Goal: Task Accomplishment & Management: Manage account settings

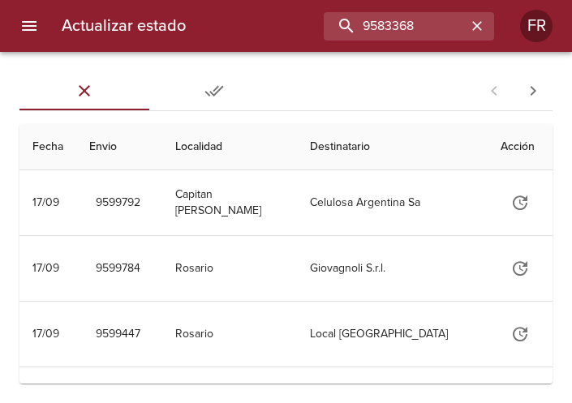
type input "9583368"
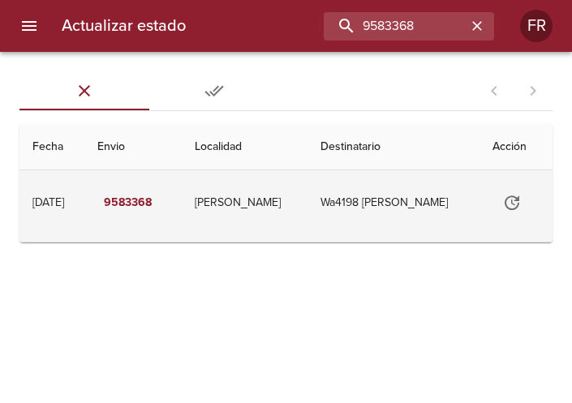
click at [518, 201] on icon "Tabla de envíos del cliente" at bounding box center [512, 203] width 15 height 15
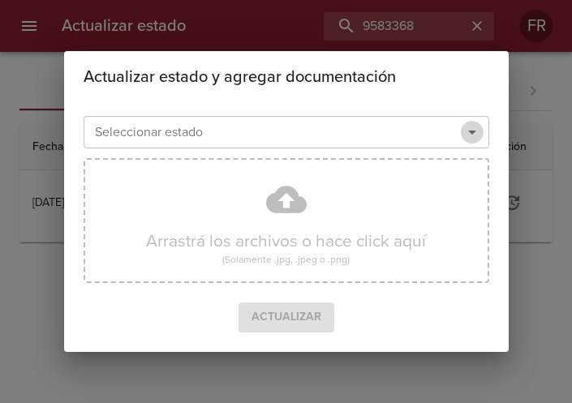
click at [476, 132] on icon "Abrir" at bounding box center [472, 132] width 19 height 19
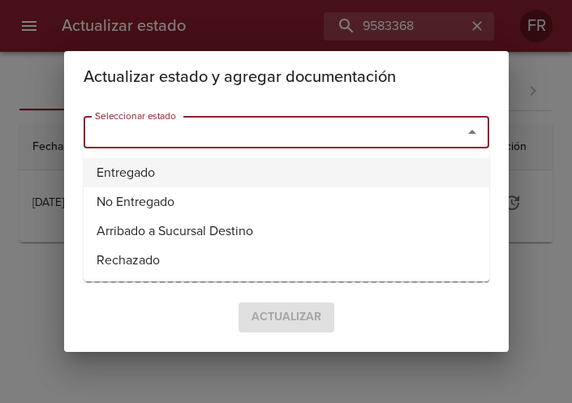
click at [279, 166] on li "Entregado" at bounding box center [287, 172] width 406 height 29
type input "Entregado"
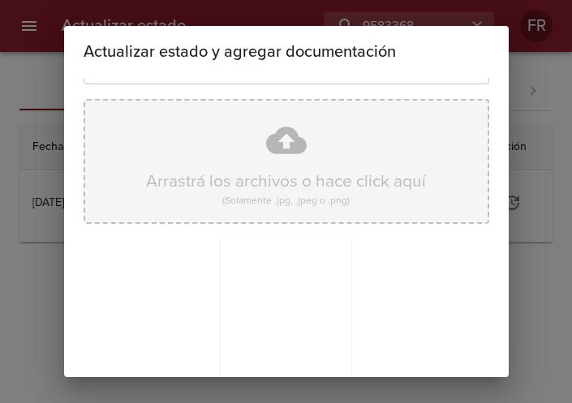
scroll to position [231, 0]
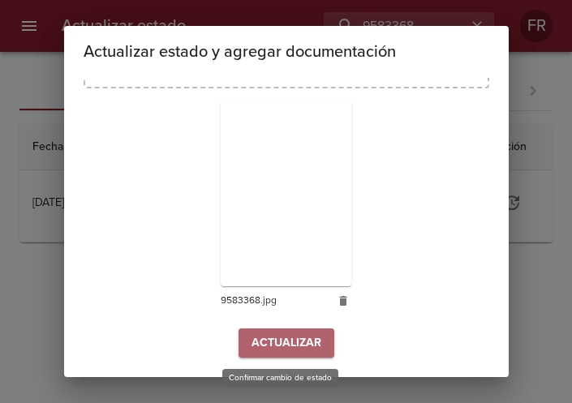
click at [261, 332] on button "Actualizar" at bounding box center [287, 344] width 96 height 30
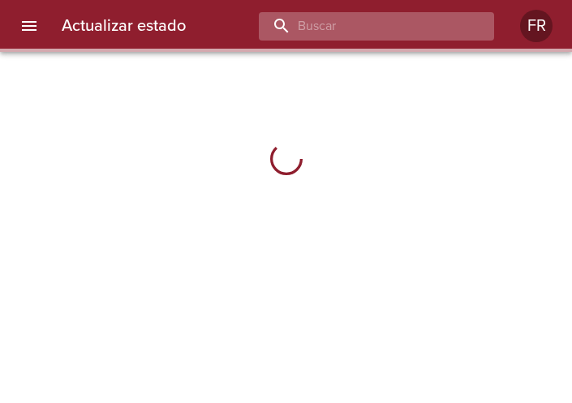
click at [366, 29] on input "buscar" at bounding box center [363, 26] width 208 height 28
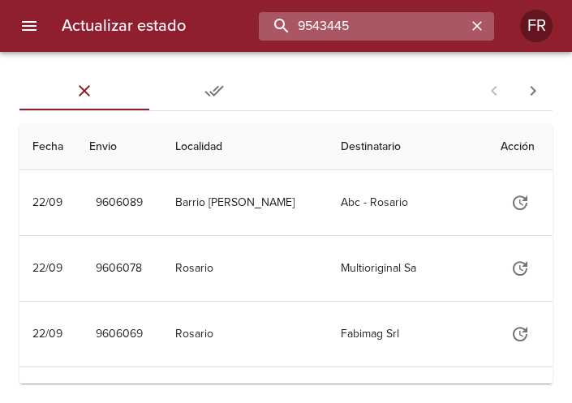
type input "9543445"
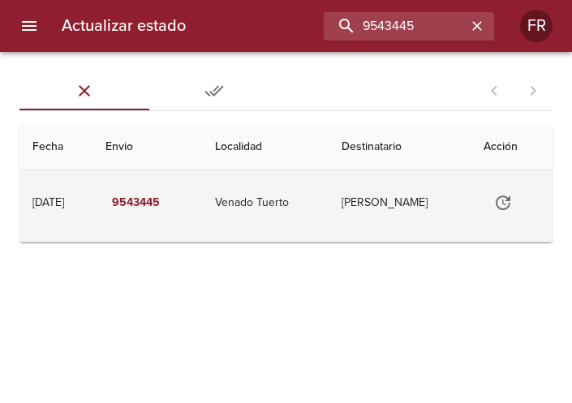
click at [520, 199] on button "Tabla de envíos del cliente" at bounding box center [503, 202] width 39 height 39
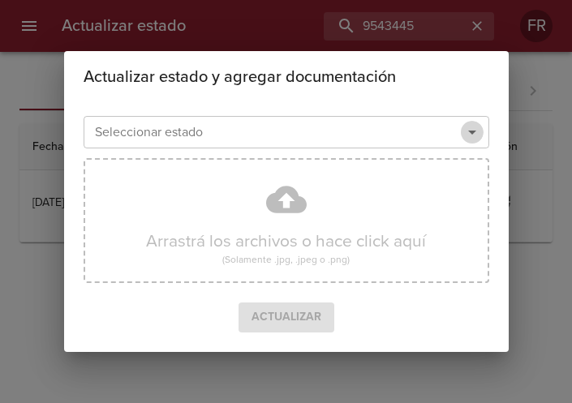
click at [468, 132] on icon "Abrir" at bounding box center [472, 132] width 19 height 19
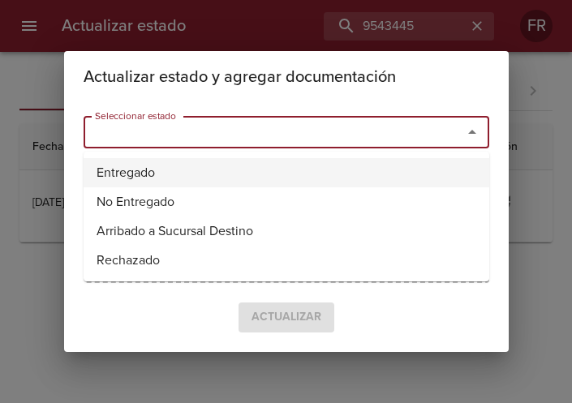
click at [233, 172] on li "Entregado" at bounding box center [287, 172] width 406 height 29
type input "Entregado"
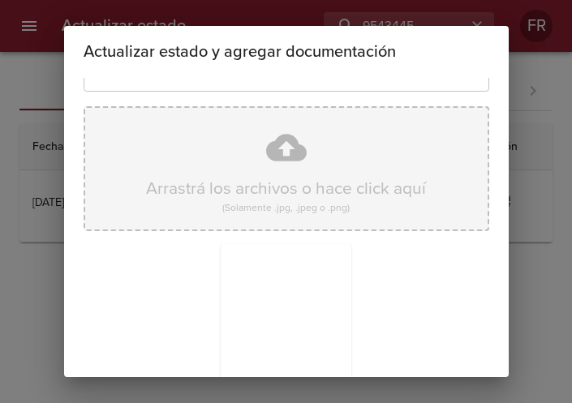
scroll to position [231, 0]
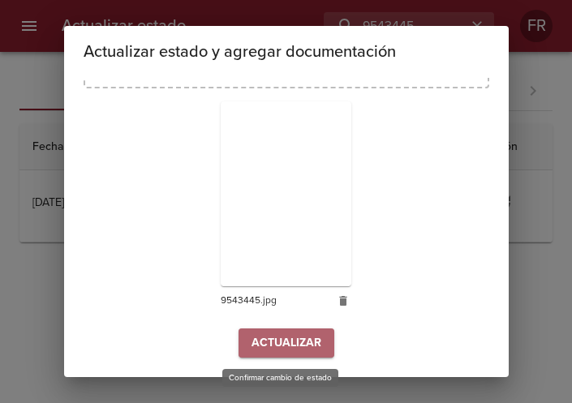
click at [270, 339] on span "Actualizar" at bounding box center [287, 344] width 70 height 20
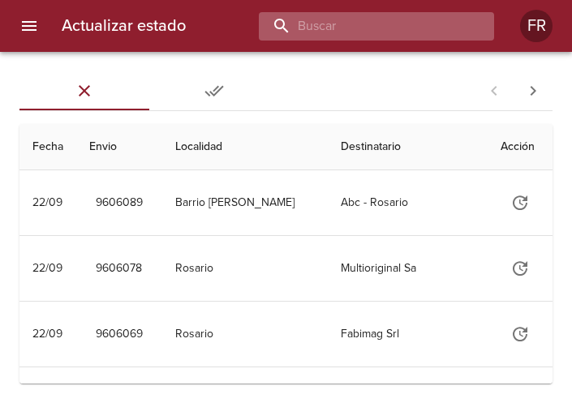
click at [378, 14] on input "buscar" at bounding box center [363, 26] width 208 height 28
type input "9575425"
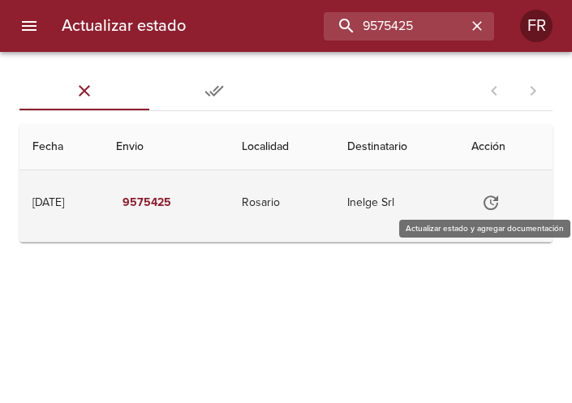
click at [510, 199] on button "Tabla de envíos del cliente" at bounding box center [491, 202] width 39 height 39
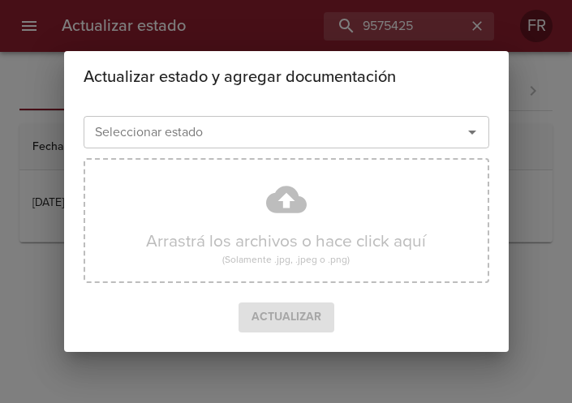
click at [475, 139] on icon "Abrir" at bounding box center [472, 132] width 19 height 19
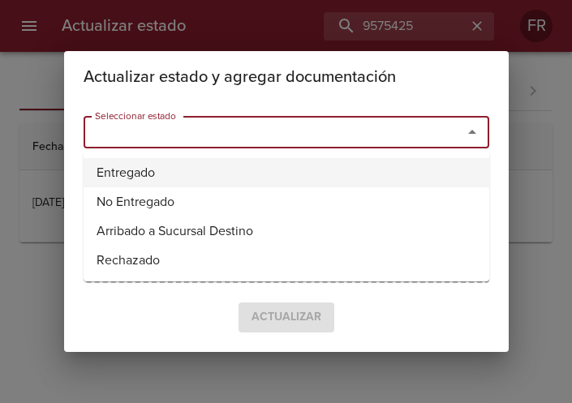
click at [294, 169] on li "Entregado" at bounding box center [287, 172] width 406 height 29
type input "Entregado"
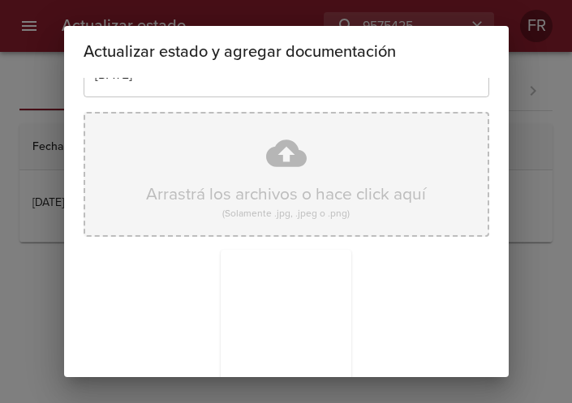
scroll to position [231, 0]
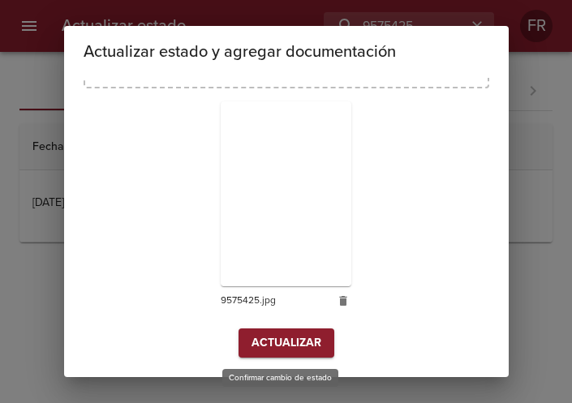
click at [274, 347] on span "Actualizar" at bounding box center [287, 344] width 70 height 20
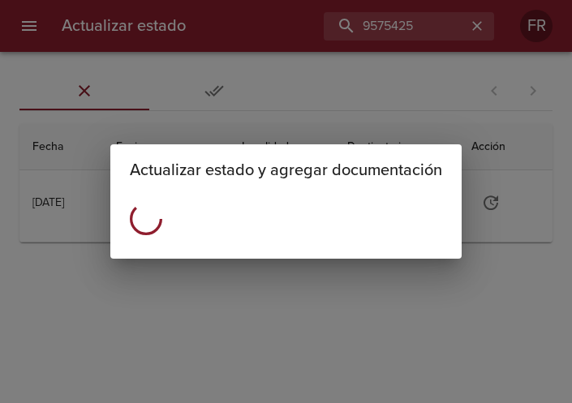
scroll to position [0, 0]
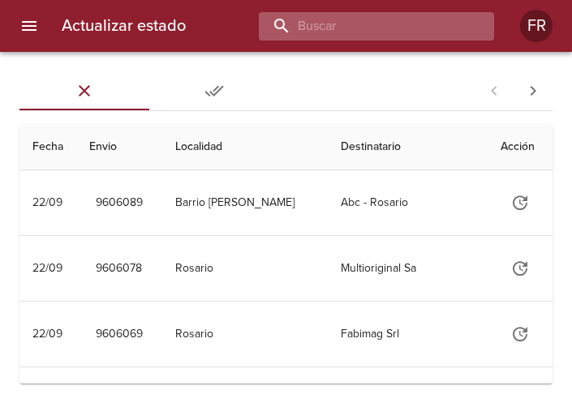
click at [382, 30] on input "buscar" at bounding box center [363, 26] width 208 height 28
type input "9596758"
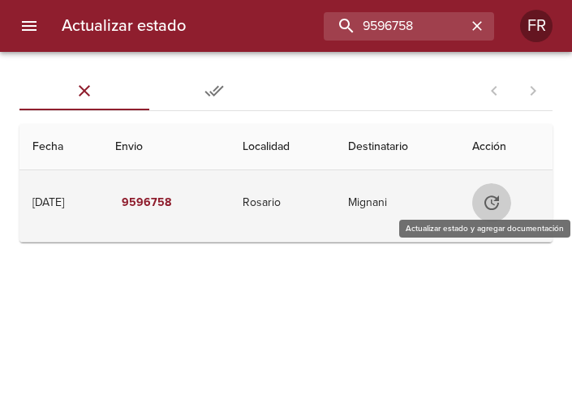
click at [502, 203] on icon "Tabla de envíos del cliente" at bounding box center [491, 202] width 19 height 19
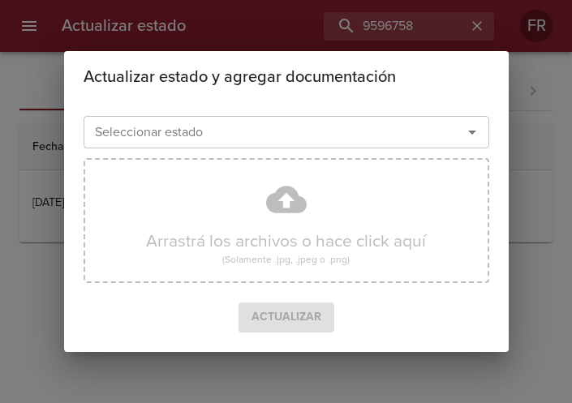
click at [479, 126] on icon "Abrir" at bounding box center [472, 132] width 19 height 19
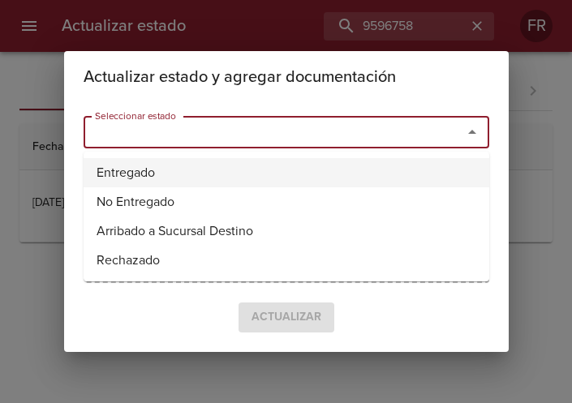
click at [245, 175] on li "Entregado" at bounding box center [287, 172] width 406 height 29
type input "Entregado"
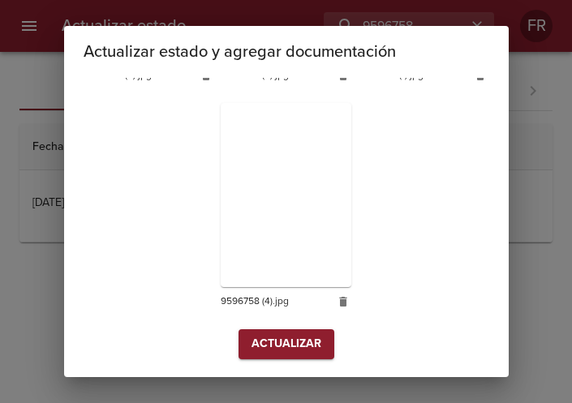
scroll to position [459, 0]
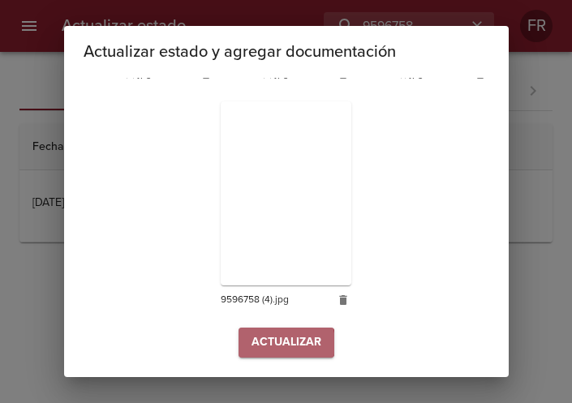
click at [265, 343] on span "Actualizar" at bounding box center [287, 343] width 70 height 20
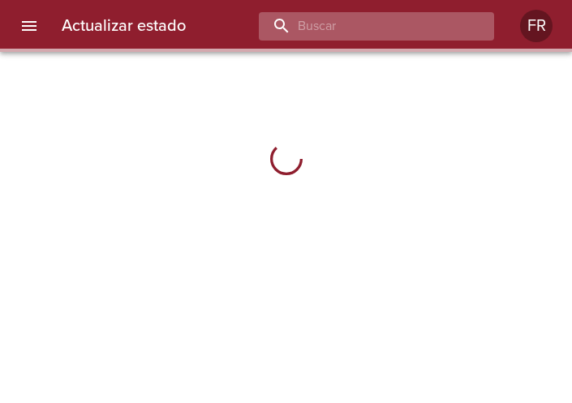
click at [352, 29] on input "buscar" at bounding box center [363, 26] width 208 height 28
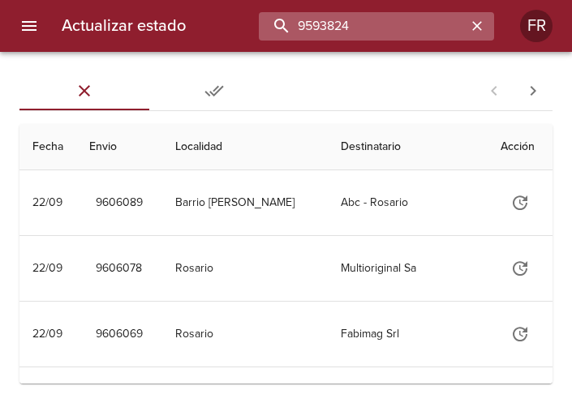
type input "9593824"
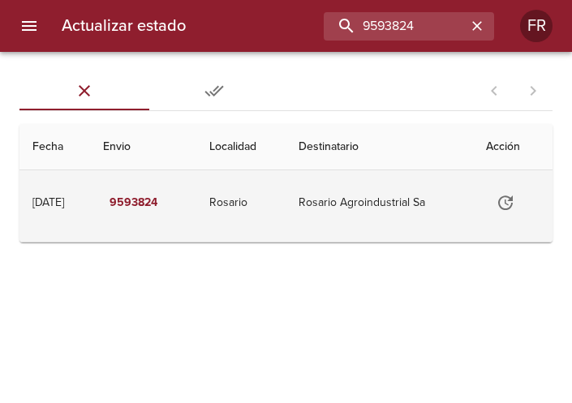
click at [509, 203] on icon "Tabla de envíos del cliente" at bounding box center [505, 202] width 19 height 19
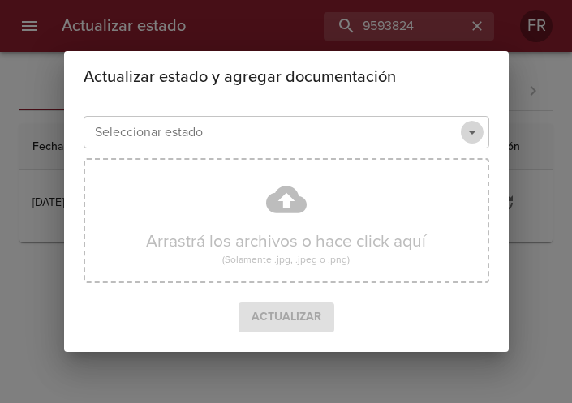
click at [473, 138] on icon "Abrir" at bounding box center [472, 132] width 19 height 19
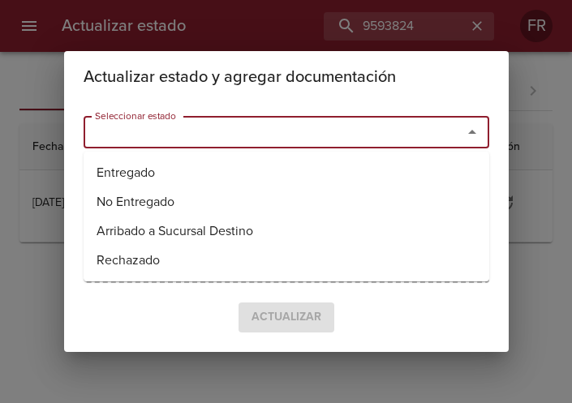
click at [277, 153] on ul "Entregado No Entregado Arribado a Sucursal Destino Rechazado" at bounding box center [287, 217] width 406 height 130
click at [224, 173] on li "Entregado" at bounding box center [287, 172] width 406 height 29
type input "Entregado"
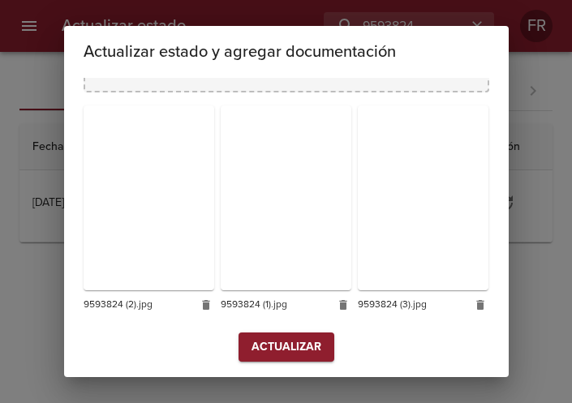
scroll to position [231, 0]
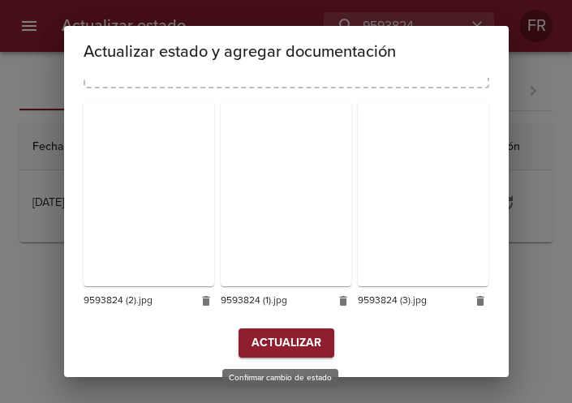
click at [275, 345] on span "Actualizar" at bounding box center [287, 344] width 70 height 20
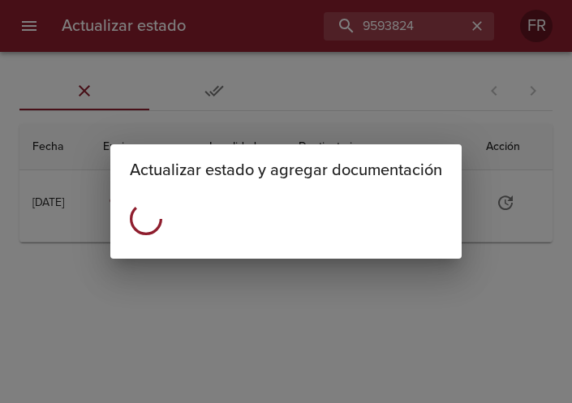
scroll to position [0, 0]
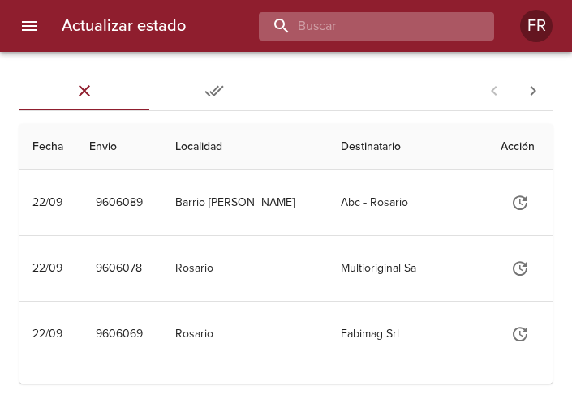
click at [369, 22] on input "buscar" at bounding box center [363, 26] width 208 height 28
type input "9596746"
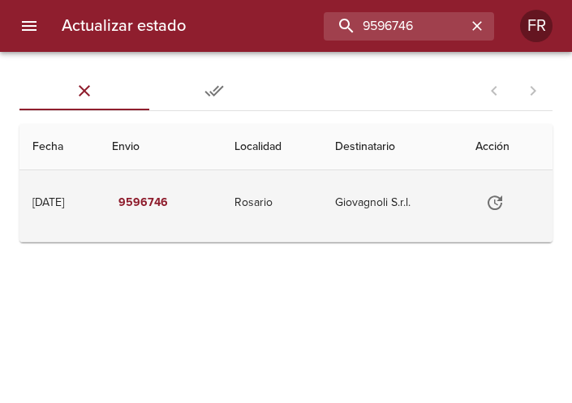
click at [504, 207] on icon "Tabla de envíos del cliente" at bounding box center [494, 202] width 19 height 19
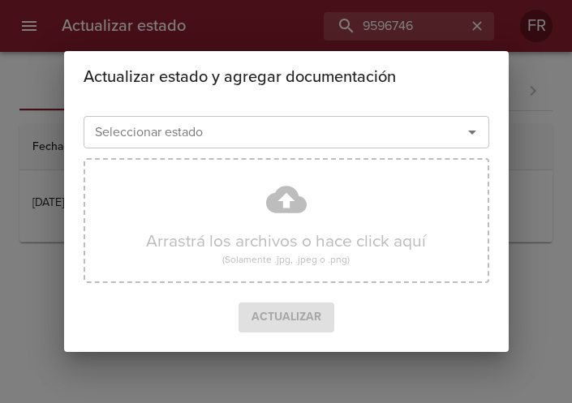
click at [477, 140] on icon "Abrir" at bounding box center [472, 132] width 19 height 19
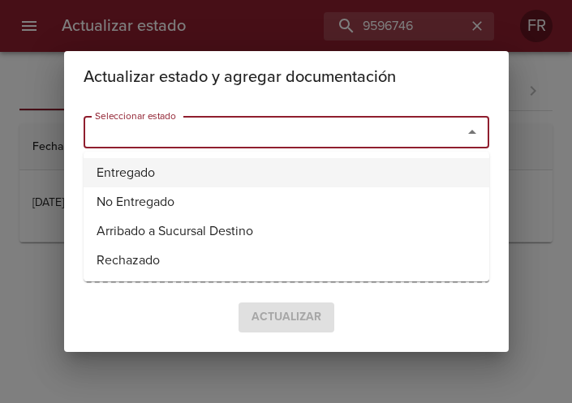
click at [270, 168] on li "Entregado" at bounding box center [287, 172] width 406 height 29
type input "Entregado"
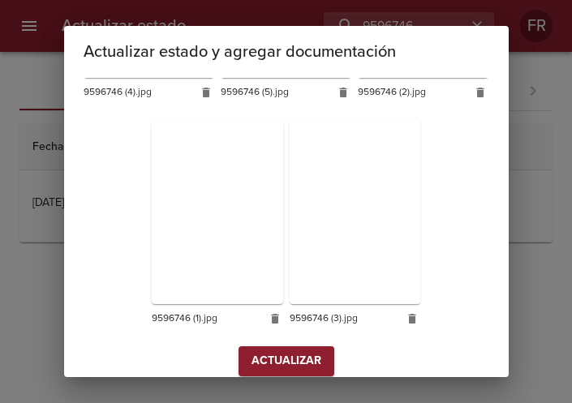
scroll to position [459, 0]
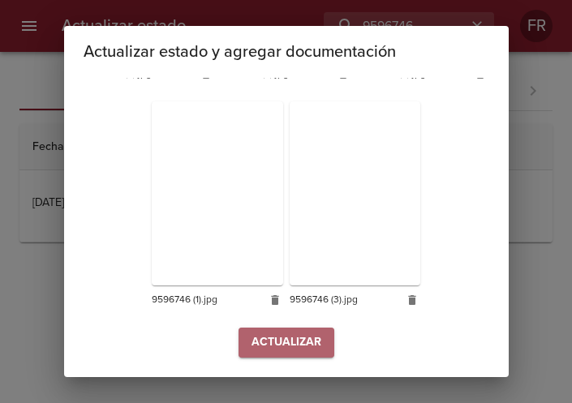
click at [281, 333] on span "Actualizar" at bounding box center [287, 343] width 70 height 20
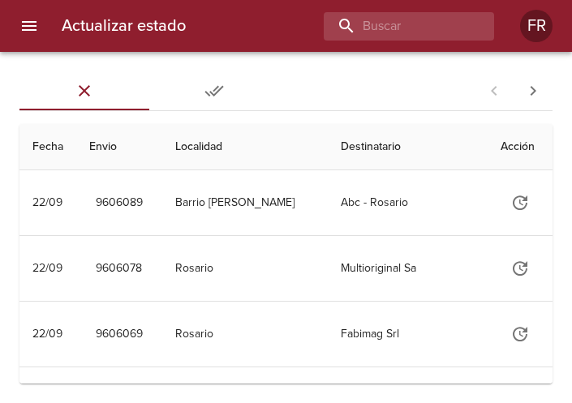
click at [352, 41] on div "Actualizar estado FR" at bounding box center [286, 26] width 572 height 52
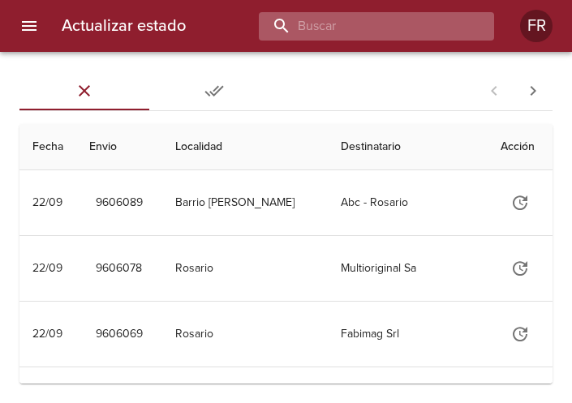
click at [385, 24] on input "buscar" at bounding box center [363, 26] width 208 height 28
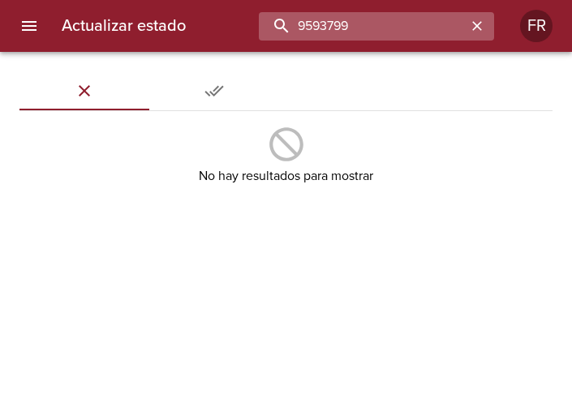
type input "9593799"
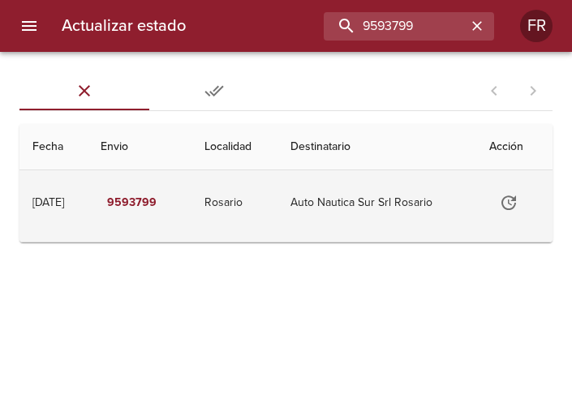
click at [508, 199] on icon "Tabla de envíos del cliente" at bounding box center [509, 203] width 15 height 15
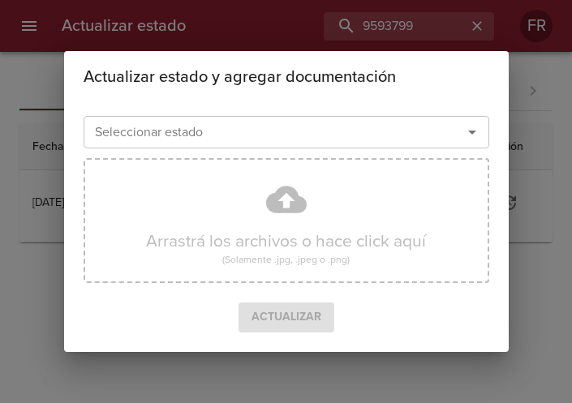
click at [473, 132] on icon "Abrir" at bounding box center [472, 133] width 8 height 4
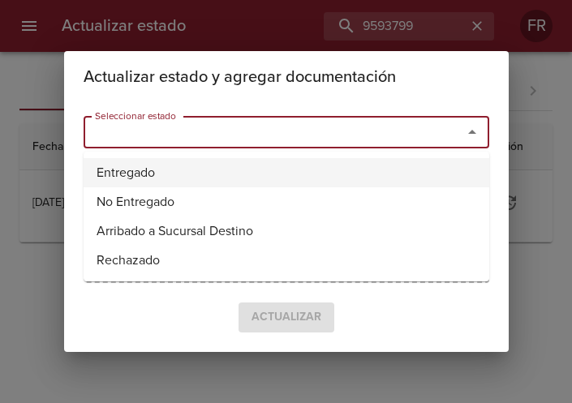
click at [308, 160] on li "Entregado" at bounding box center [287, 172] width 406 height 29
type input "Entregado"
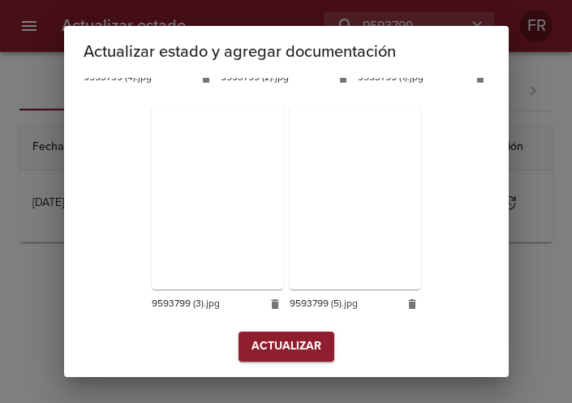
scroll to position [459, 0]
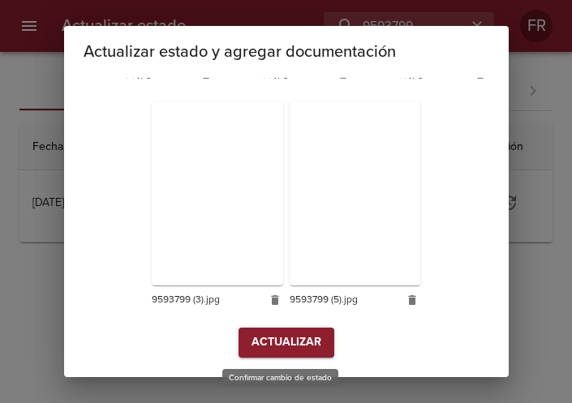
click at [278, 349] on span "Actualizar" at bounding box center [287, 343] width 70 height 20
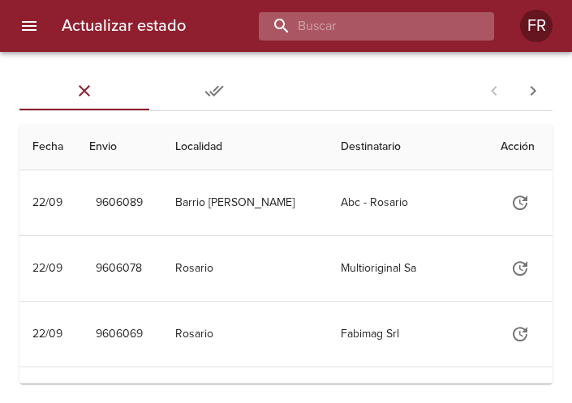
click at [383, 32] on input "buscar" at bounding box center [363, 26] width 208 height 28
type input "9593840"
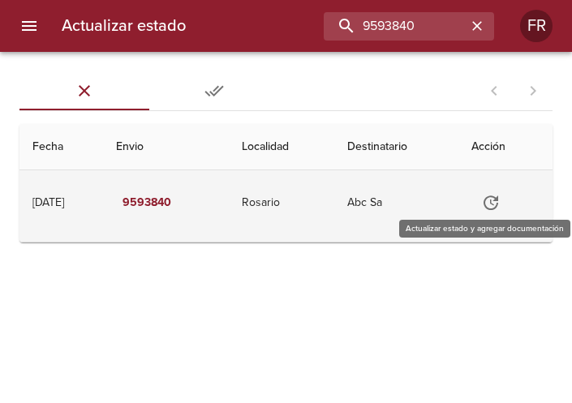
click at [501, 196] on icon "Tabla de envíos del cliente" at bounding box center [490, 202] width 19 height 19
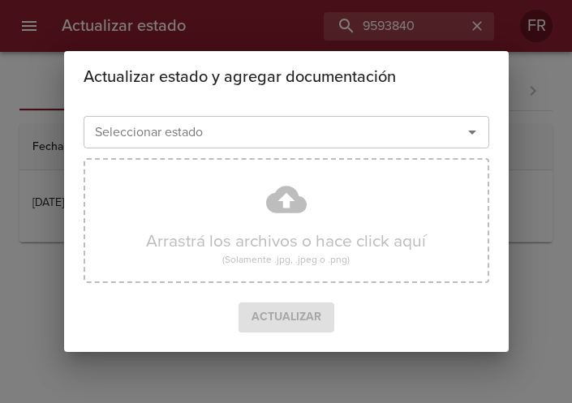
click at [472, 132] on icon "Abrir" at bounding box center [472, 133] width 8 height 4
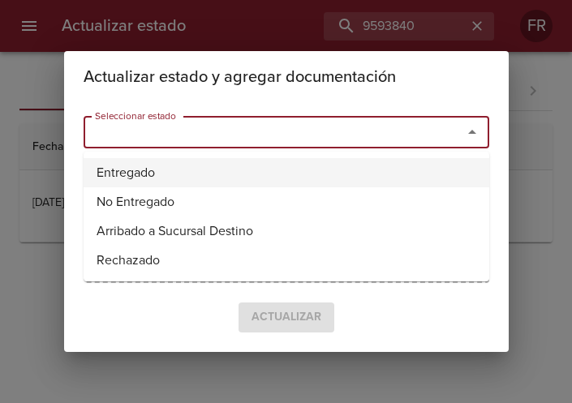
click at [278, 166] on li "Entregado" at bounding box center [287, 172] width 406 height 29
type input "Entregado"
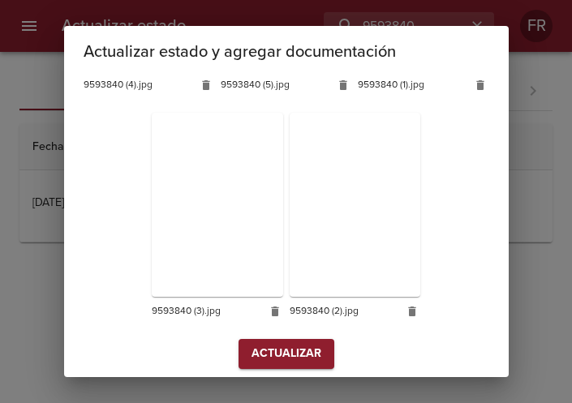
scroll to position [459, 0]
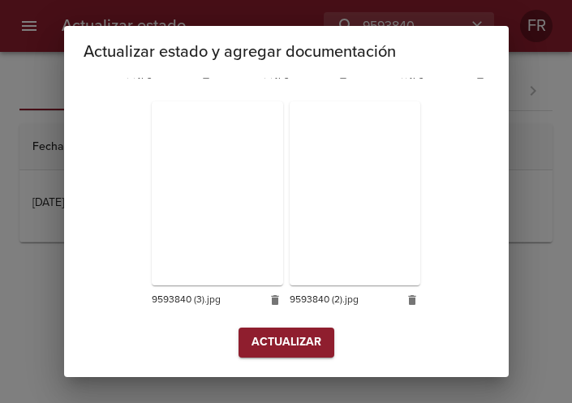
click at [261, 348] on span "Actualizar" at bounding box center [287, 343] width 70 height 20
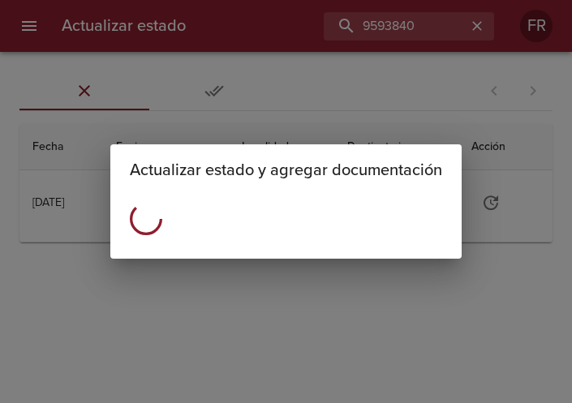
scroll to position [0, 0]
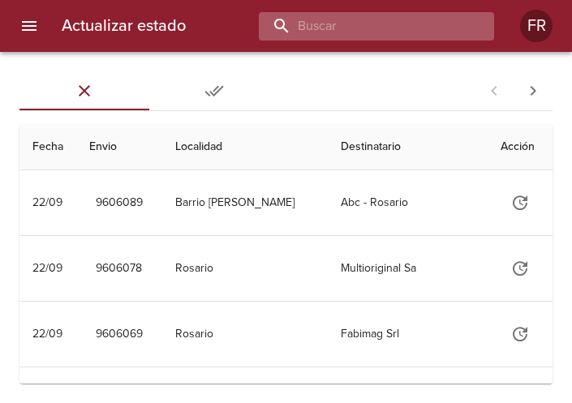
click at [369, 20] on input "buscar" at bounding box center [363, 26] width 208 height 28
type input "9596762"
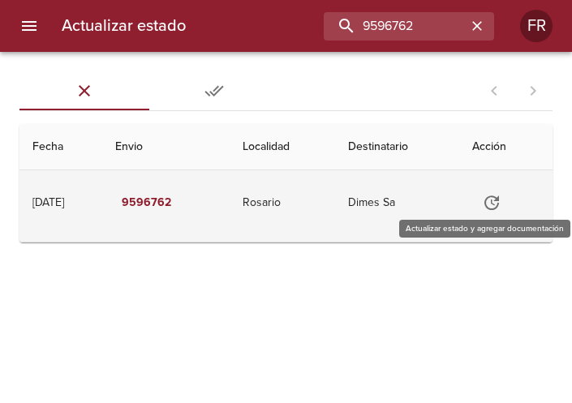
click at [485, 198] on button "Tabla de envíos del cliente" at bounding box center [491, 202] width 39 height 39
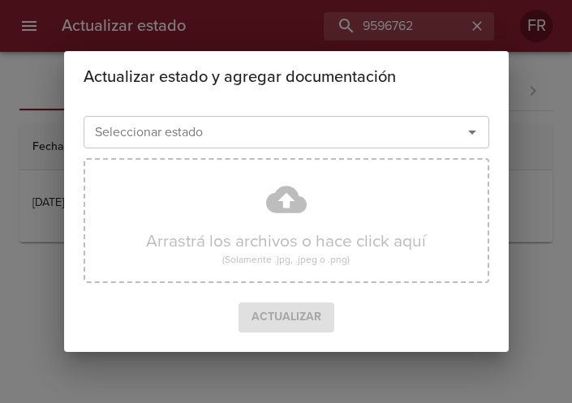
click at [464, 124] on icon "Abrir" at bounding box center [472, 132] width 19 height 19
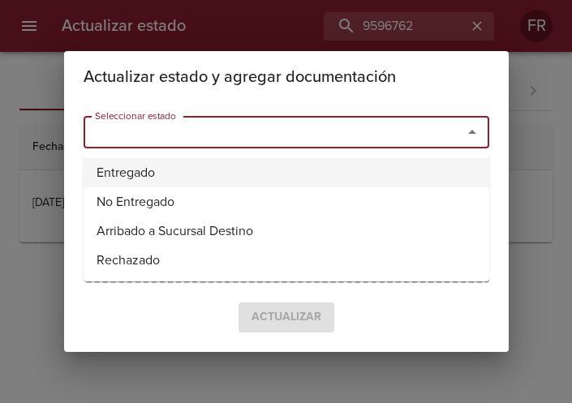
click at [248, 174] on li "Entregado" at bounding box center [287, 172] width 406 height 29
type input "Entregado"
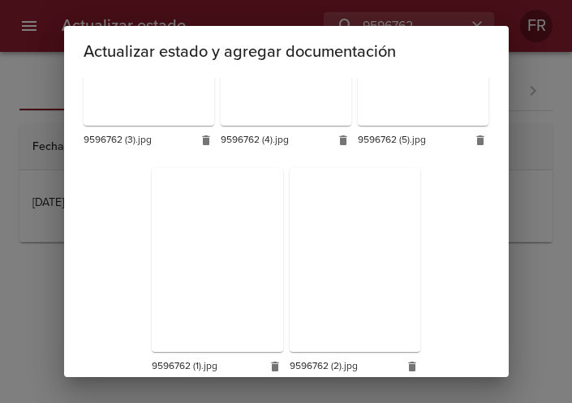
scroll to position [459, 0]
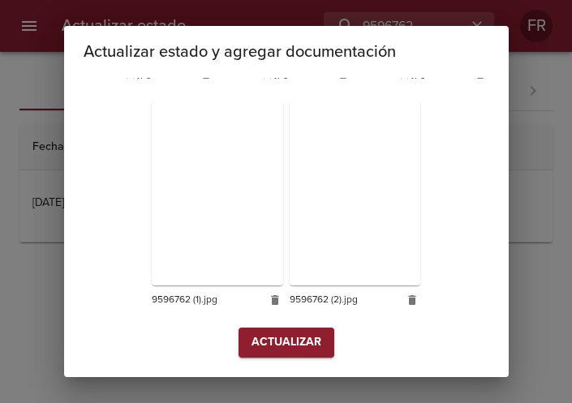
click at [279, 352] on span "Actualizar" at bounding box center [287, 343] width 70 height 20
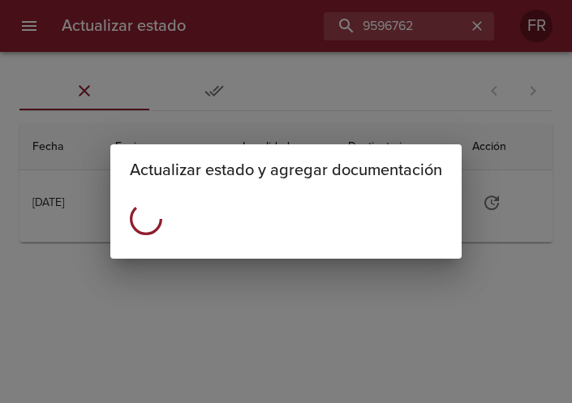
scroll to position [0, 0]
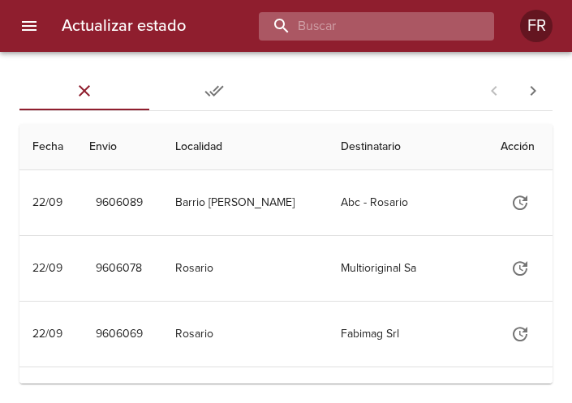
click at [382, 36] on input "buscar" at bounding box center [363, 26] width 208 height 28
type input "9597144"
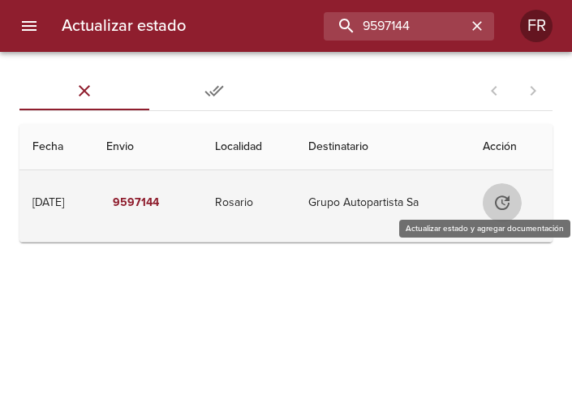
click at [505, 201] on icon "Tabla de envíos del cliente" at bounding box center [502, 202] width 19 height 19
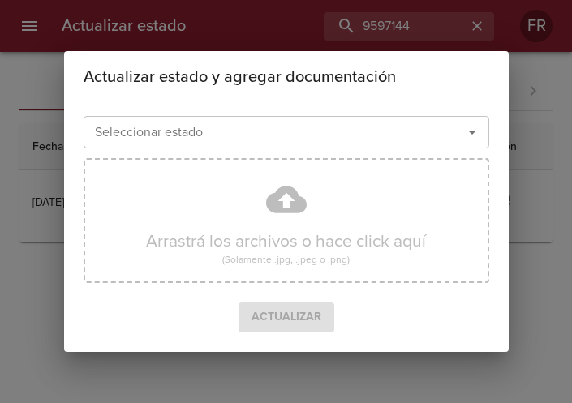
click at [468, 133] on icon "Abrir" at bounding box center [472, 132] width 19 height 19
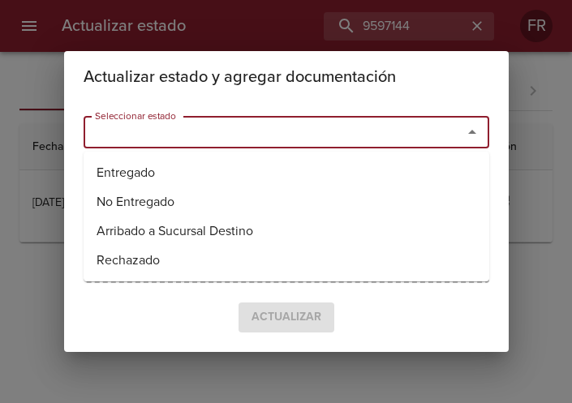
click at [299, 156] on ul "Entregado No Entregado Arribado a Sucursal Destino Rechazado" at bounding box center [287, 217] width 406 height 130
click at [274, 164] on li "Entregado" at bounding box center [287, 172] width 406 height 29
type input "Entregado"
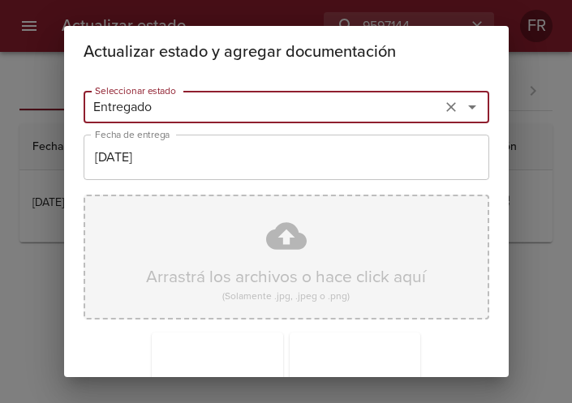
scroll to position [231, 0]
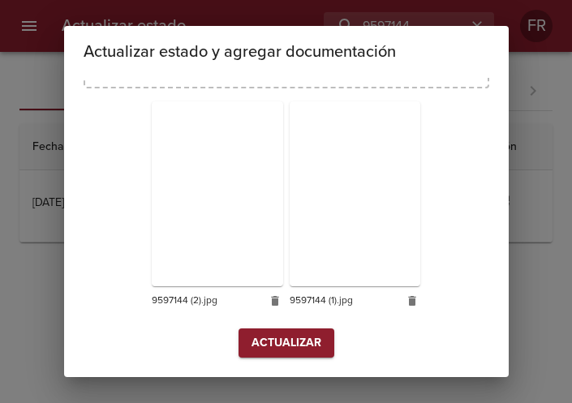
click at [284, 347] on span "Actualizar" at bounding box center [287, 344] width 70 height 20
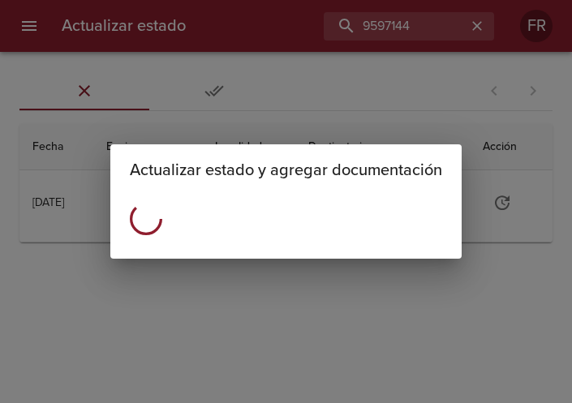
scroll to position [0, 0]
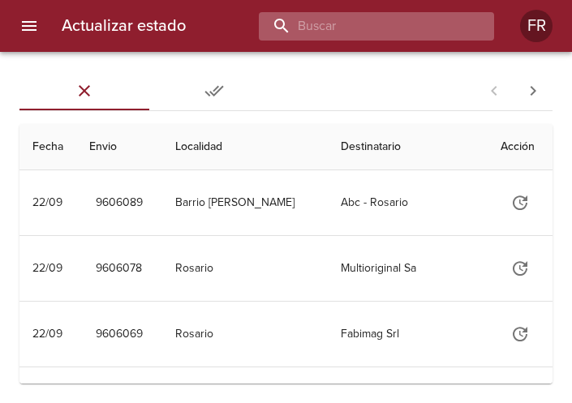
click at [420, 24] on input "buscar" at bounding box center [363, 26] width 208 height 28
type input "9583885"
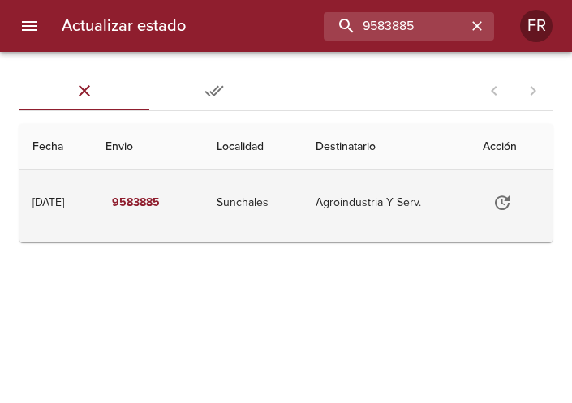
click at [512, 209] on icon "Tabla de envíos del cliente" at bounding box center [502, 202] width 19 height 19
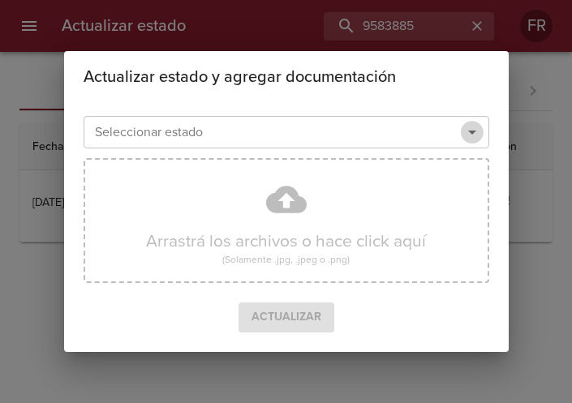
click at [471, 134] on icon "Abrir" at bounding box center [472, 132] width 19 height 19
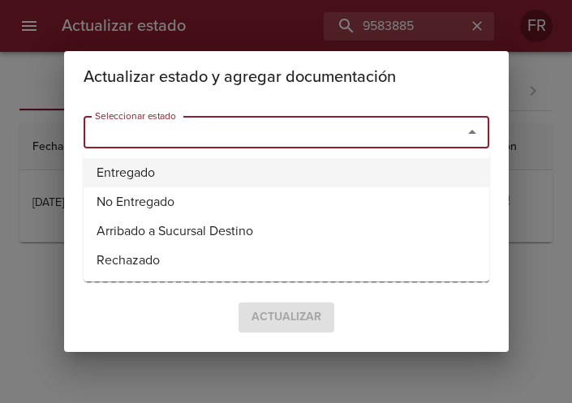
click at [159, 166] on li "Entregado" at bounding box center [287, 172] width 406 height 29
type input "Entregado"
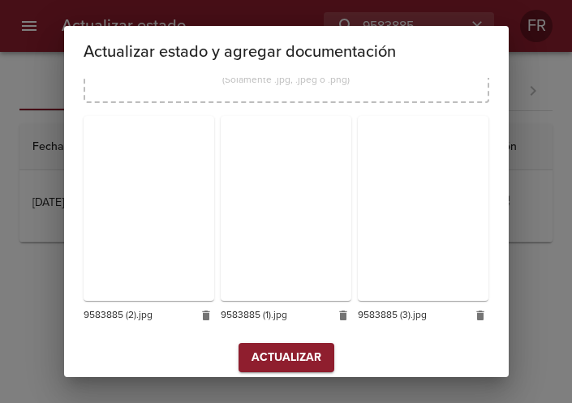
scroll to position [231, 0]
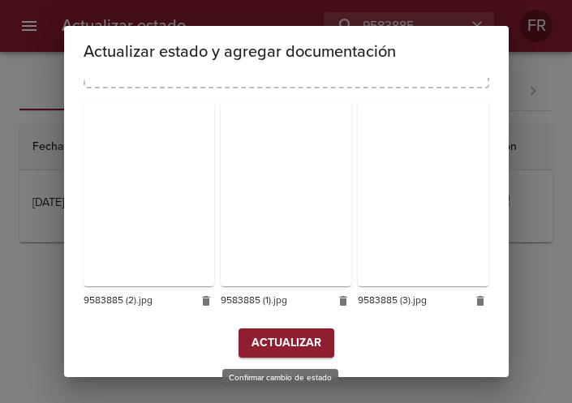
click at [282, 350] on span "Actualizar" at bounding box center [287, 344] width 70 height 20
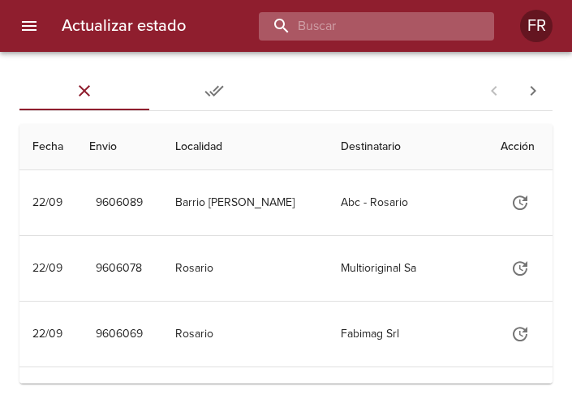
click at [412, 25] on input "buscar" at bounding box center [363, 26] width 208 height 28
type input "9596782"
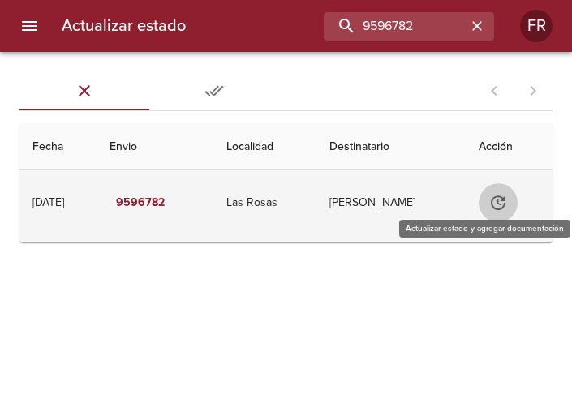
click at [502, 201] on icon "Tabla de envíos del cliente" at bounding box center [498, 203] width 15 height 15
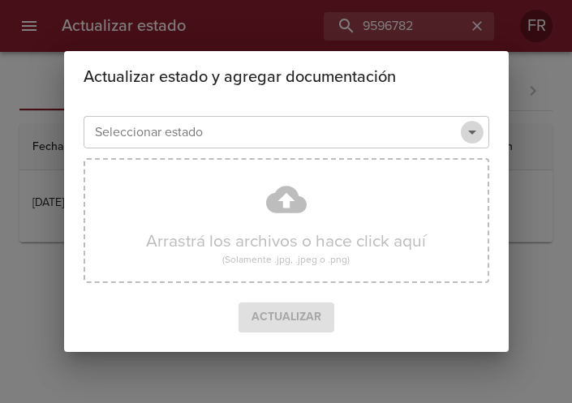
click at [468, 138] on icon "Abrir" at bounding box center [472, 132] width 19 height 19
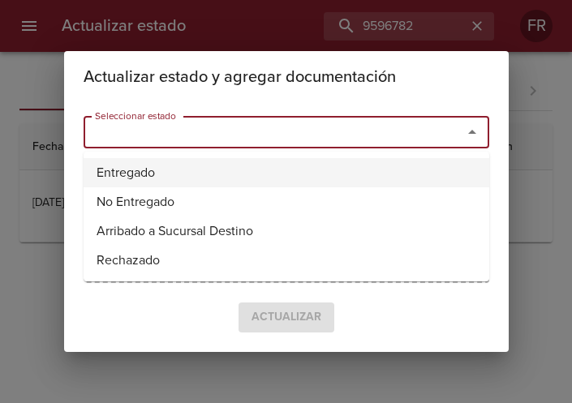
click at [198, 161] on li "Entregado" at bounding box center [287, 172] width 406 height 29
type input "Entregado"
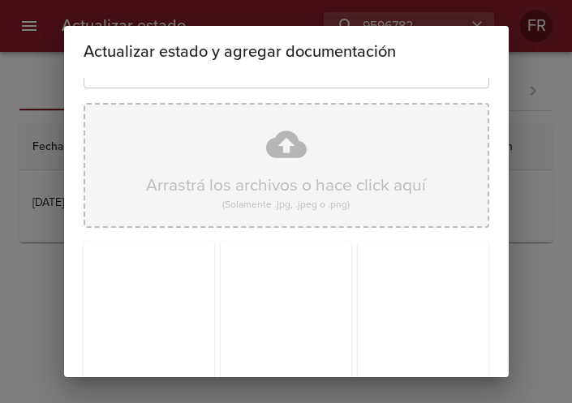
scroll to position [231, 0]
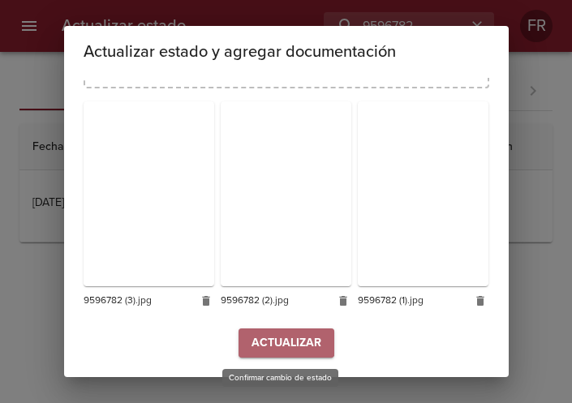
click at [280, 340] on span "Actualizar" at bounding box center [287, 344] width 70 height 20
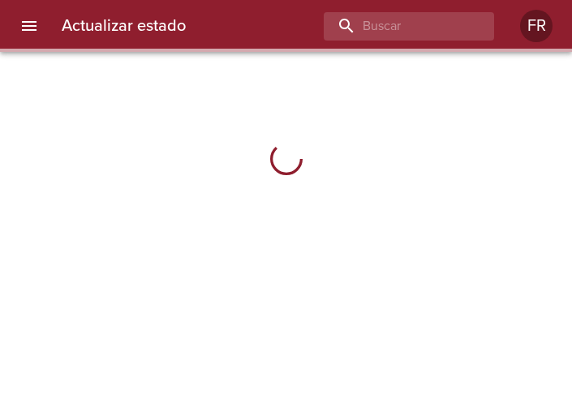
click at [398, 26] on input "buscar" at bounding box center [395, 26] width 143 height 28
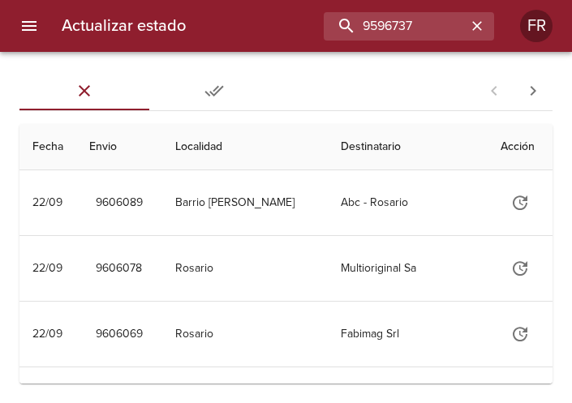
type input "9596737"
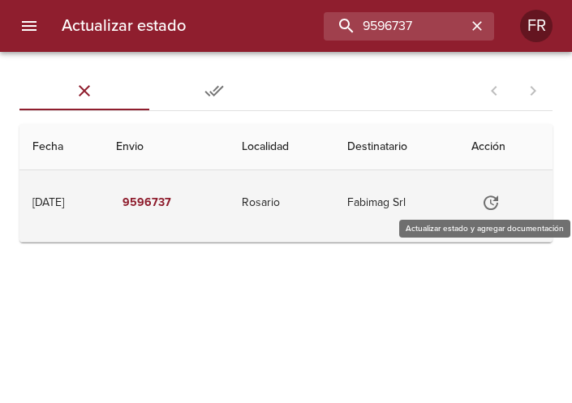
click at [494, 199] on icon "Tabla de envíos del cliente" at bounding box center [490, 202] width 19 height 19
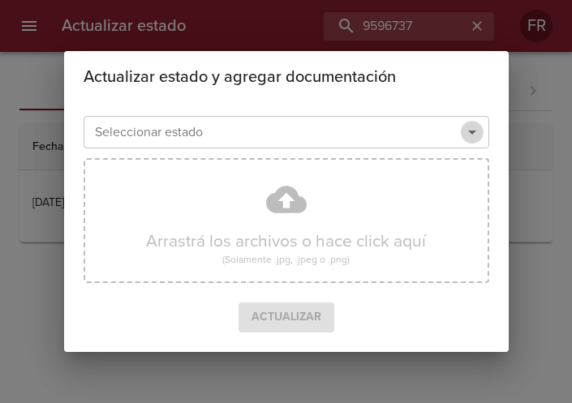
click at [476, 143] on button "Abrir" at bounding box center [472, 132] width 23 height 23
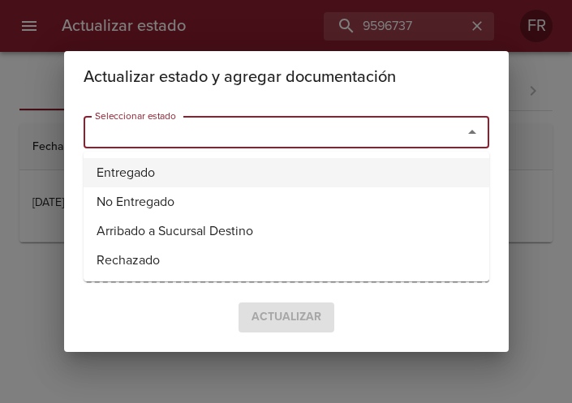
click at [163, 165] on li "Entregado" at bounding box center [287, 172] width 406 height 29
type input "Entregado"
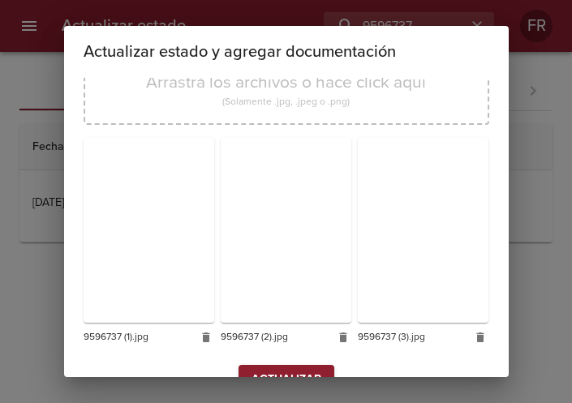
scroll to position [231, 0]
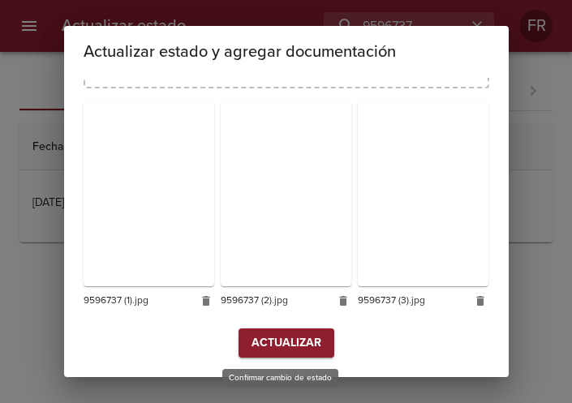
click at [280, 346] on span "Actualizar" at bounding box center [287, 344] width 70 height 20
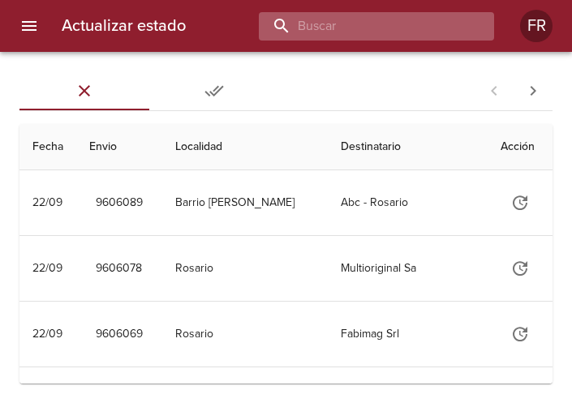
click at [406, 29] on input "buscar" at bounding box center [363, 26] width 208 height 28
type input "9599784"
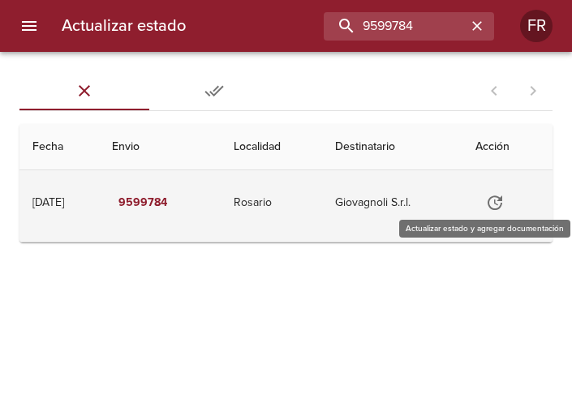
click at [497, 201] on icon "Tabla de envíos del cliente" at bounding box center [494, 202] width 19 height 19
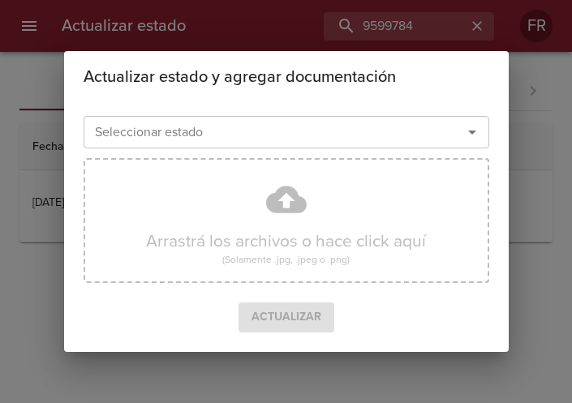
click at [471, 140] on icon "Abrir" at bounding box center [472, 132] width 19 height 19
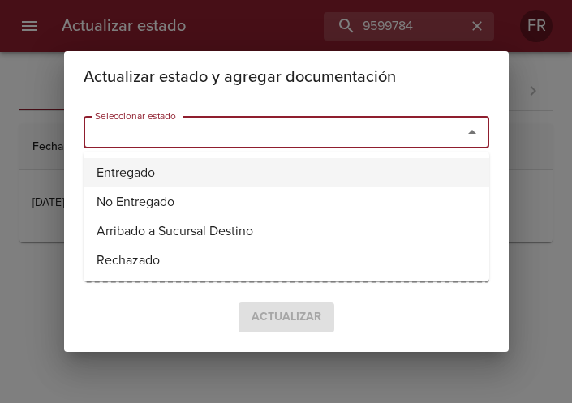
click at [270, 174] on li "Entregado" at bounding box center [287, 172] width 406 height 29
type input "Entregado"
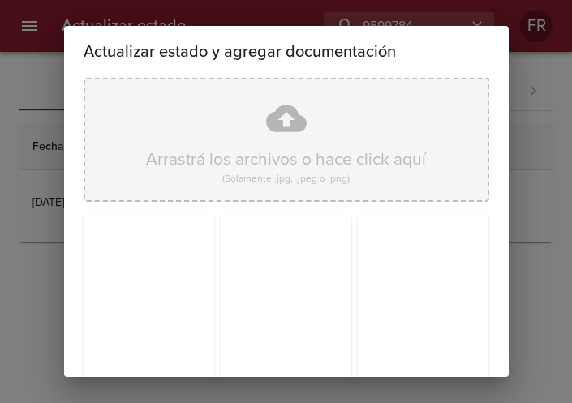
scroll to position [231, 0]
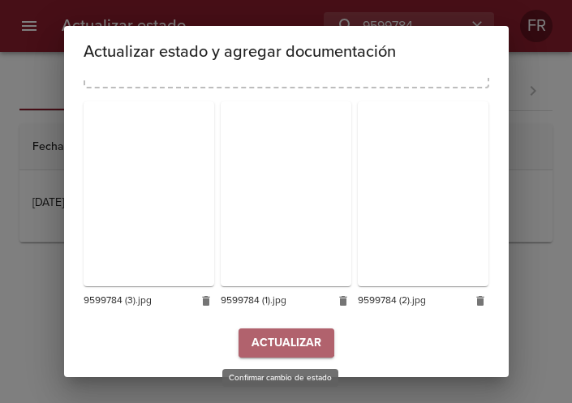
click at [279, 342] on span "Actualizar" at bounding box center [287, 344] width 70 height 20
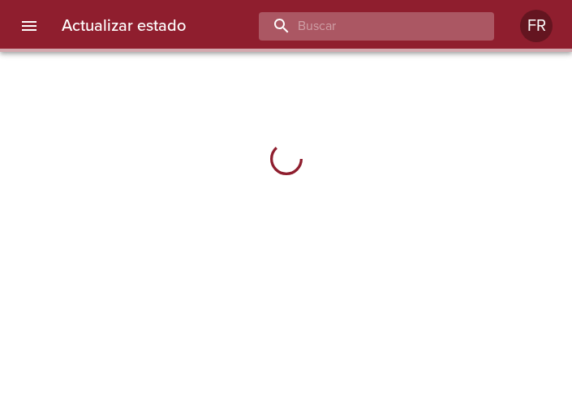
click at [373, 30] on input "buscar" at bounding box center [363, 26] width 208 height 28
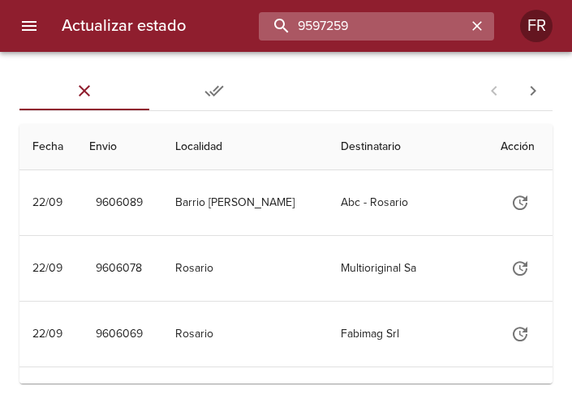
type input "9597259"
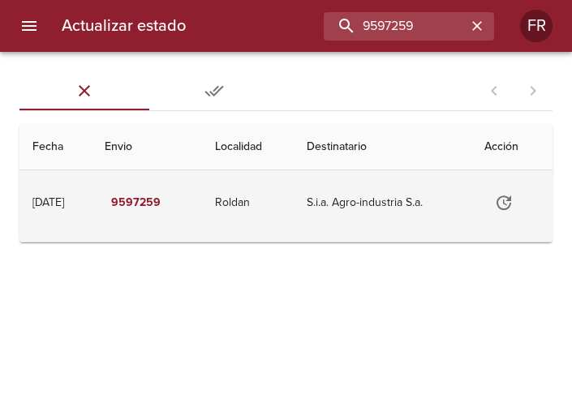
click at [507, 199] on icon "Tabla de envíos del cliente" at bounding box center [503, 202] width 19 height 19
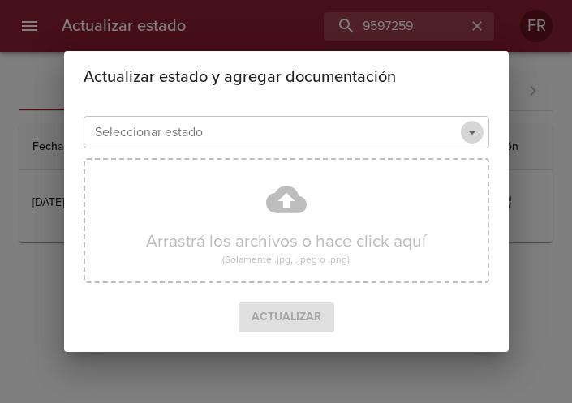
click at [468, 133] on icon "Abrir" at bounding box center [472, 132] width 19 height 19
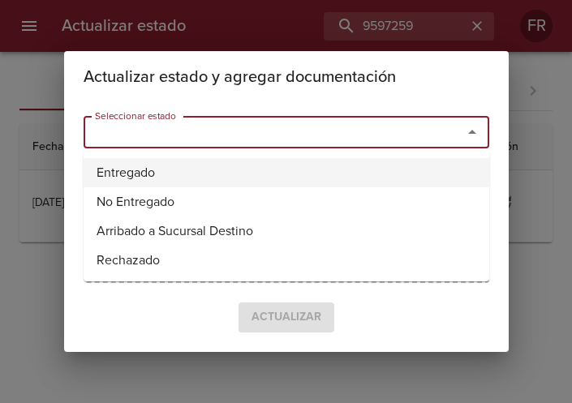
click at [231, 170] on li "Entregado" at bounding box center [287, 172] width 406 height 29
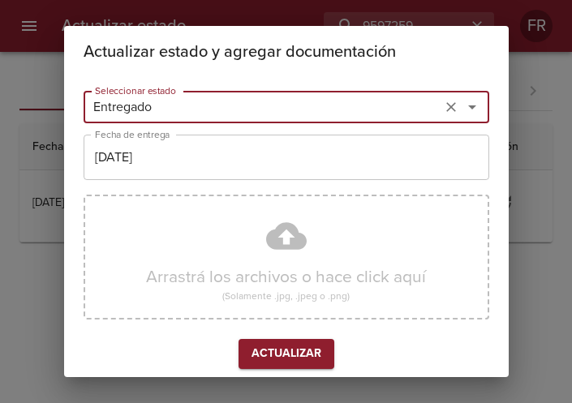
type input "Entregado"
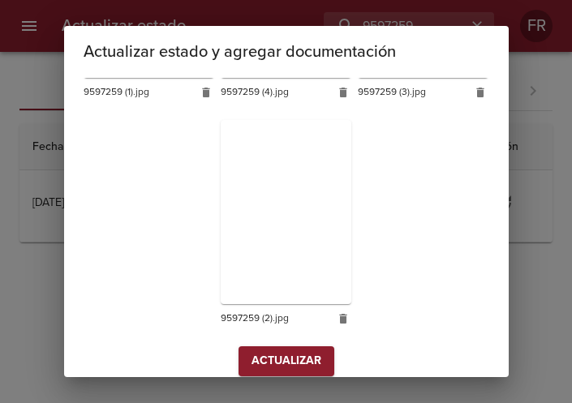
scroll to position [459, 0]
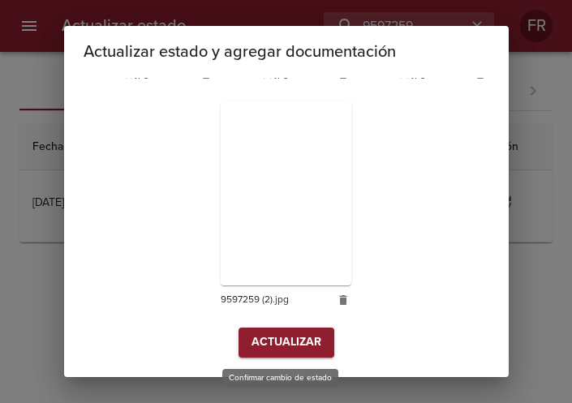
click at [271, 339] on span "Actualizar" at bounding box center [287, 343] width 70 height 20
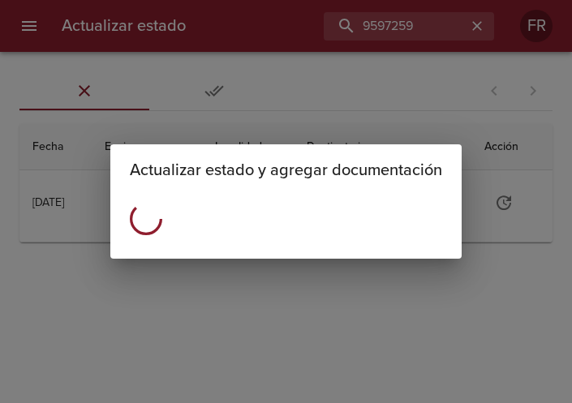
scroll to position [0, 0]
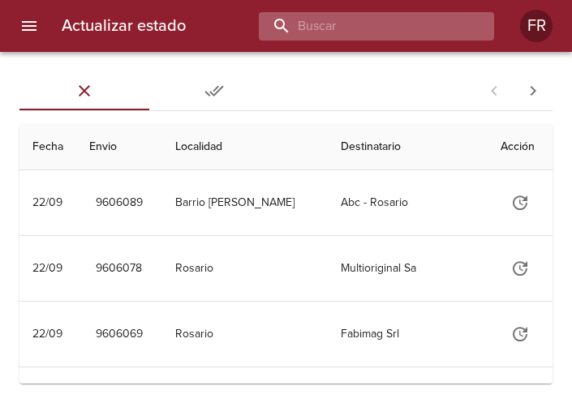
drag, startPoint x: 0, startPoint y: 0, endPoint x: 391, endPoint y: 26, distance: 392.1
click at [391, 26] on input "buscar" at bounding box center [363, 26] width 208 height 28
type input "9511193"
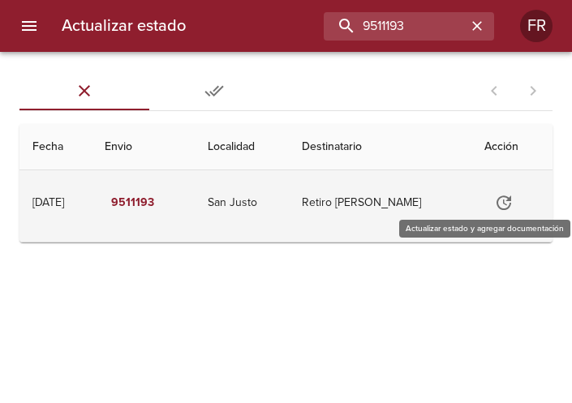
click at [511, 203] on icon "Tabla de envíos del cliente" at bounding box center [504, 203] width 15 height 15
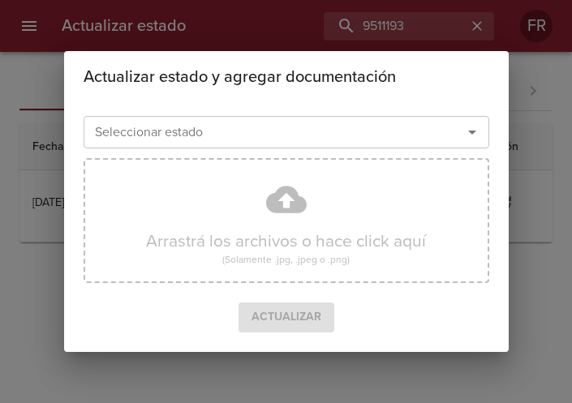
click at [474, 140] on icon "Abrir" at bounding box center [472, 132] width 19 height 19
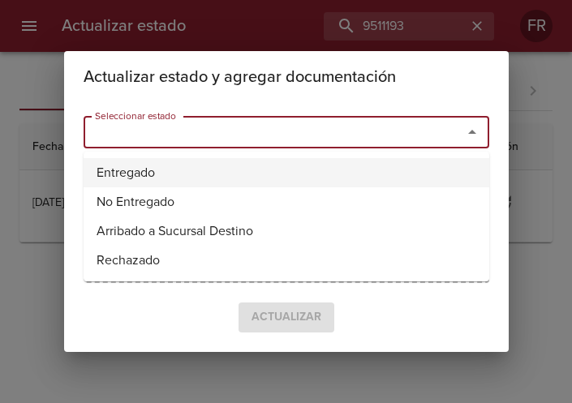
click at [225, 160] on li "Entregado" at bounding box center [287, 172] width 406 height 29
type input "Entregado"
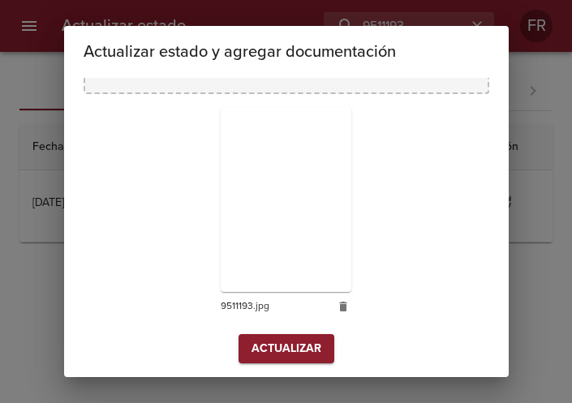
scroll to position [231, 0]
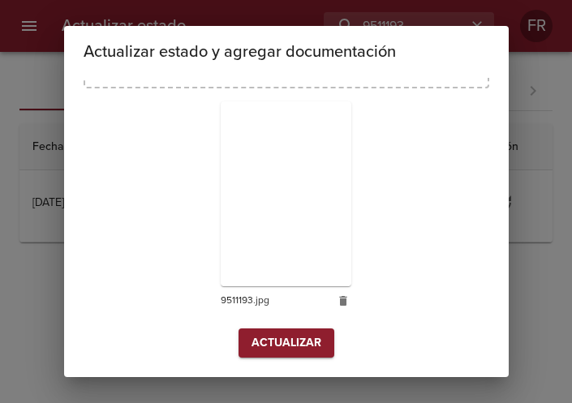
click at [289, 347] on span "Actualizar" at bounding box center [287, 344] width 70 height 20
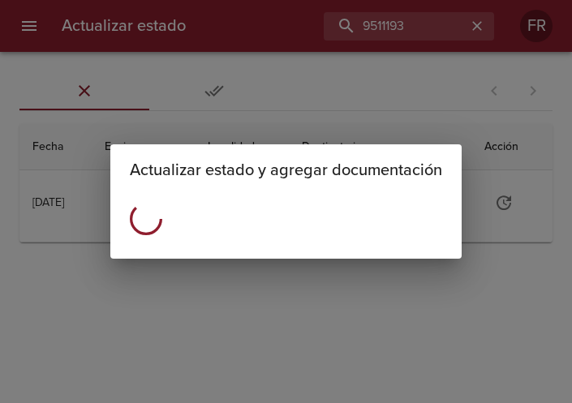
scroll to position [0, 0]
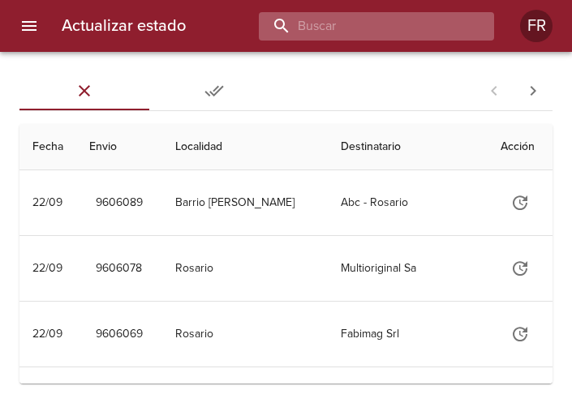
click at [404, 38] on input "buscar" at bounding box center [363, 26] width 208 height 28
type input "9474155"
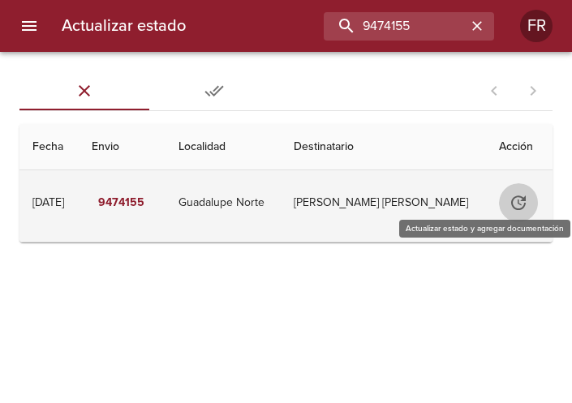
click at [517, 206] on icon "Tabla de envíos del cliente" at bounding box center [518, 202] width 19 height 19
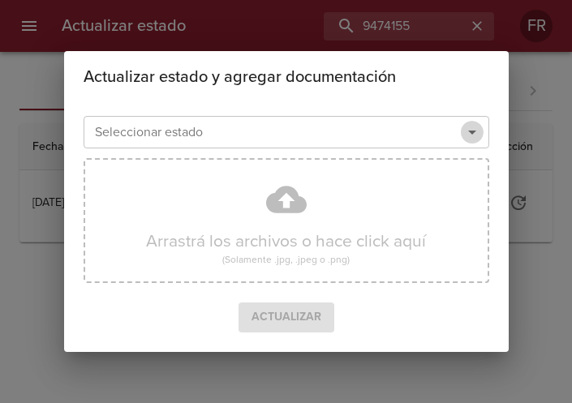
click at [471, 135] on icon "Abrir" at bounding box center [472, 132] width 19 height 19
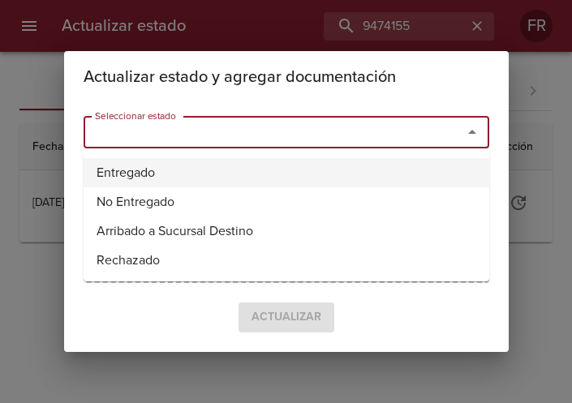
click at [256, 181] on li "Entregado" at bounding box center [287, 172] width 406 height 29
type input "Entregado"
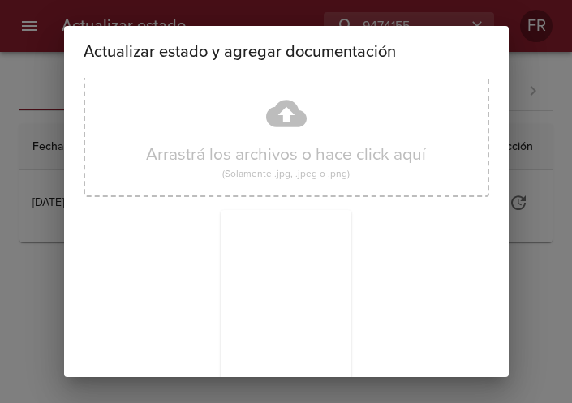
scroll to position [231, 0]
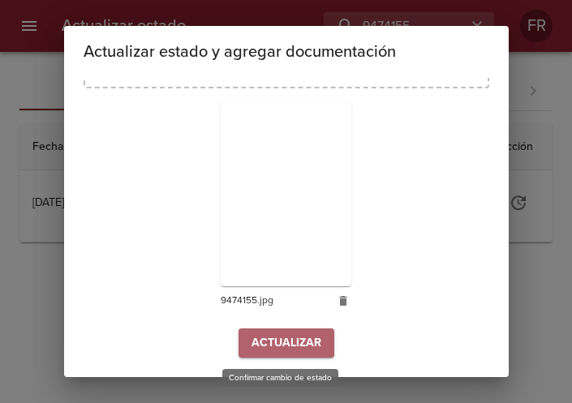
click at [291, 339] on span "Actualizar" at bounding box center [287, 344] width 70 height 20
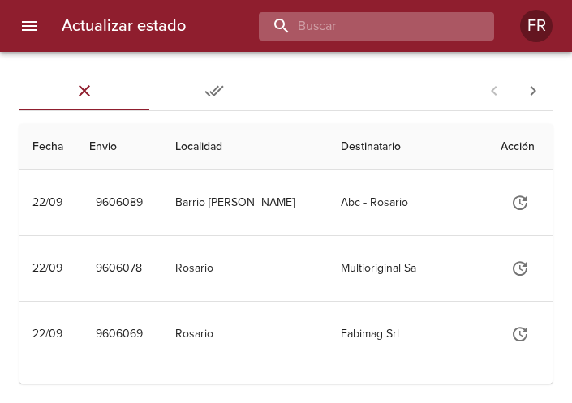
click at [384, 33] on input "buscar" at bounding box center [363, 26] width 208 height 28
type input "9511186"
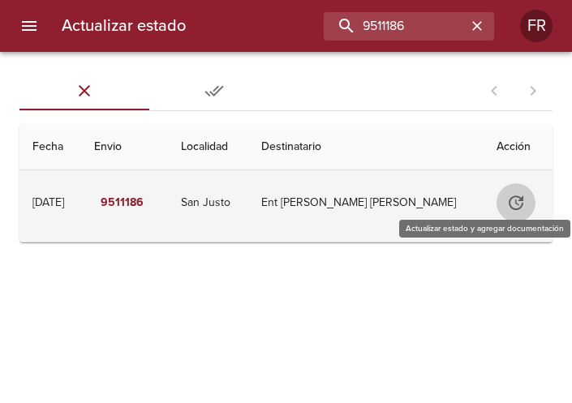
click at [511, 201] on icon "Tabla de envíos del cliente" at bounding box center [516, 202] width 19 height 19
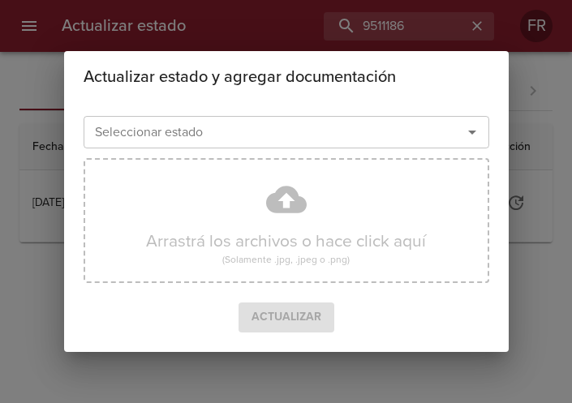
click at [471, 133] on icon "Abrir" at bounding box center [472, 133] width 8 height 4
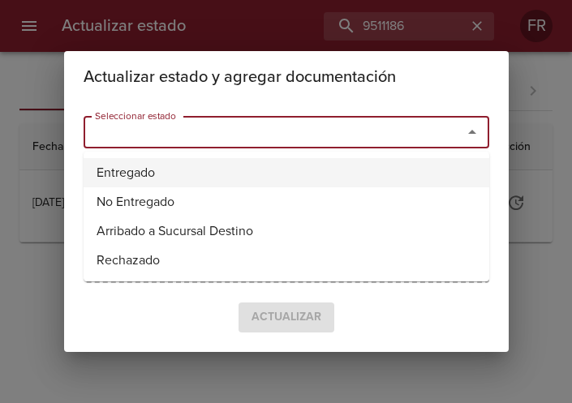
drag, startPoint x: 155, startPoint y: 175, endPoint x: 54, endPoint y: 175, distance: 100.7
click at [154, 175] on li "Entregado" at bounding box center [287, 172] width 406 height 29
type input "Entregado"
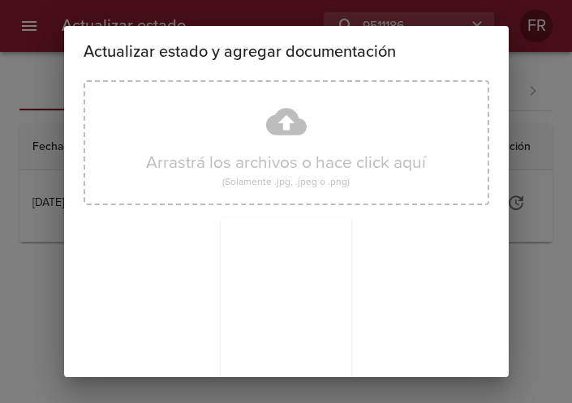
scroll to position [231, 0]
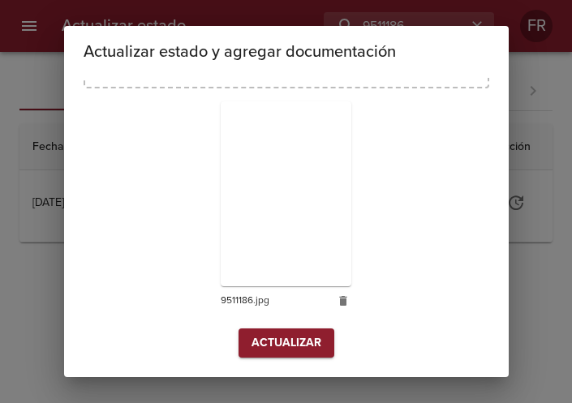
click at [271, 329] on button "Actualizar" at bounding box center [287, 344] width 96 height 30
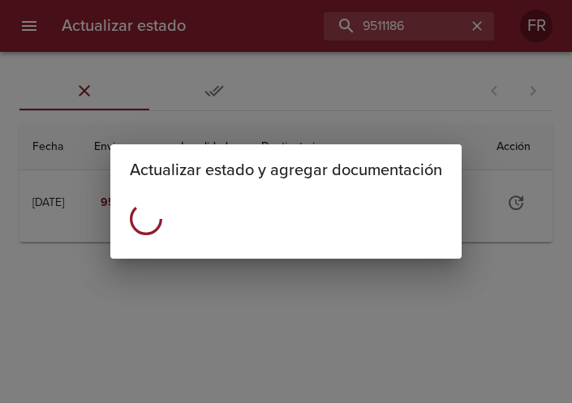
scroll to position [0, 0]
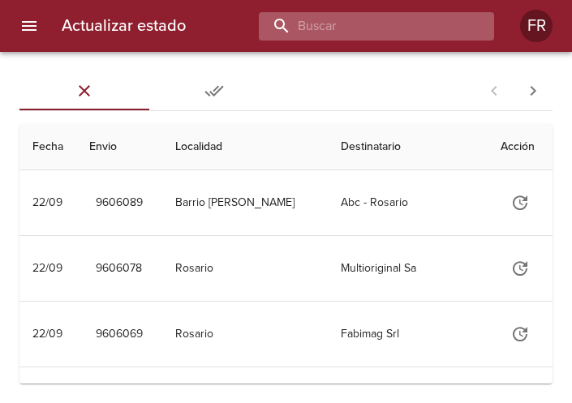
click at [408, 38] on input "buscar" at bounding box center [363, 26] width 208 height 28
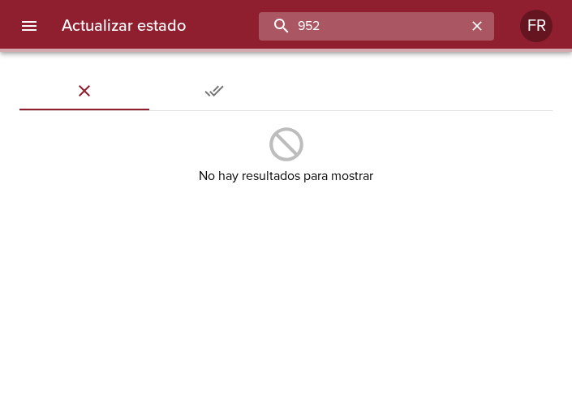
click at [408, 38] on input "952" at bounding box center [363, 26] width 208 height 28
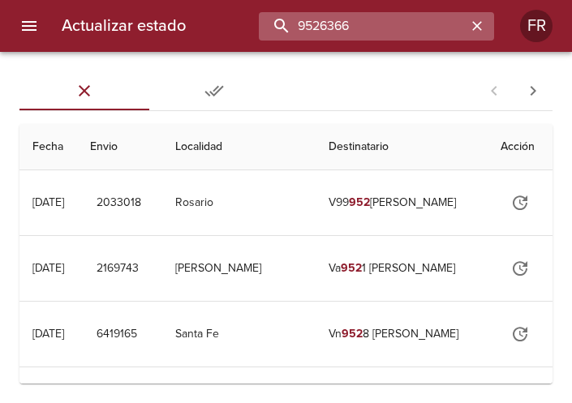
type input "9526366"
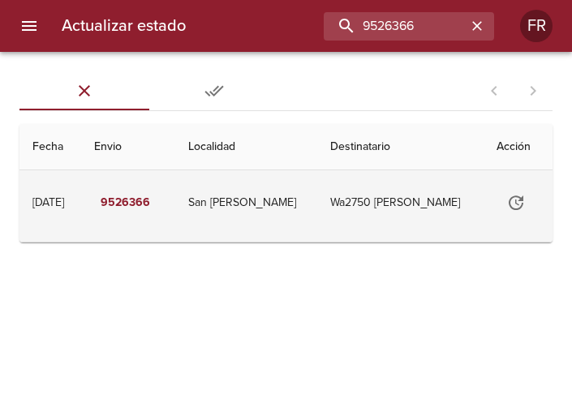
click at [401, 201] on td "Wa2750 [PERSON_NAME]" at bounding box center [400, 202] width 166 height 65
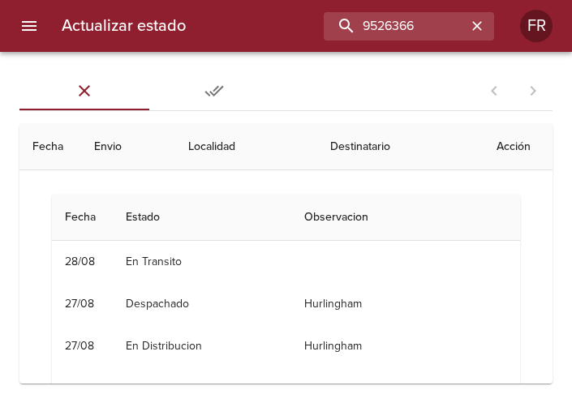
scroll to position [124, 0]
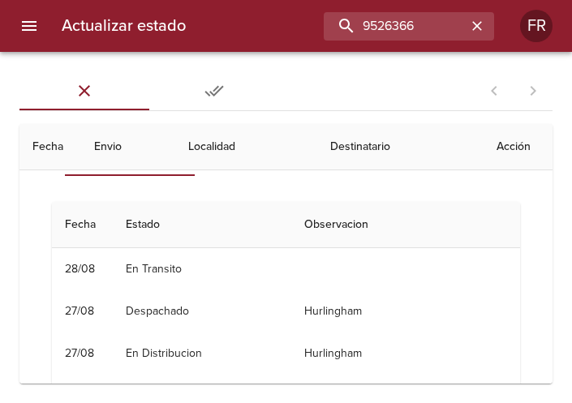
click at [482, 98] on div at bounding box center [494, 90] width 39 height 39
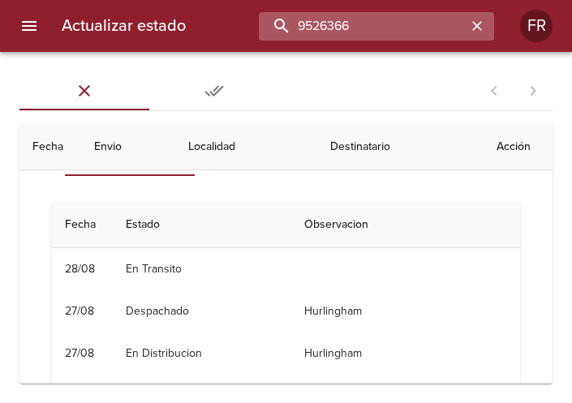
click at [435, 24] on input "9526366" at bounding box center [363, 26] width 208 height 28
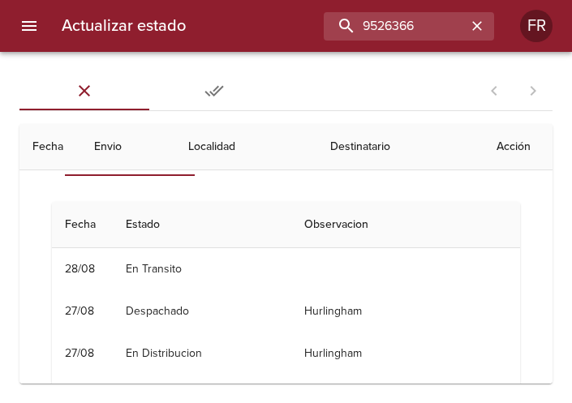
click at [50, 162] on th "Fecha" at bounding box center [50, 147] width 62 height 46
click at [213, 87] on icon "Tabs Envios" at bounding box center [214, 90] width 19 height 19
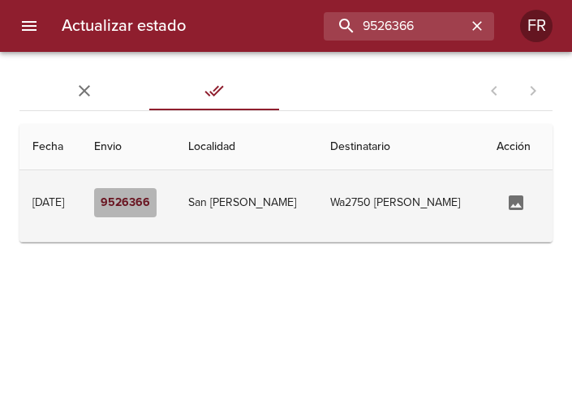
click at [150, 204] on em "9526366" at bounding box center [126, 203] width 50 height 20
click at [264, 211] on td "San [PERSON_NAME]" at bounding box center [246, 202] width 143 height 65
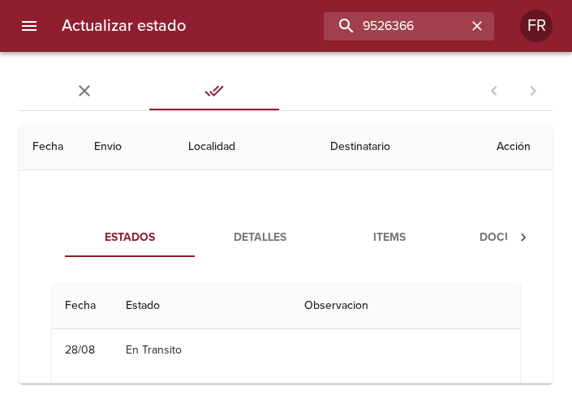
click at [389, 230] on span "Items" at bounding box center [389, 238] width 110 height 20
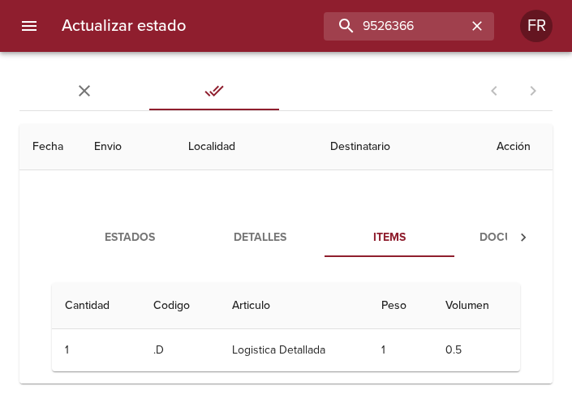
click at [477, 244] on span "Documentos" at bounding box center [519, 238] width 110 height 20
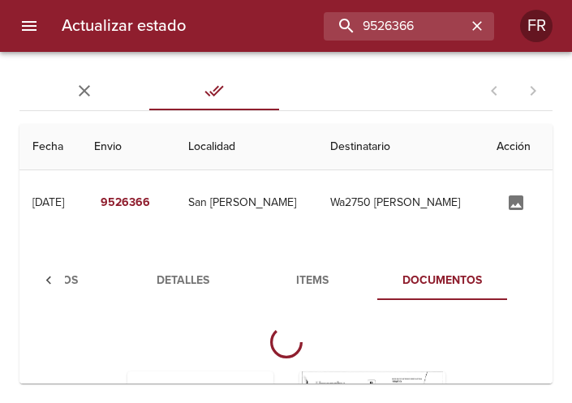
click at [63, 153] on th "Fecha" at bounding box center [50, 147] width 62 height 46
click at [75, 94] on icon "Tabs Envios" at bounding box center [84, 90] width 19 height 19
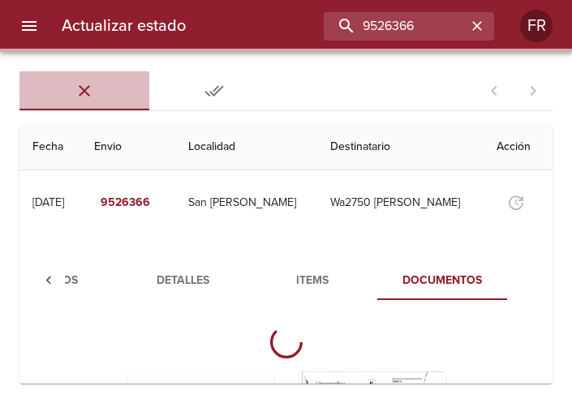
click at [75, 94] on icon "Tabs Envios" at bounding box center [84, 90] width 19 height 19
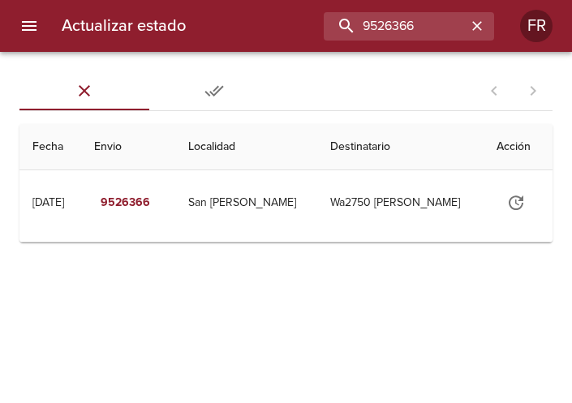
click at [75, 94] on icon "Tabs Envios" at bounding box center [84, 90] width 19 height 19
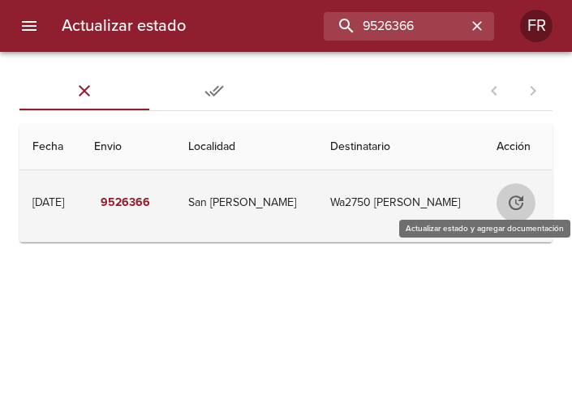
click at [512, 198] on icon "Tabla de envíos del cliente" at bounding box center [516, 203] width 15 height 15
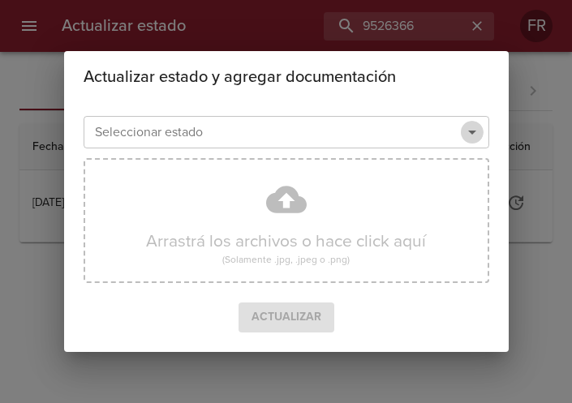
click at [463, 136] on icon "Abrir" at bounding box center [472, 132] width 19 height 19
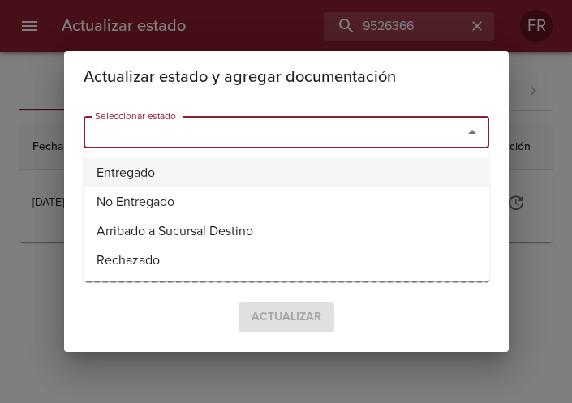
click at [133, 185] on li "Entregado" at bounding box center [287, 172] width 406 height 29
type input "Entregado"
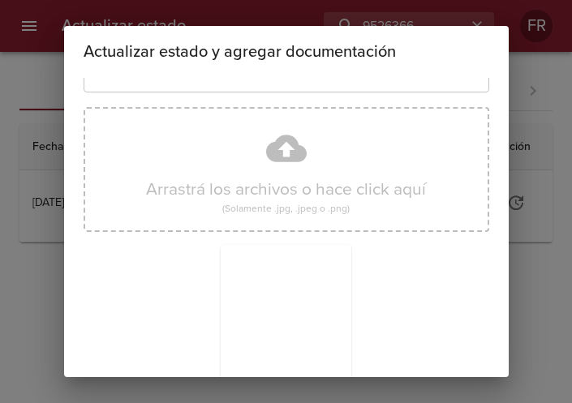
scroll to position [231, 0]
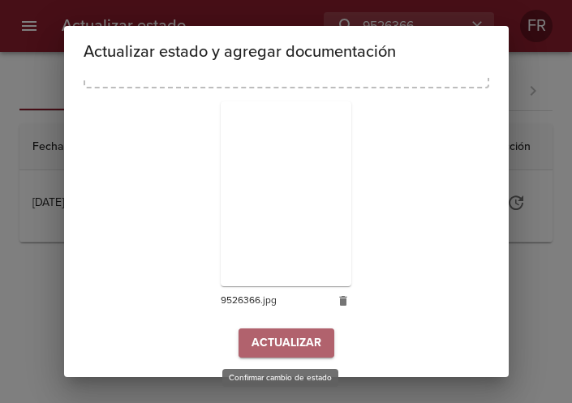
click at [300, 347] on span "Actualizar" at bounding box center [287, 344] width 70 height 20
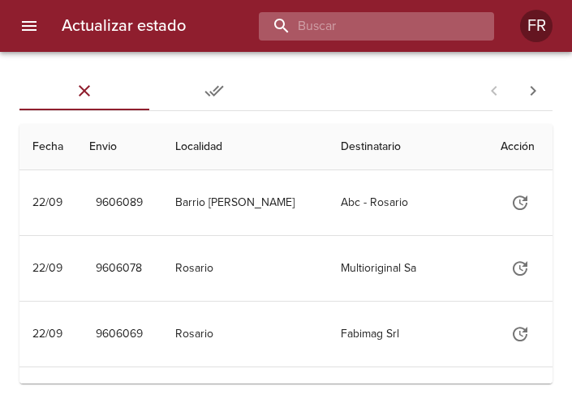
click at [413, 29] on input "buscar" at bounding box center [363, 26] width 208 height 28
type input "9526337"
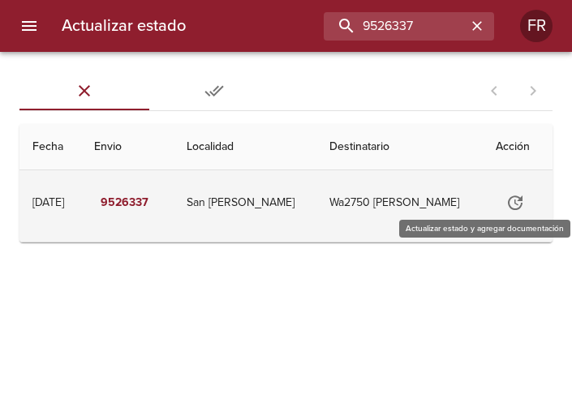
click at [508, 205] on icon "Tabla de envíos del cliente" at bounding box center [515, 202] width 19 height 19
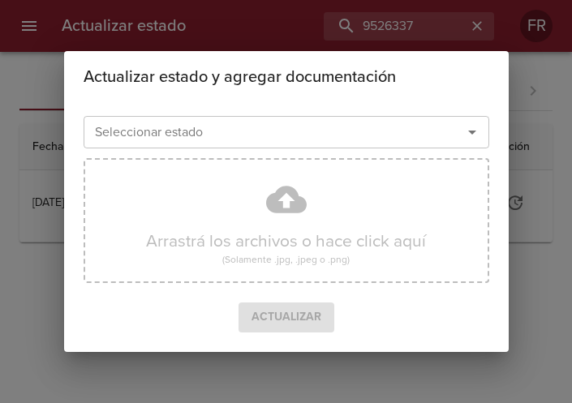
click at [473, 133] on icon "Abrir" at bounding box center [472, 133] width 8 height 4
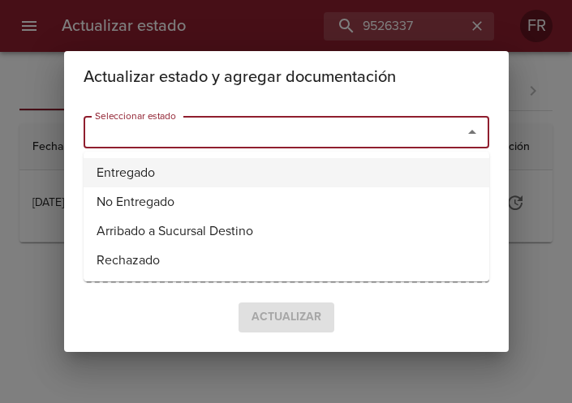
click at [175, 169] on li "Entregado" at bounding box center [287, 172] width 406 height 29
type input "Entregado"
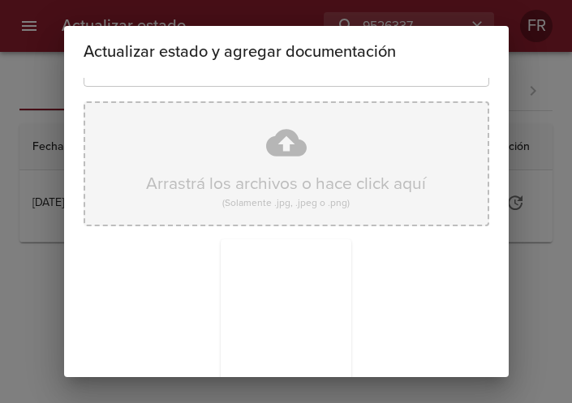
scroll to position [231, 0]
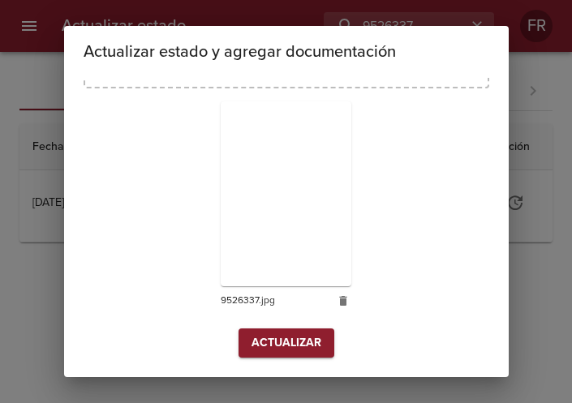
click at [266, 334] on span "Actualizar" at bounding box center [287, 344] width 70 height 20
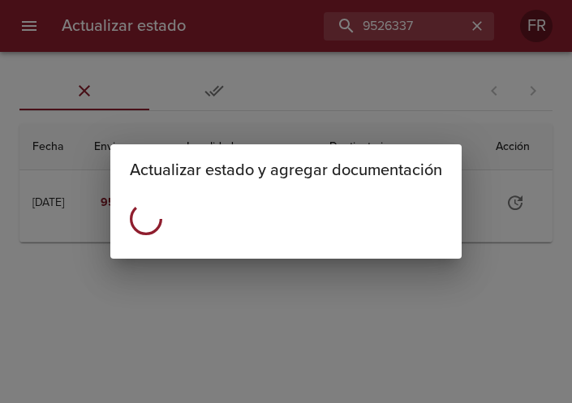
scroll to position [0, 0]
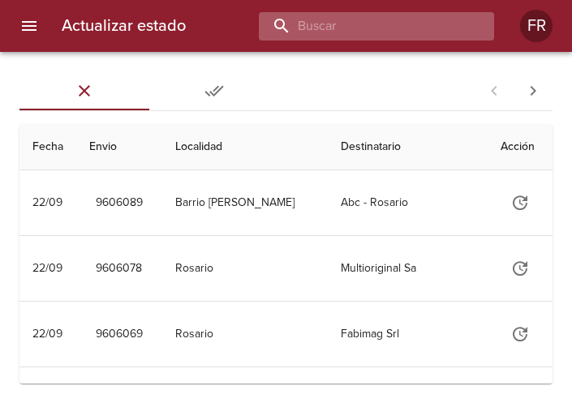
click at [386, 27] on input "buscar" at bounding box center [363, 26] width 208 height 28
type input "9558035"
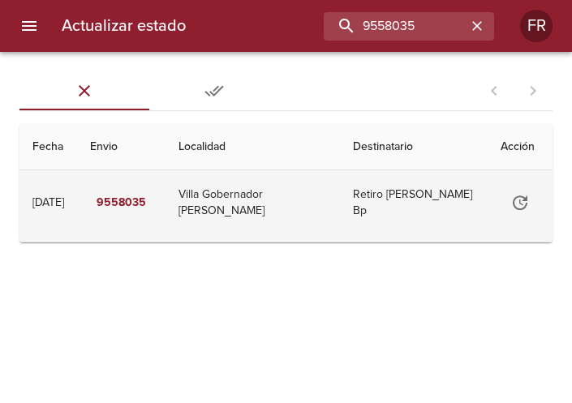
click at [526, 196] on icon "Tabla de envíos del cliente" at bounding box center [520, 202] width 19 height 19
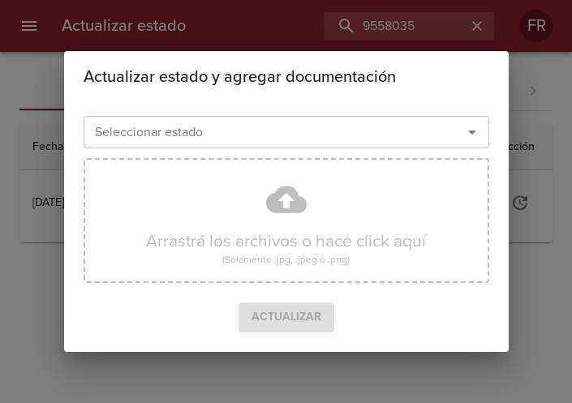
click at [468, 130] on icon "Abrir" at bounding box center [472, 132] width 19 height 19
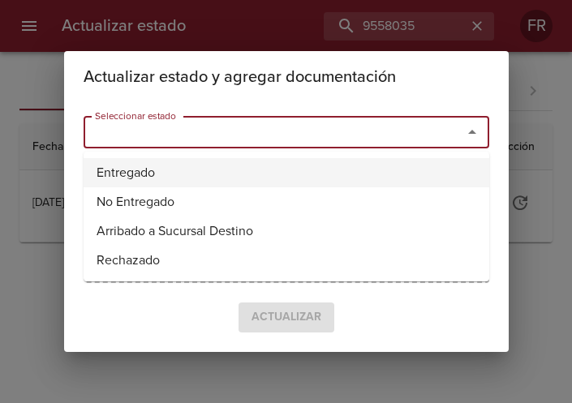
click at [233, 173] on li "Entregado" at bounding box center [287, 172] width 406 height 29
type input "Entregado"
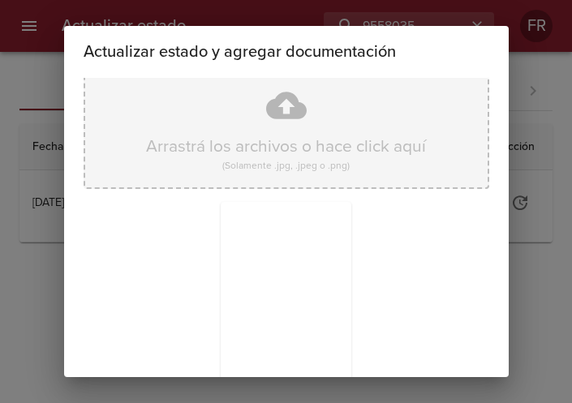
scroll to position [231, 0]
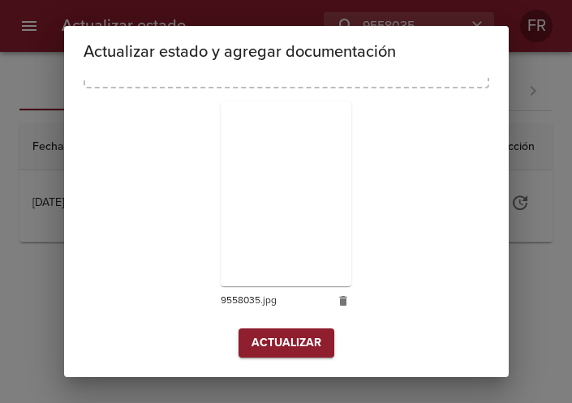
click at [277, 334] on span "Actualizar" at bounding box center [287, 344] width 70 height 20
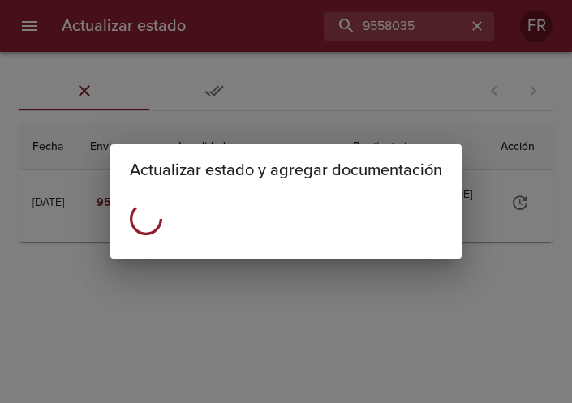
scroll to position [0, 0]
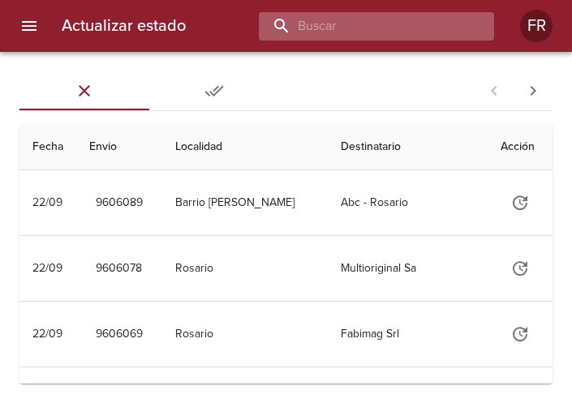
click at [419, 18] on input "buscar" at bounding box center [363, 26] width 208 height 28
type input "9558021"
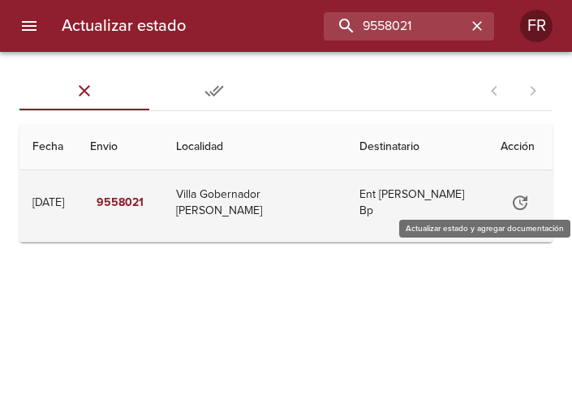
click at [515, 199] on icon "Tabla de envíos del cliente" at bounding box center [520, 202] width 19 height 19
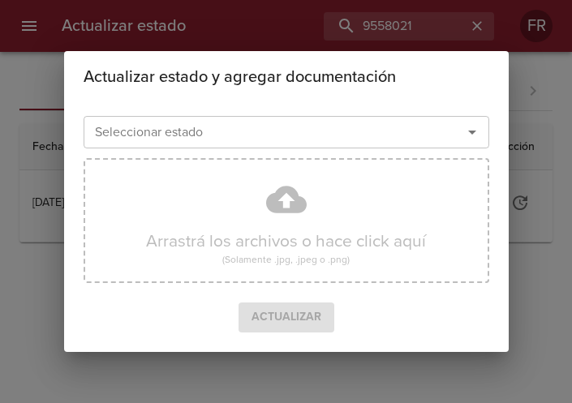
click at [467, 132] on icon "Abrir" at bounding box center [472, 132] width 19 height 19
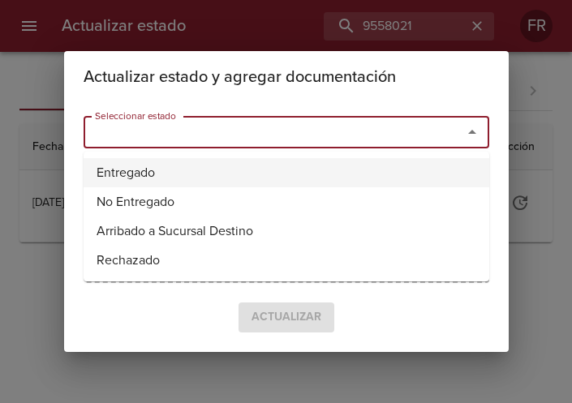
click at [190, 162] on li "Entregado" at bounding box center [287, 172] width 406 height 29
type input "Entregado"
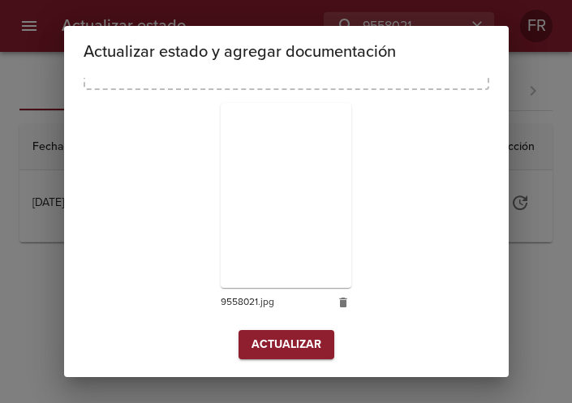
scroll to position [231, 0]
click at [284, 347] on span "Actualizar" at bounding box center [287, 344] width 70 height 20
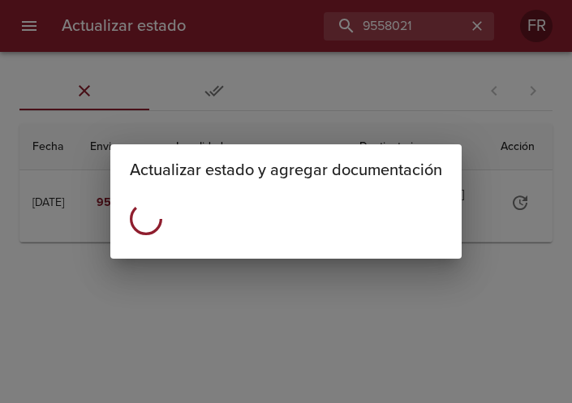
scroll to position [0, 0]
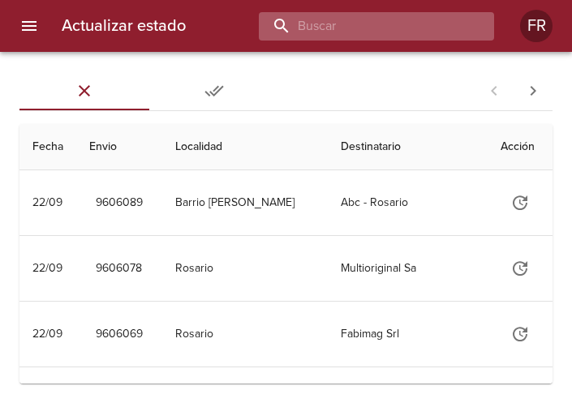
click at [383, 32] on input "buscar" at bounding box center [363, 26] width 208 height 28
type input "9539751"
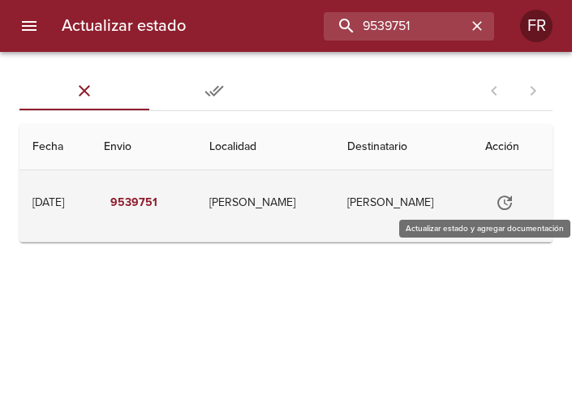
click at [490, 195] on button "Tabla de envíos del cliente" at bounding box center [504, 202] width 39 height 39
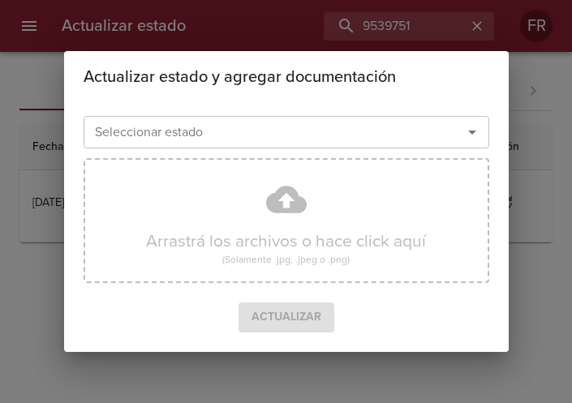
click at [469, 135] on icon "Abrir" at bounding box center [472, 132] width 19 height 19
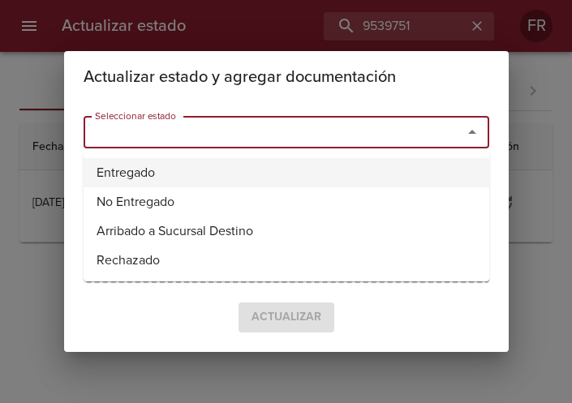
click at [177, 167] on li "Entregado" at bounding box center [287, 172] width 406 height 29
type input "Entregado"
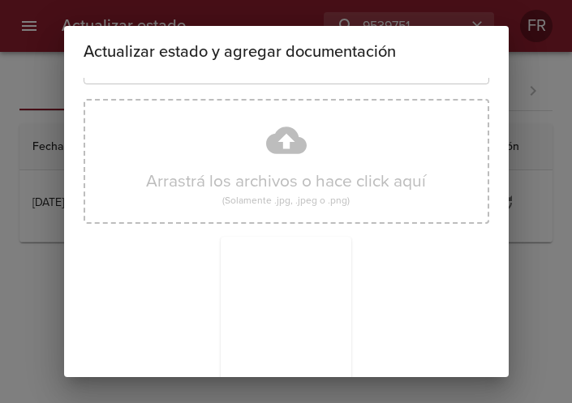
scroll to position [231, 0]
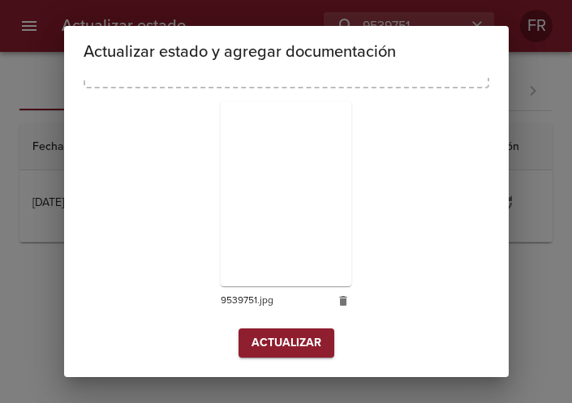
click at [279, 343] on span "Actualizar" at bounding box center [287, 344] width 70 height 20
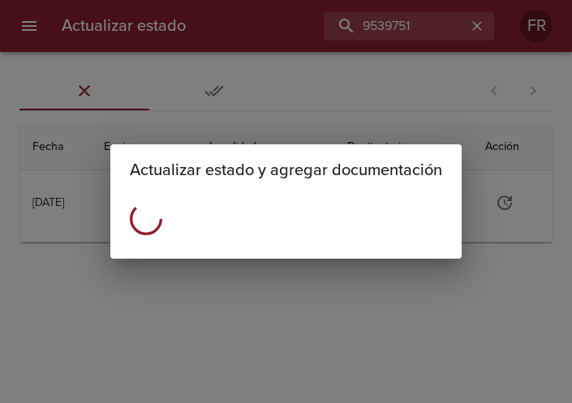
scroll to position [0, 0]
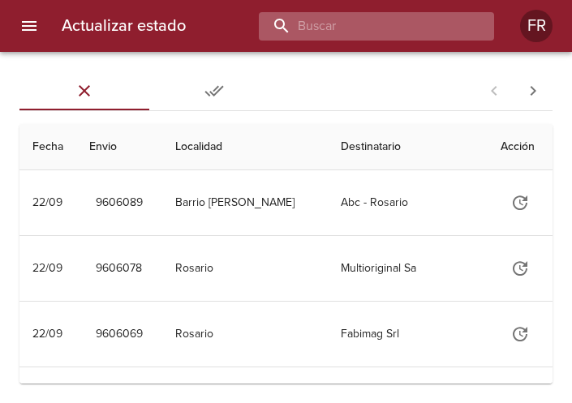
click at [429, 34] on input "buscar" at bounding box center [363, 26] width 208 height 28
type input "9594213"
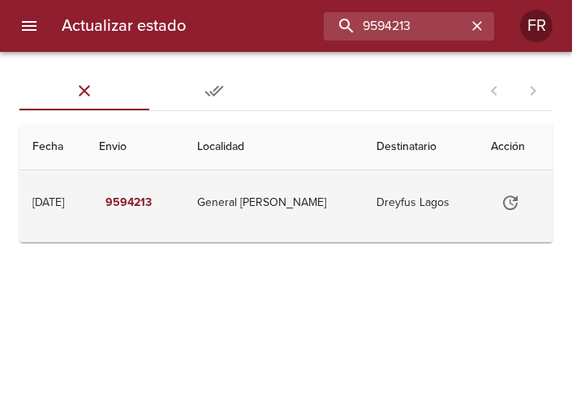
click at [508, 197] on icon "Tabla de envíos del cliente" at bounding box center [510, 203] width 15 height 15
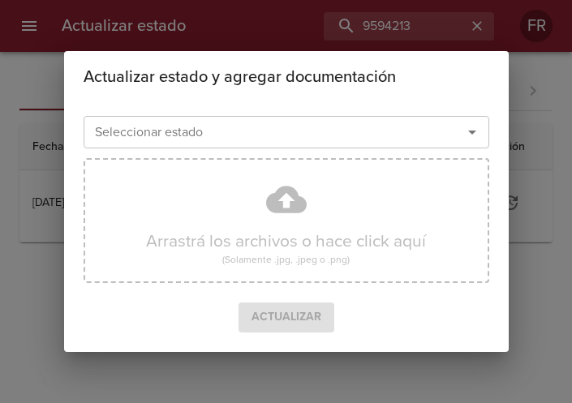
click at [471, 132] on icon "Abrir" at bounding box center [472, 133] width 8 height 4
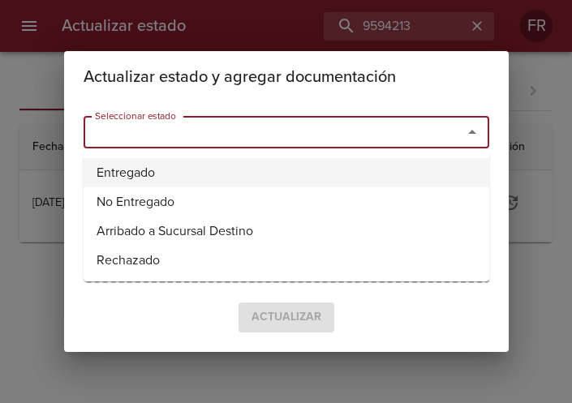
click at [157, 173] on li "Entregado" at bounding box center [287, 172] width 406 height 29
type input "Entregado"
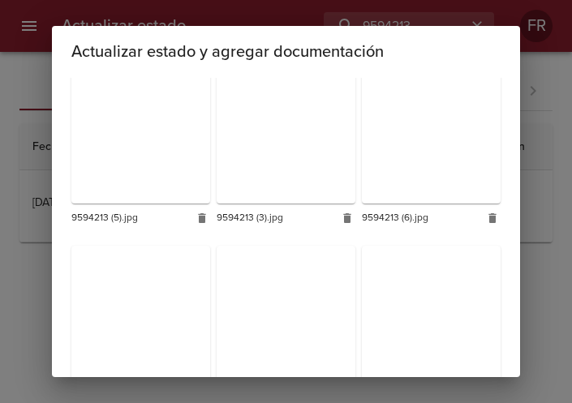
scroll to position [478, 0]
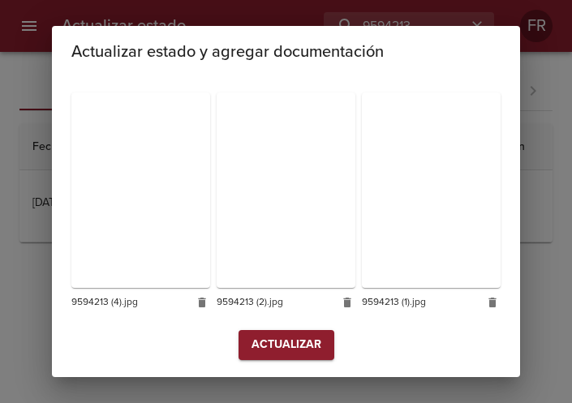
click at [307, 354] on button "Actualizar" at bounding box center [287, 345] width 96 height 30
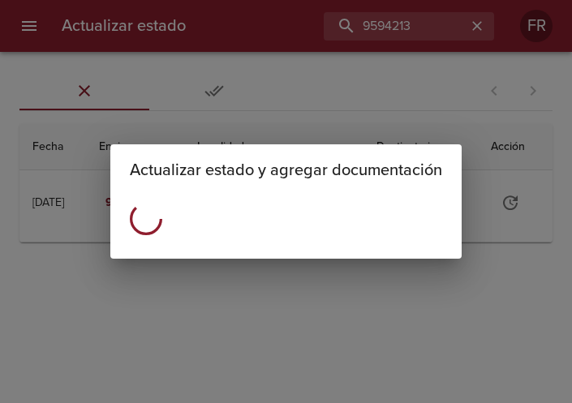
scroll to position [0, 0]
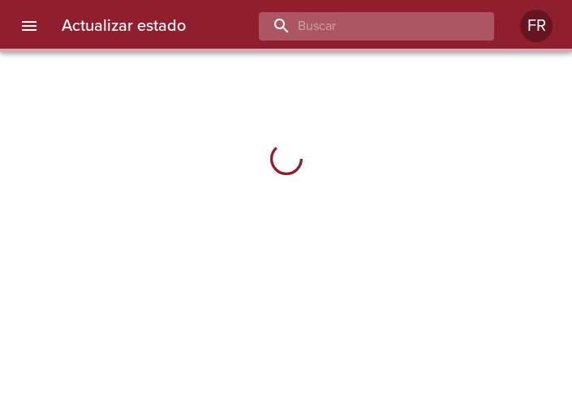
drag, startPoint x: 0, startPoint y: 0, endPoint x: 387, endPoint y: 21, distance: 387.8
click at [387, 21] on input "buscar" at bounding box center [363, 26] width 208 height 28
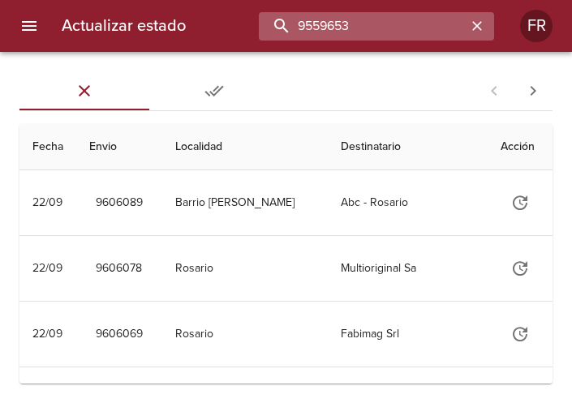
type input "9559653"
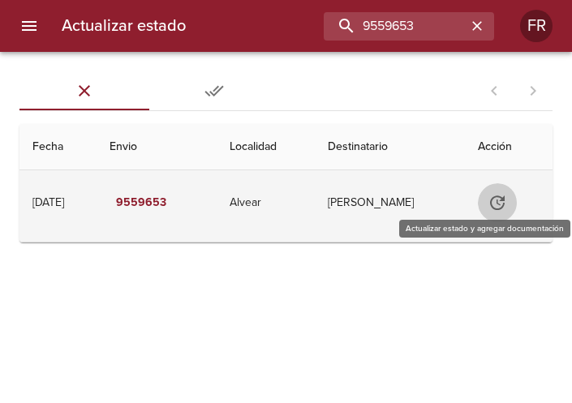
click at [502, 213] on button "Tabla de envíos del cliente" at bounding box center [497, 202] width 39 height 39
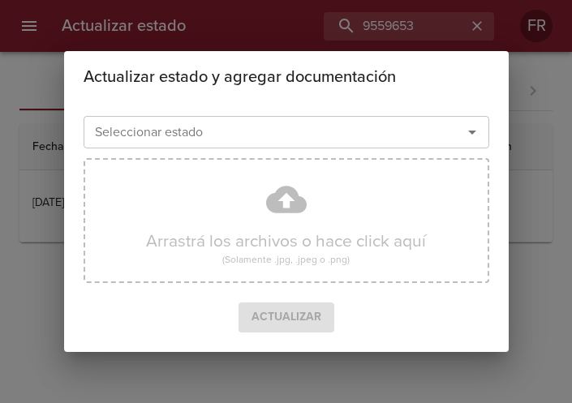
click at [473, 132] on icon "Abrir" at bounding box center [472, 132] width 19 height 19
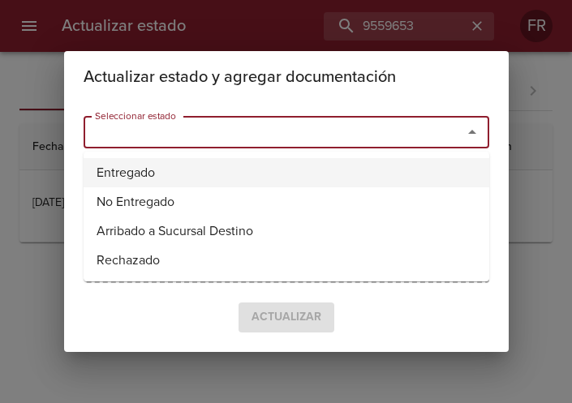
click at [188, 183] on li "Entregado" at bounding box center [287, 172] width 406 height 29
type input "Entregado"
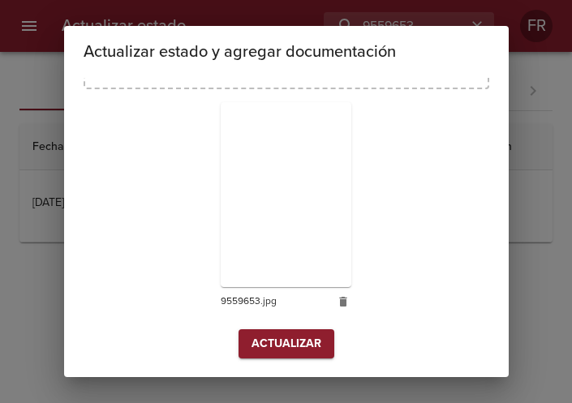
scroll to position [231, 0]
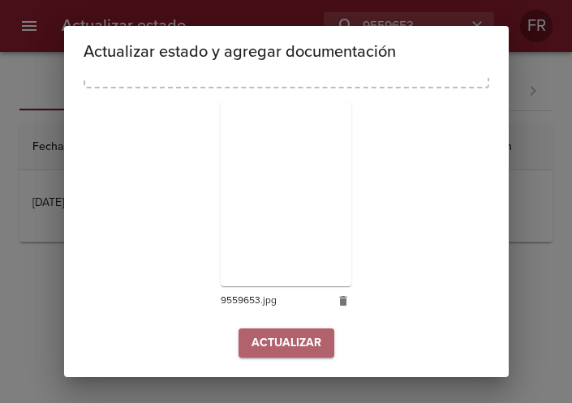
click at [278, 338] on span "Actualizar" at bounding box center [287, 344] width 70 height 20
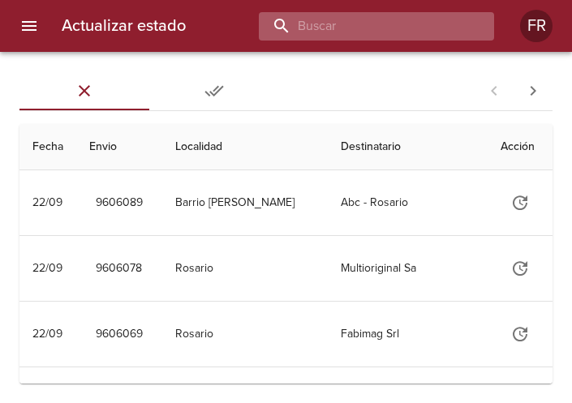
click at [397, 21] on input "buscar" at bounding box center [363, 26] width 208 height 28
type input "9540844"
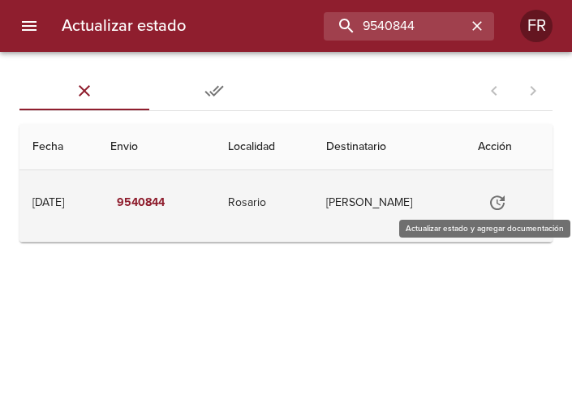
click at [507, 208] on icon "Tabla de envíos del cliente" at bounding box center [497, 202] width 19 height 19
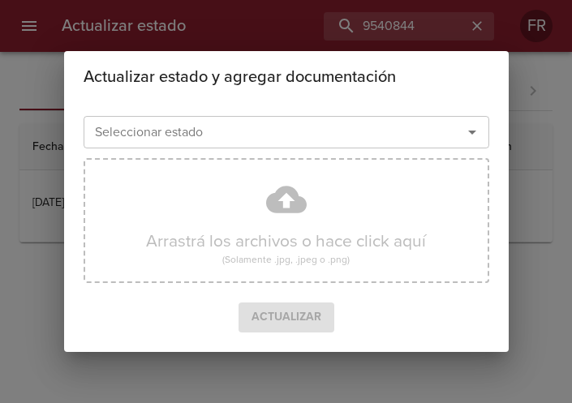
click at [473, 137] on icon "Abrir" at bounding box center [472, 132] width 19 height 19
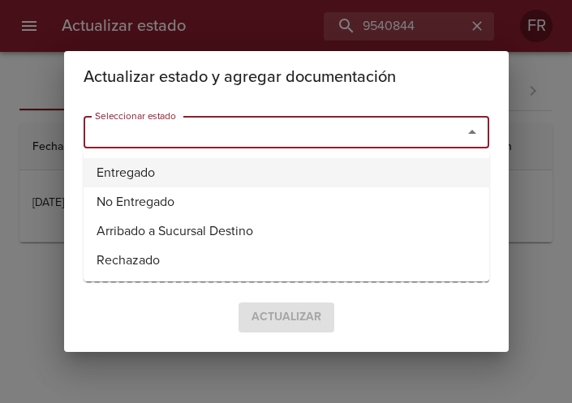
click at [175, 168] on li "Entregado" at bounding box center [287, 172] width 406 height 29
type input "Entregado"
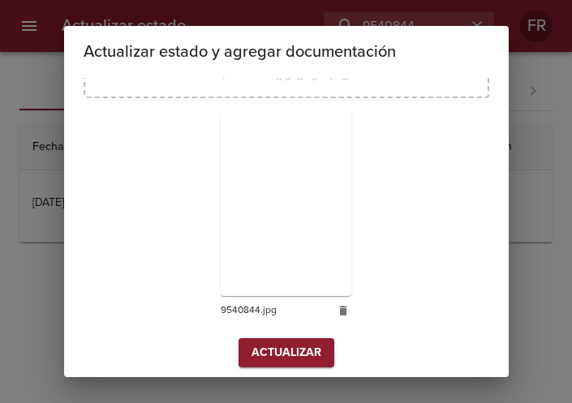
scroll to position [231, 0]
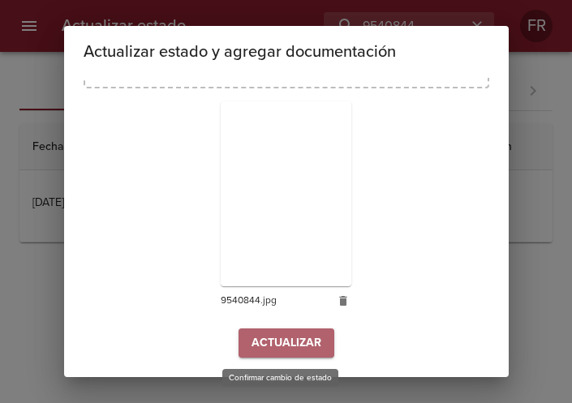
click at [290, 336] on span "Actualizar" at bounding box center [287, 344] width 70 height 20
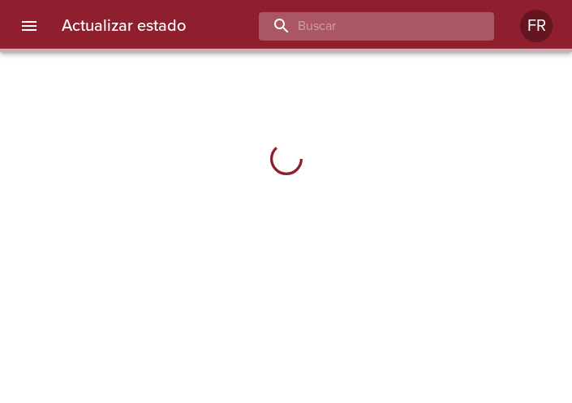
click at [403, 29] on input "buscar" at bounding box center [363, 26] width 208 height 28
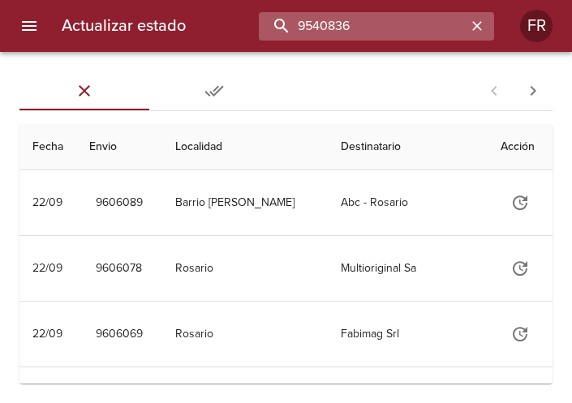
type input "9540836"
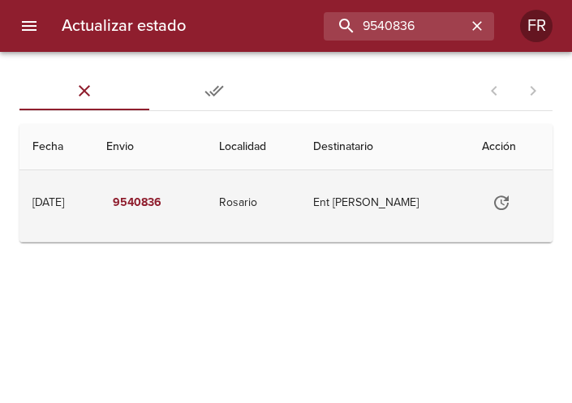
click at [502, 200] on icon "Tabla de envíos del cliente" at bounding box center [501, 202] width 19 height 19
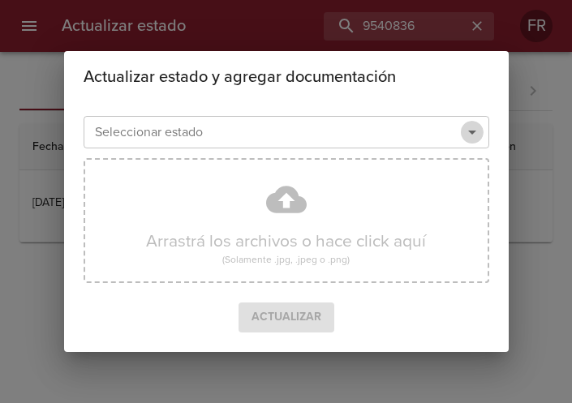
click at [463, 126] on icon "Abrir" at bounding box center [472, 132] width 19 height 19
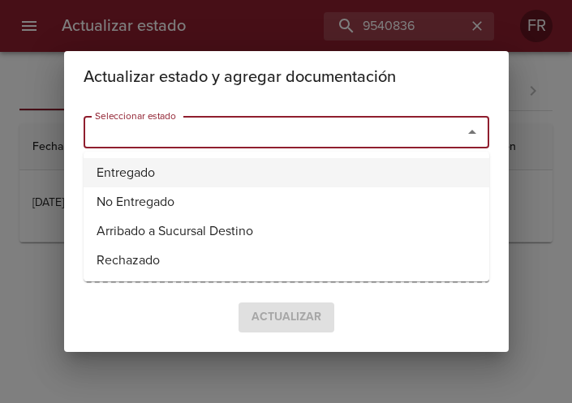
click at [192, 177] on li "Entregado" at bounding box center [287, 172] width 406 height 29
type input "Entregado"
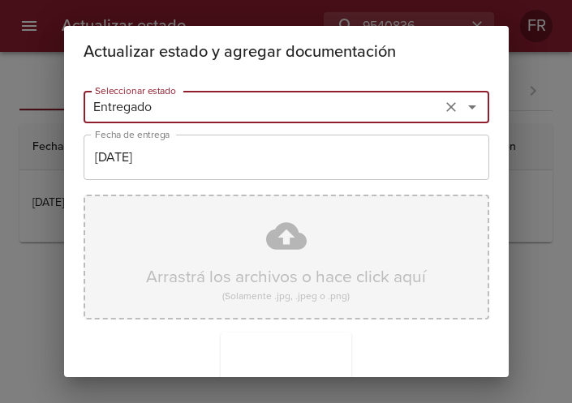
scroll to position [231, 0]
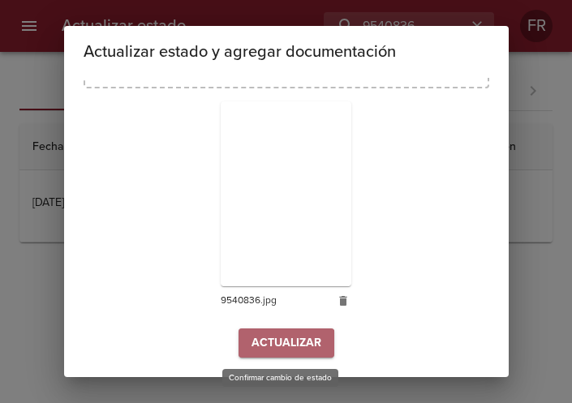
click at [268, 352] on span "Actualizar" at bounding box center [287, 344] width 70 height 20
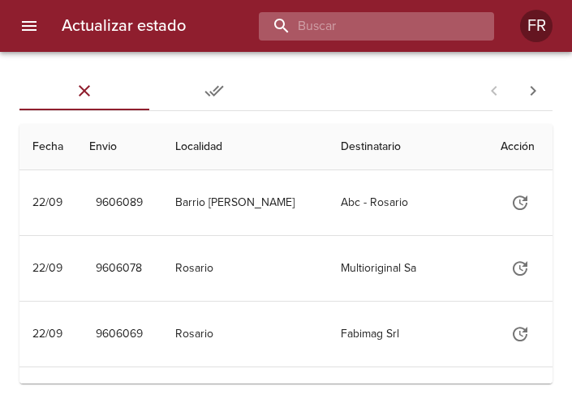
click at [419, 34] on input "buscar" at bounding box center [363, 26] width 208 height 28
type input "9573674"
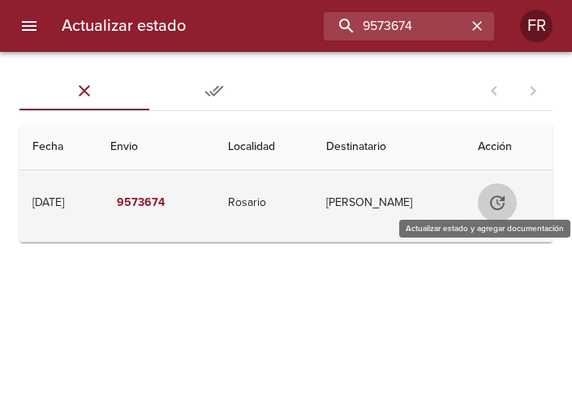
click at [494, 205] on icon "Tabla de envíos del cliente" at bounding box center [497, 202] width 19 height 19
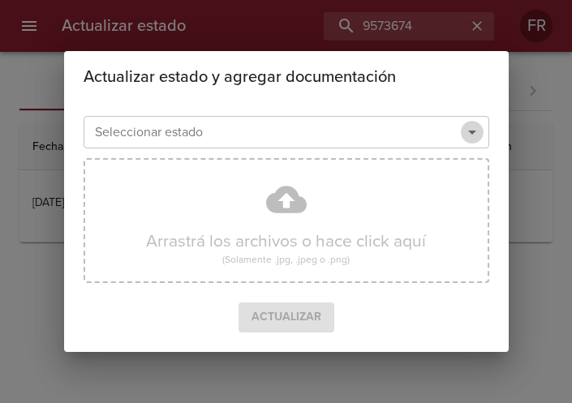
click at [470, 127] on icon "Abrir" at bounding box center [472, 132] width 19 height 19
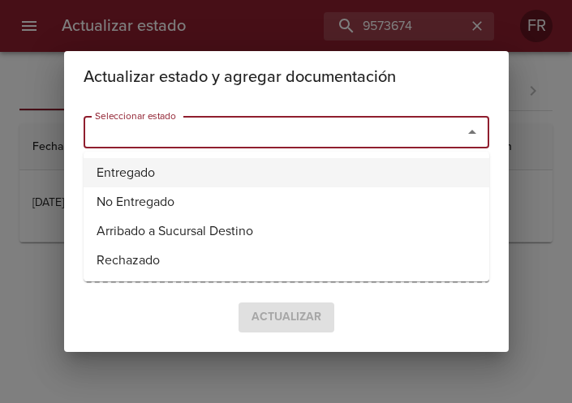
click at [166, 168] on li "Entregado" at bounding box center [287, 172] width 406 height 29
type input "Entregado"
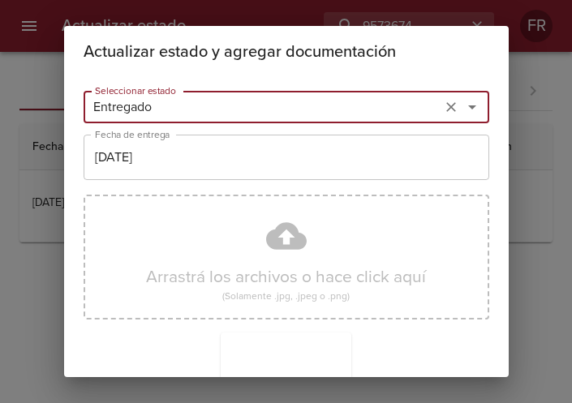
scroll to position [231, 0]
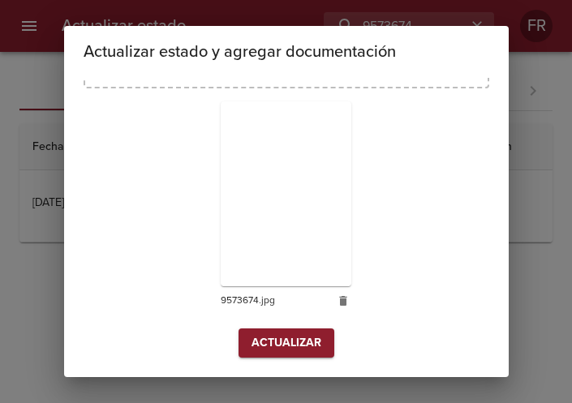
click at [277, 342] on span "Actualizar" at bounding box center [287, 344] width 70 height 20
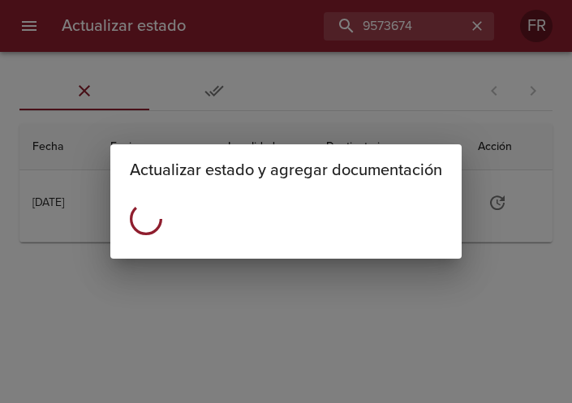
scroll to position [0, 0]
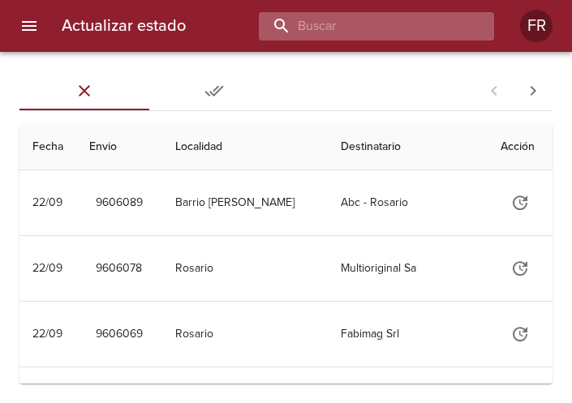
click at [350, 21] on input "buscar" at bounding box center [363, 26] width 208 height 28
type input "9582827"
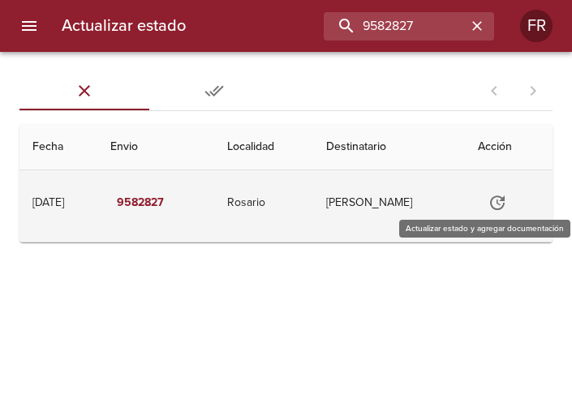
click at [507, 205] on icon "Tabla de envíos del cliente" at bounding box center [497, 202] width 19 height 19
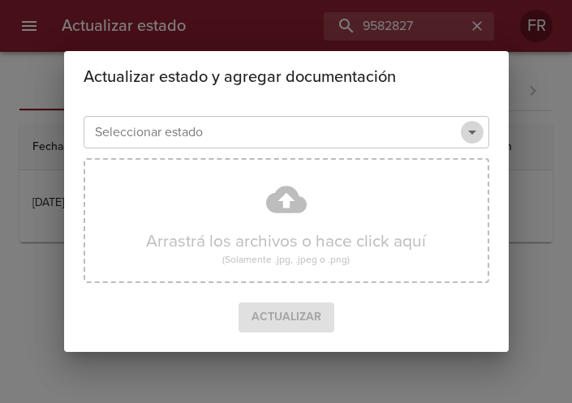
click at [468, 134] on icon "Abrir" at bounding box center [472, 132] width 19 height 19
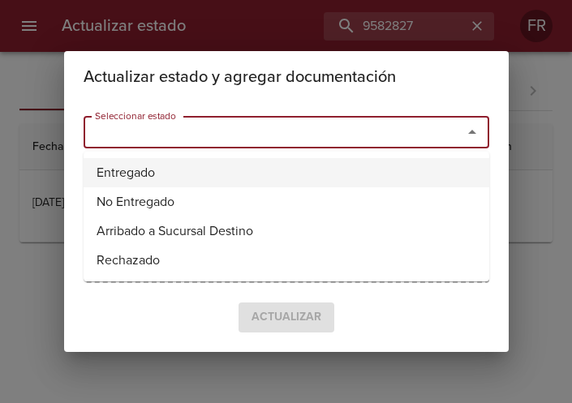
click at [213, 178] on li "Entregado" at bounding box center [287, 172] width 406 height 29
type input "Entregado"
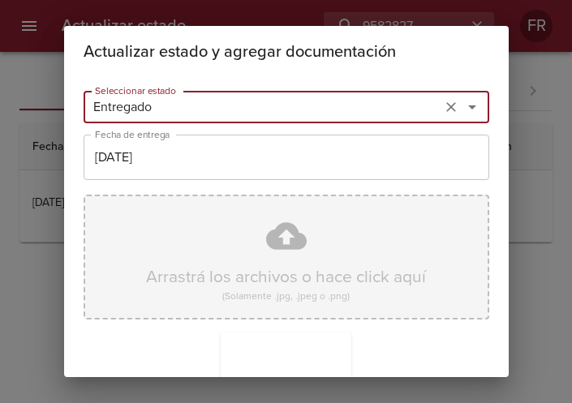
scroll to position [231, 0]
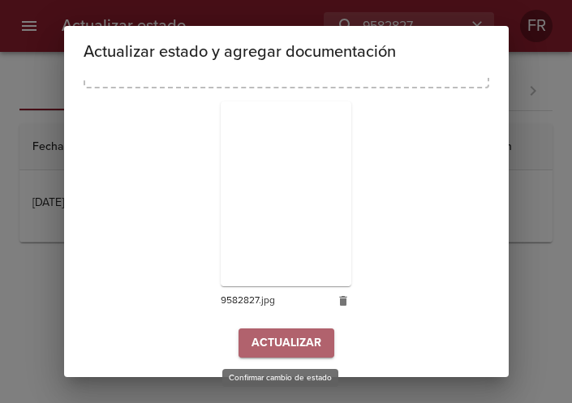
click at [287, 351] on span "Actualizar" at bounding box center [287, 344] width 70 height 20
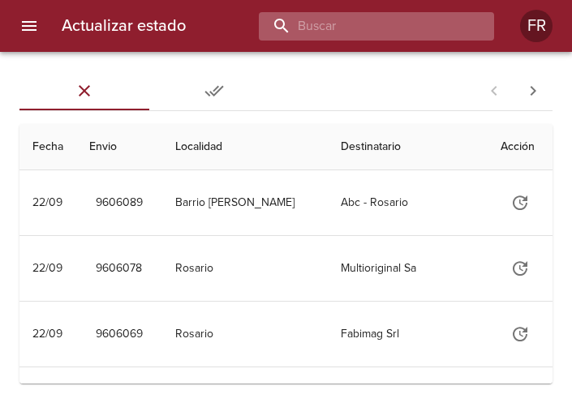
click at [371, 30] on input "buscar" at bounding box center [363, 26] width 208 height 28
type input "9602977"
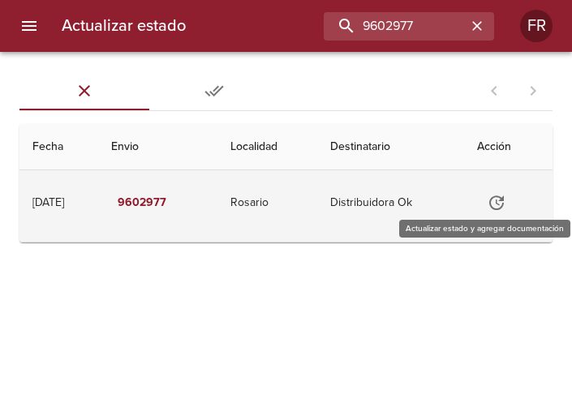
click at [500, 208] on icon "Tabla de envíos del cliente" at bounding box center [496, 202] width 19 height 19
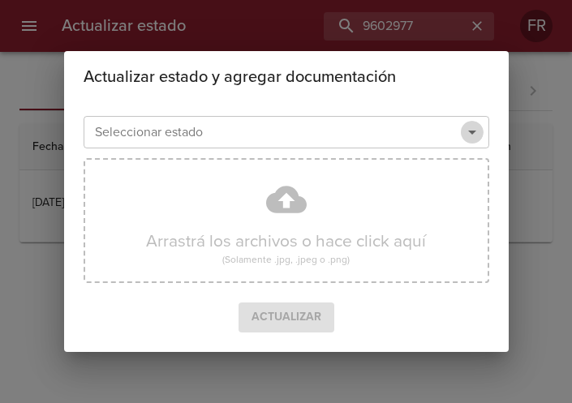
click at [475, 139] on icon "Abrir" at bounding box center [472, 132] width 19 height 19
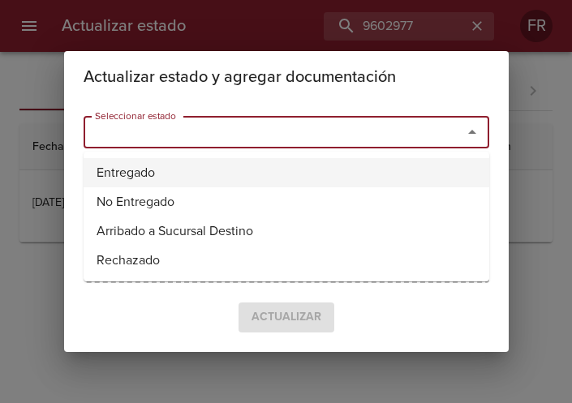
click at [296, 161] on li "Entregado" at bounding box center [287, 172] width 406 height 29
type input "Entregado"
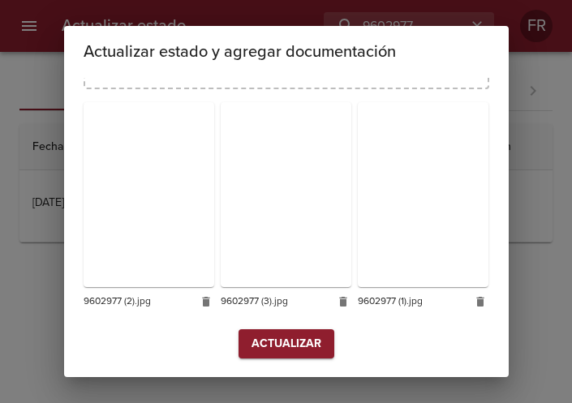
scroll to position [231, 0]
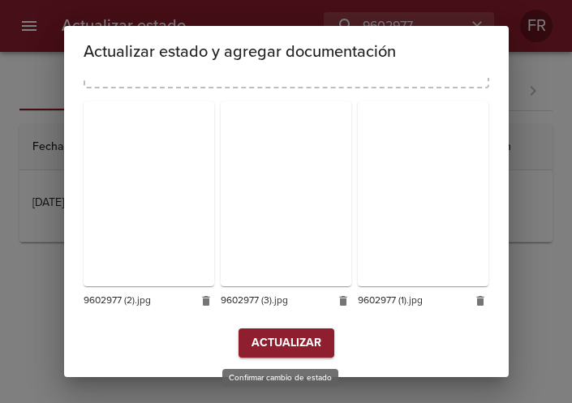
click at [308, 339] on span "Actualizar" at bounding box center [287, 344] width 70 height 20
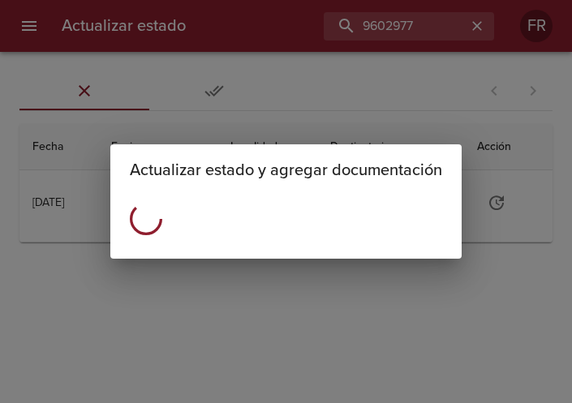
scroll to position [0, 0]
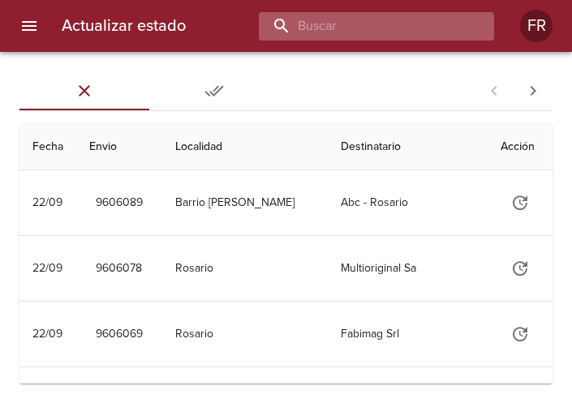
click at [373, 31] on input "buscar" at bounding box center [363, 26] width 208 height 28
type input "9603019"
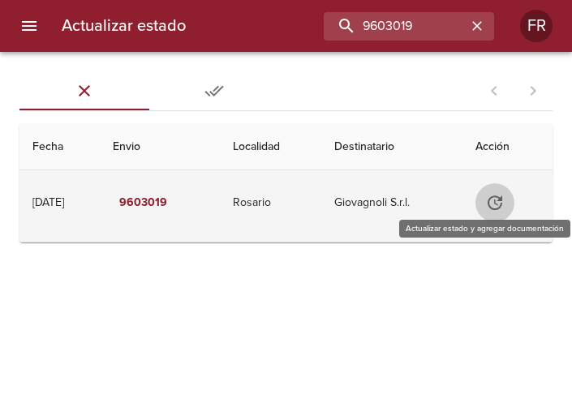
click at [494, 201] on icon "Tabla de envíos del cliente" at bounding box center [494, 202] width 19 height 19
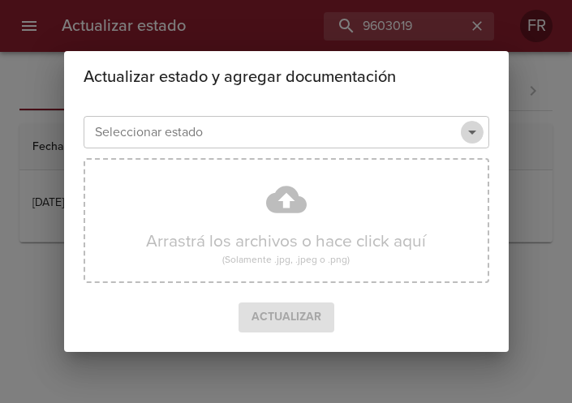
click at [472, 136] on icon "Abrir" at bounding box center [472, 132] width 19 height 19
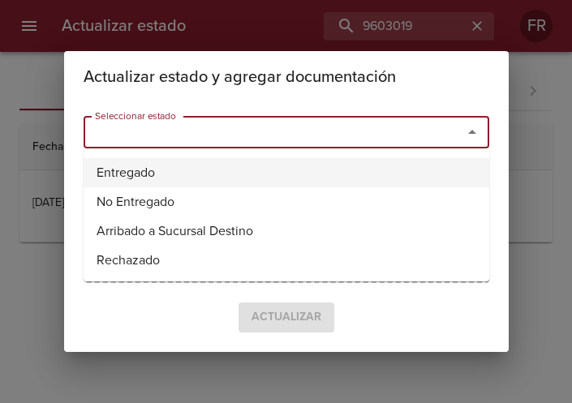
click at [233, 162] on li "Entregado" at bounding box center [287, 172] width 406 height 29
type input "Entregado"
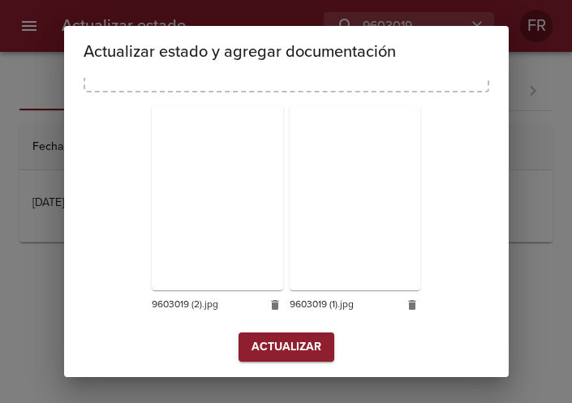
scroll to position [231, 0]
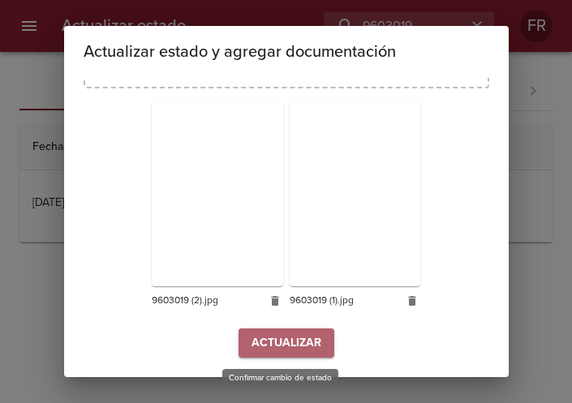
click at [291, 340] on span "Actualizar" at bounding box center [287, 344] width 70 height 20
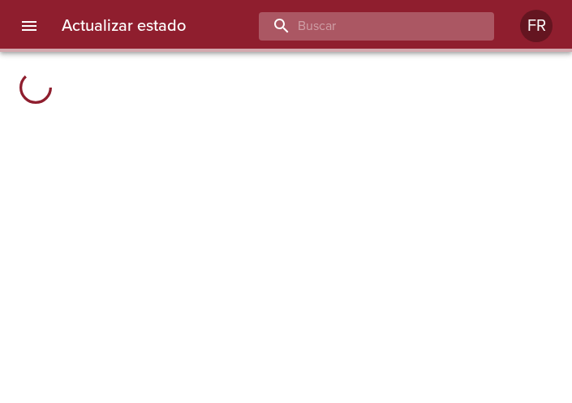
click at [378, 29] on input "buscar" at bounding box center [363, 26] width 208 height 28
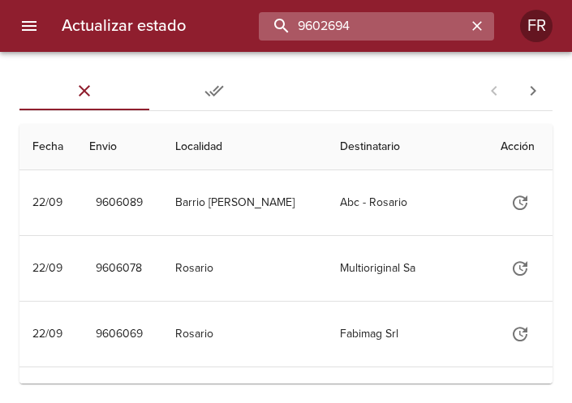
type input "9602694"
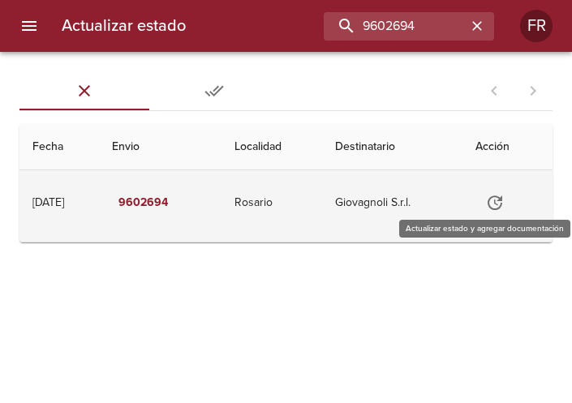
click at [505, 197] on icon "Tabla de envíos del cliente" at bounding box center [494, 202] width 19 height 19
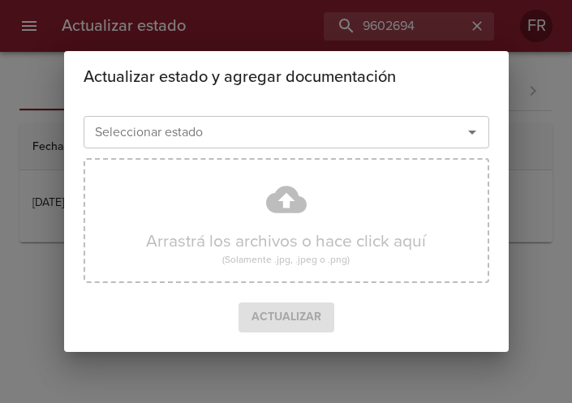
click at [459, 140] on div at bounding box center [461, 132] width 42 height 23
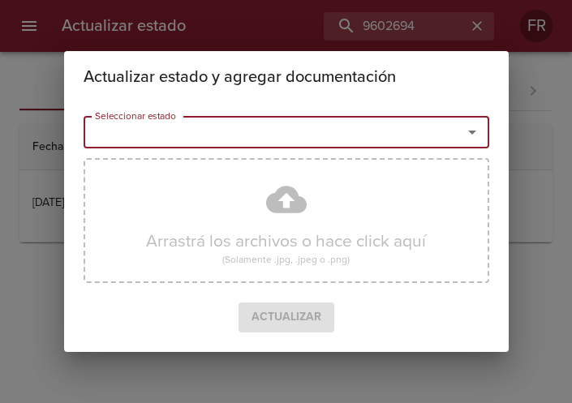
click at [490, 131] on div "Seleccionar estado Seleccionar estado Arrastrá los archivos o hace click aquí (…" at bounding box center [286, 227] width 445 height 249
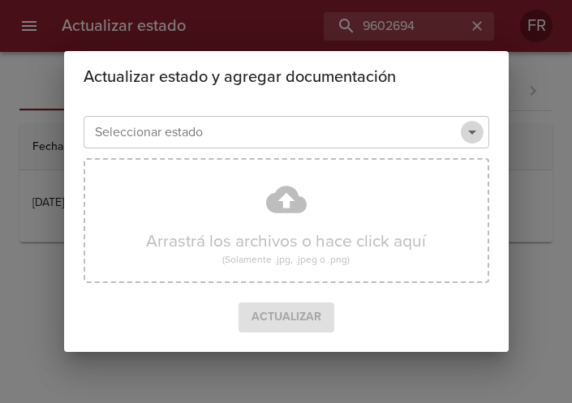
click at [472, 134] on icon "Abrir" at bounding box center [472, 133] width 8 height 4
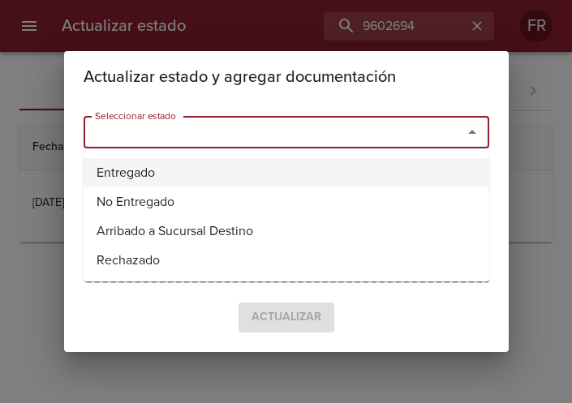
click at [330, 163] on li "Entregado" at bounding box center [287, 172] width 406 height 29
type input "Entregado"
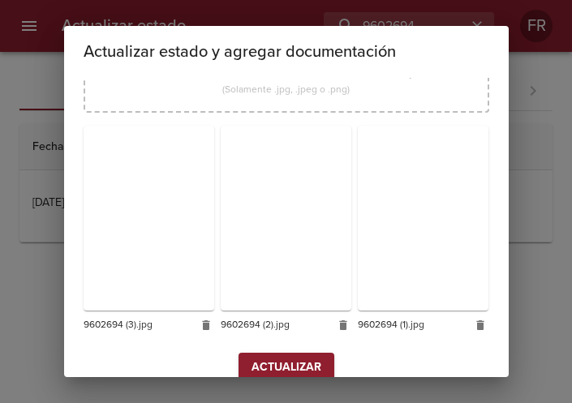
scroll to position [231, 0]
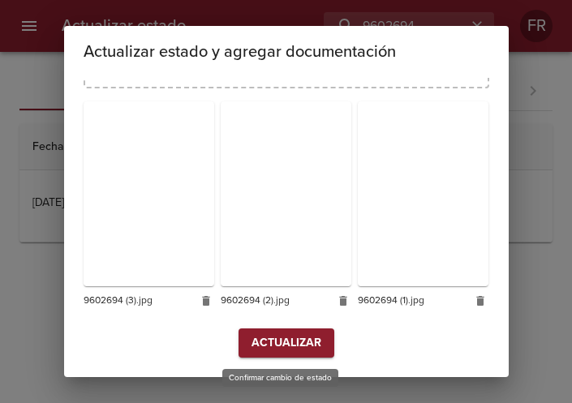
click at [263, 339] on span "Actualizar" at bounding box center [287, 344] width 70 height 20
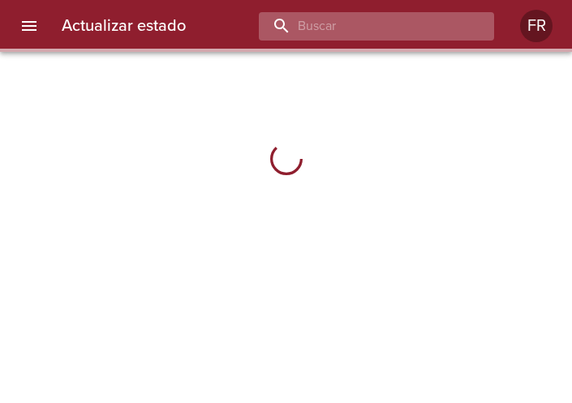
drag, startPoint x: 0, startPoint y: 0, endPoint x: 423, endPoint y: 27, distance: 423.8
click at [423, 27] on input "buscar" at bounding box center [363, 26] width 208 height 28
type input "*"
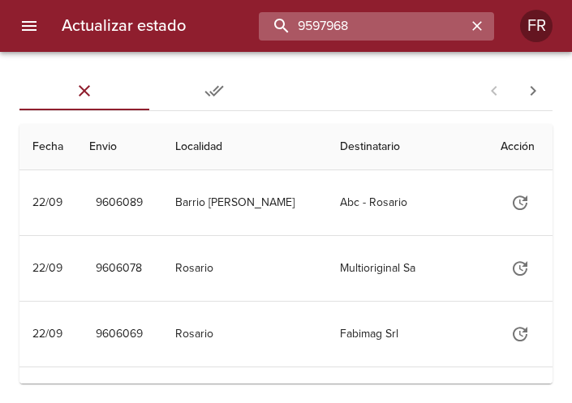
type input "9597968"
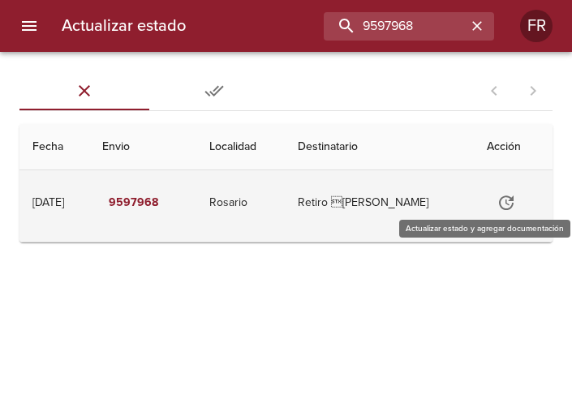
click at [511, 204] on icon "Tabla de envíos del cliente" at bounding box center [506, 203] width 15 height 15
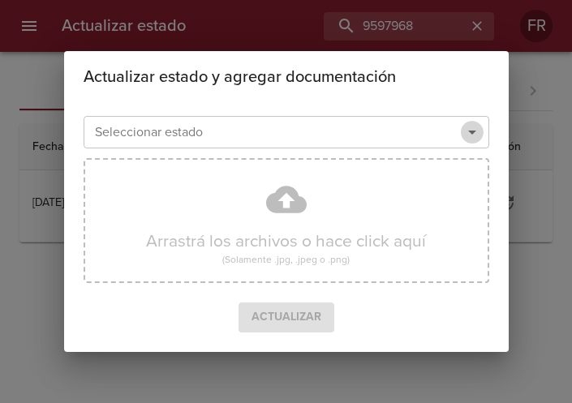
click at [477, 136] on icon "Abrir" at bounding box center [472, 132] width 19 height 19
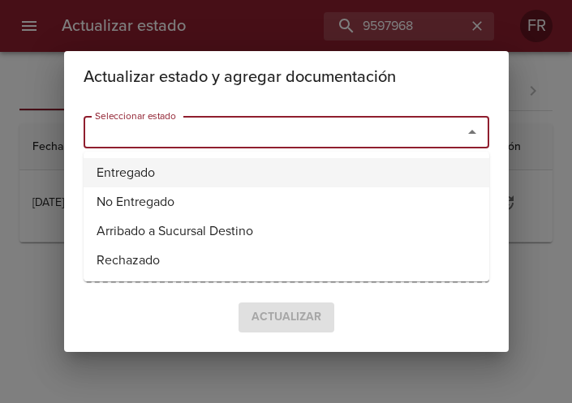
click at [295, 170] on li "Entregado" at bounding box center [287, 172] width 406 height 29
type input "Entregado"
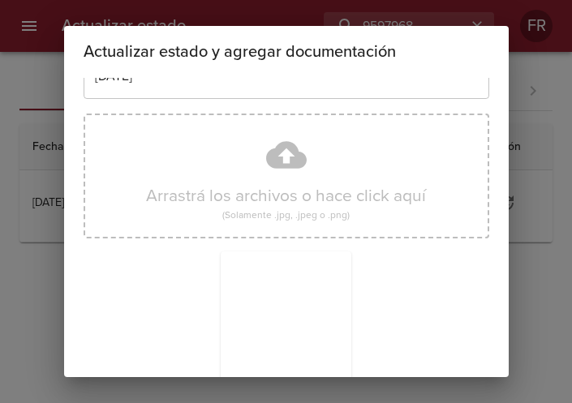
scroll to position [231, 0]
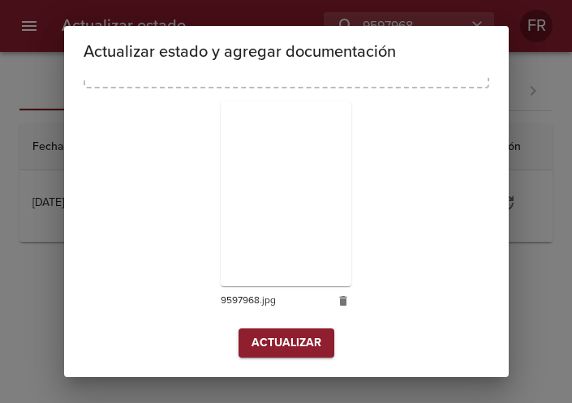
click at [276, 334] on span "Actualizar" at bounding box center [287, 344] width 70 height 20
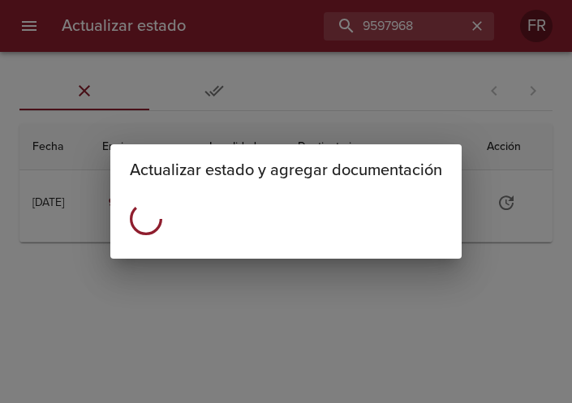
scroll to position [0, 0]
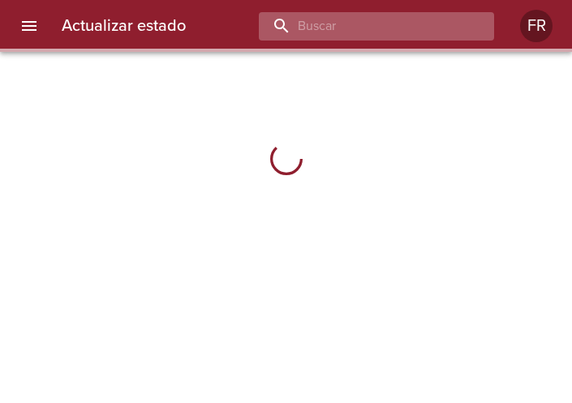
click at [367, 25] on input "buscar" at bounding box center [363, 26] width 208 height 28
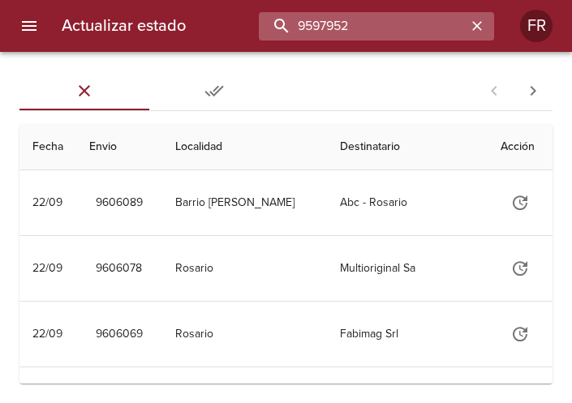
type input "9597952"
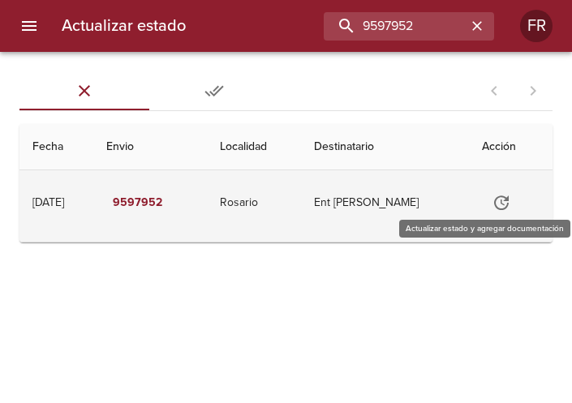
click at [498, 196] on icon "Tabla de envíos del cliente" at bounding box center [501, 202] width 19 height 19
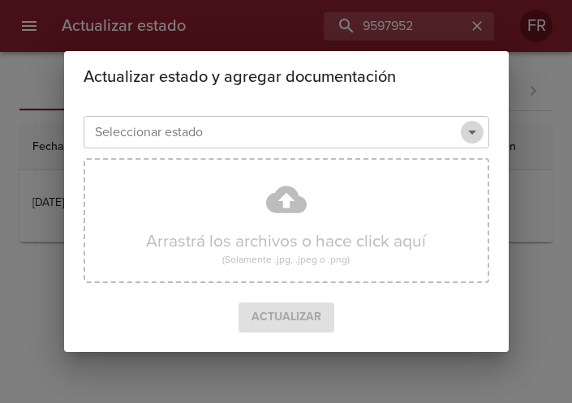
click at [478, 123] on icon "Abrir" at bounding box center [472, 132] width 19 height 19
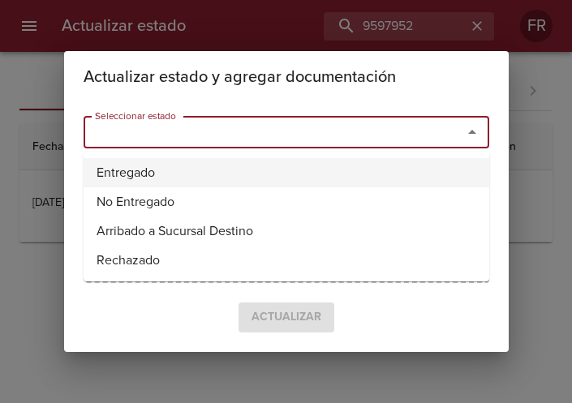
click at [244, 162] on li "Entregado" at bounding box center [287, 172] width 406 height 29
type input "Entregado"
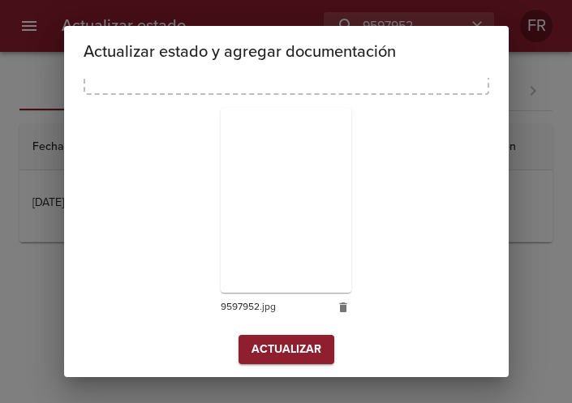
scroll to position [231, 0]
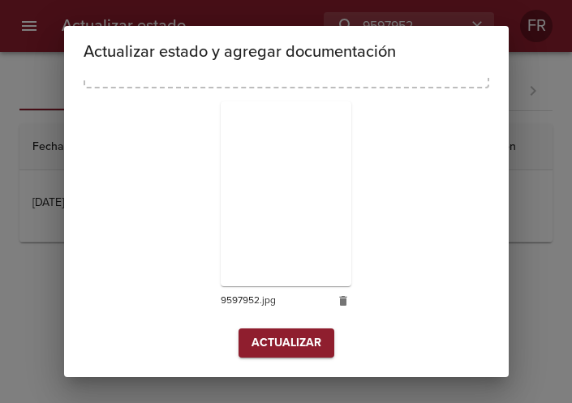
click at [281, 341] on span "Actualizar" at bounding box center [287, 344] width 70 height 20
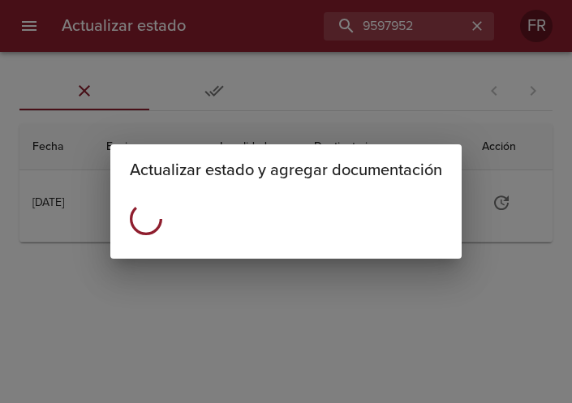
scroll to position [0, 0]
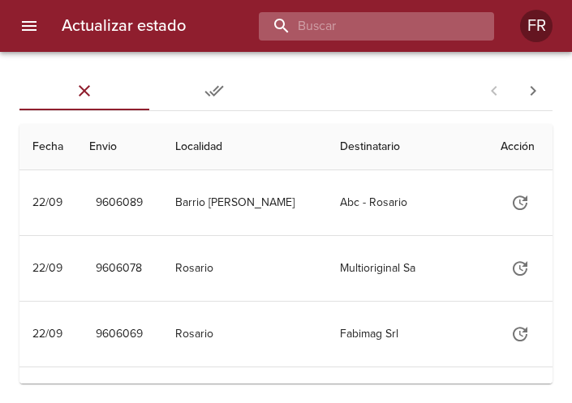
click at [354, 33] on input "buscar" at bounding box center [363, 26] width 208 height 28
type input "9537762"
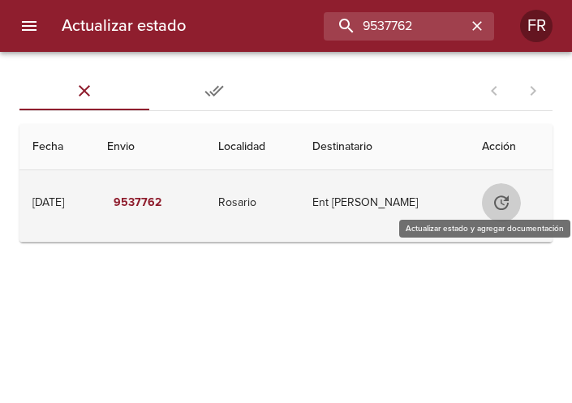
click at [506, 193] on button "Tabla de envíos del cliente" at bounding box center [501, 202] width 39 height 39
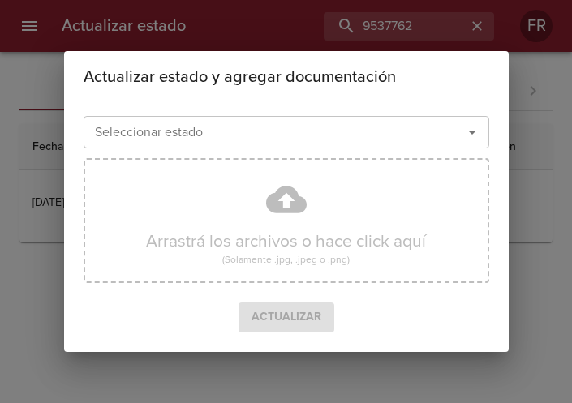
click at [476, 125] on icon "Abrir" at bounding box center [472, 132] width 19 height 19
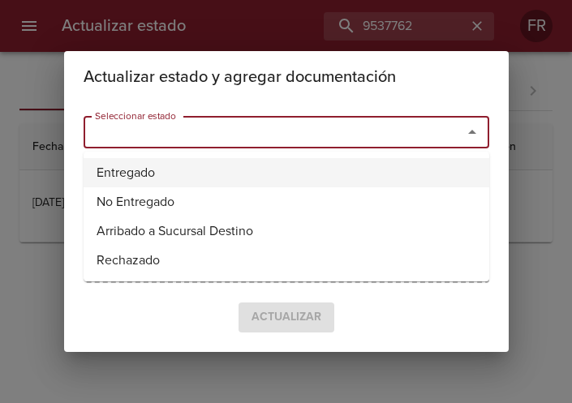
click at [158, 180] on li "Entregado" at bounding box center [287, 172] width 406 height 29
type input "Entregado"
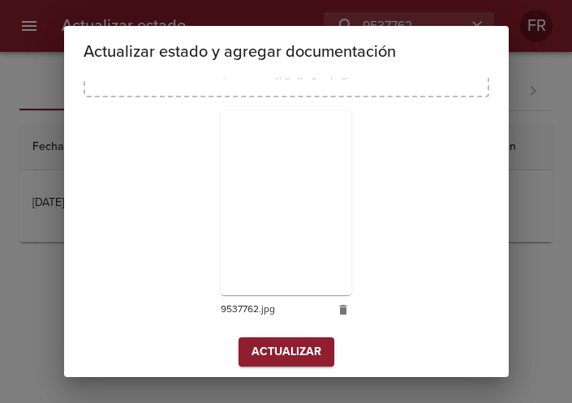
scroll to position [231, 0]
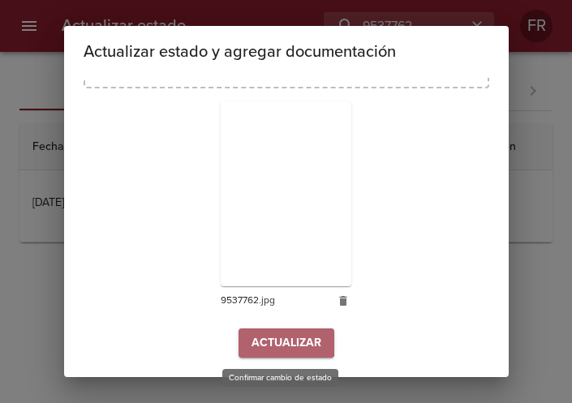
drag, startPoint x: 265, startPoint y: 340, endPoint x: 218, endPoint y: 316, distance: 53.0
click at [265, 340] on span "Actualizar" at bounding box center [287, 344] width 70 height 20
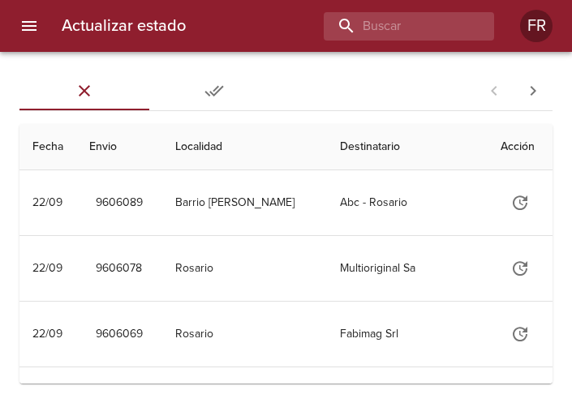
click at [395, 41] on div "Actualizar estado FR" at bounding box center [286, 26] width 572 height 52
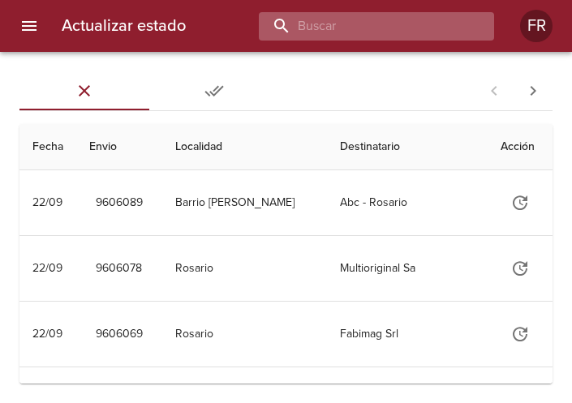
click at [396, 28] on input "buscar" at bounding box center [363, 26] width 208 height 28
type input "9537778"
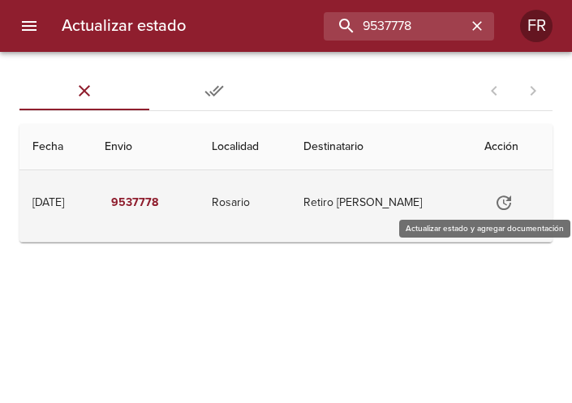
click at [523, 201] on button "Tabla de envíos del cliente" at bounding box center [504, 202] width 39 height 39
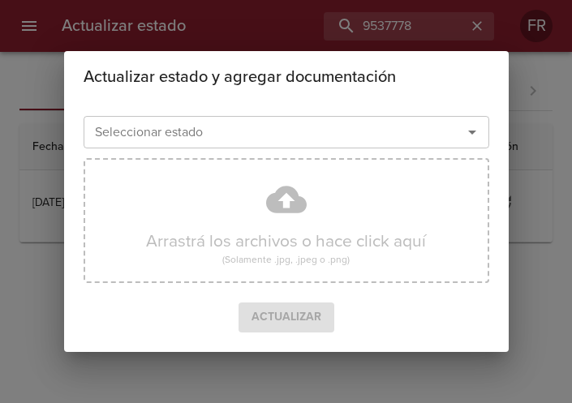
click at [461, 138] on div at bounding box center [461, 132] width 42 height 23
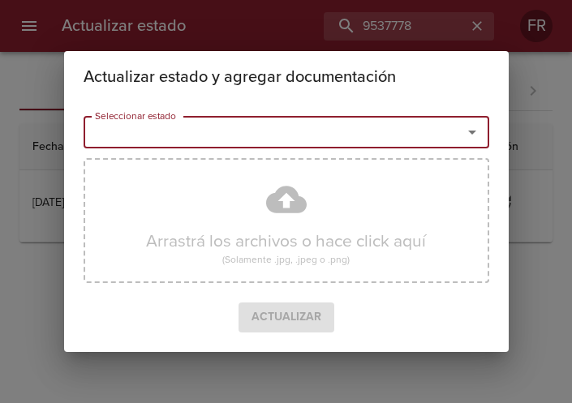
click at [464, 132] on icon "Abrir" at bounding box center [472, 132] width 19 height 19
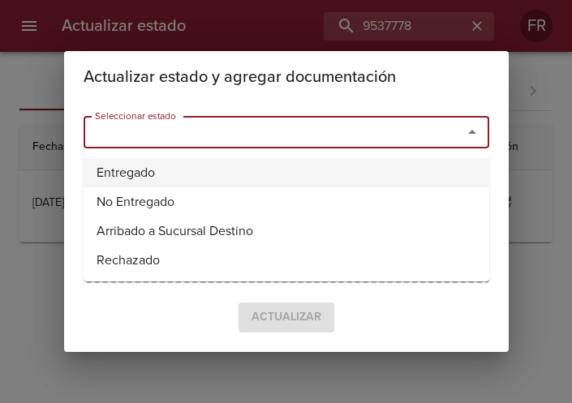
click at [225, 172] on li "Entregado" at bounding box center [287, 172] width 406 height 29
type input "Entregado"
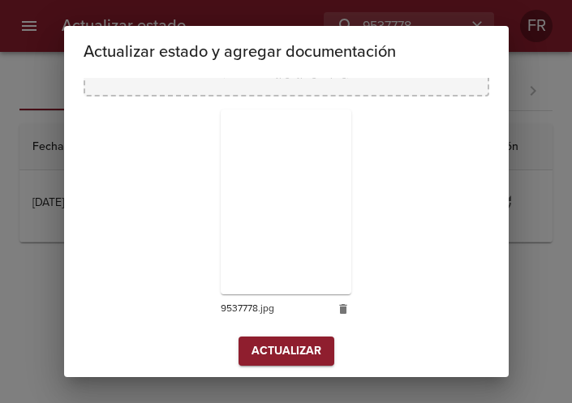
scroll to position [231, 0]
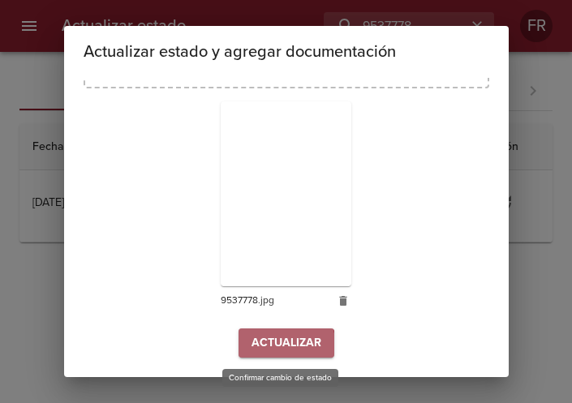
click at [260, 349] on span "Actualizar" at bounding box center [287, 344] width 70 height 20
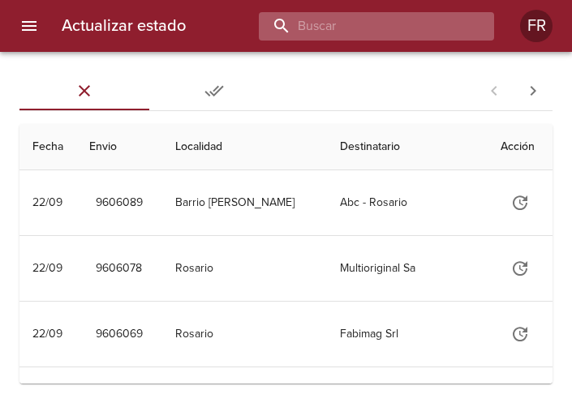
click at [400, 19] on input "buscar" at bounding box center [363, 26] width 208 height 28
type input "9596249"
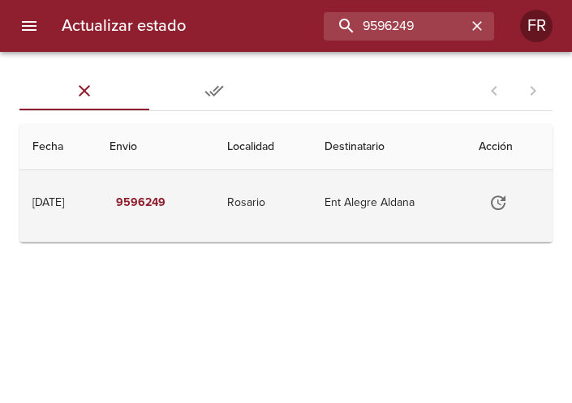
click at [488, 205] on button "Tabla de envíos del cliente" at bounding box center [498, 202] width 39 height 39
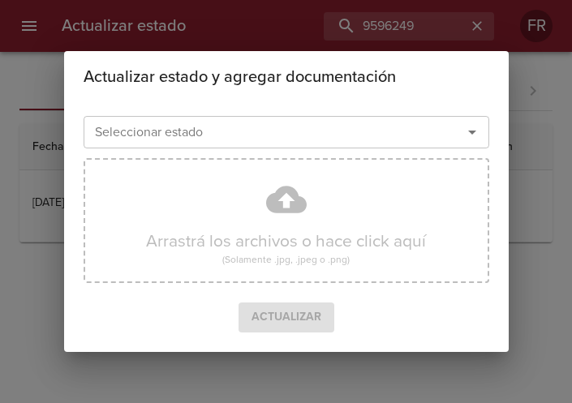
click at [465, 120] on div "Seleccionar estado" at bounding box center [287, 132] width 406 height 32
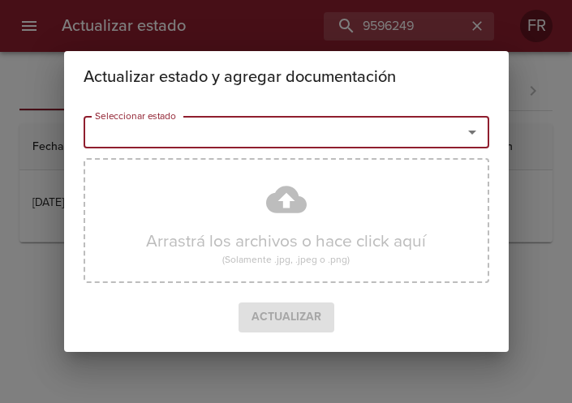
click at [468, 133] on icon "Abrir" at bounding box center [472, 132] width 19 height 19
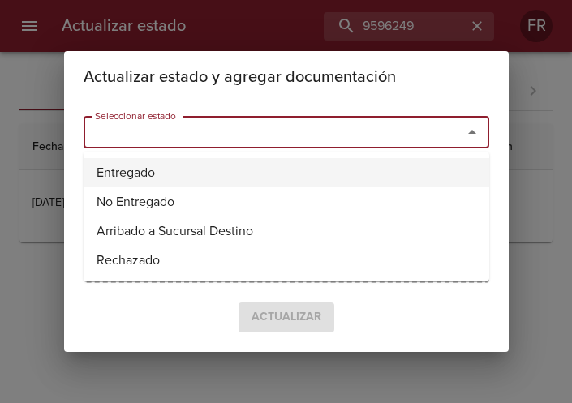
click at [182, 171] on li "Entregado" at bounding box center [287, 172] width 406 height 29
type input "Entregado"
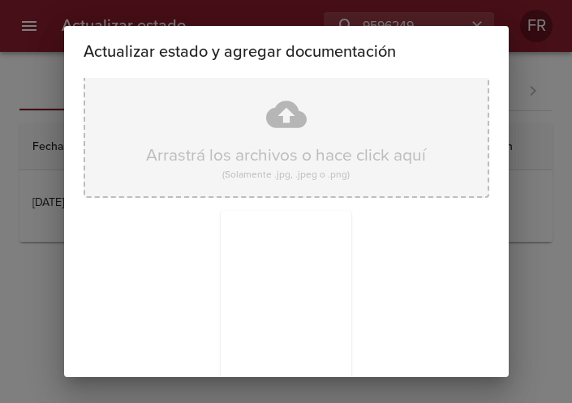
scroll to position [231, 0]
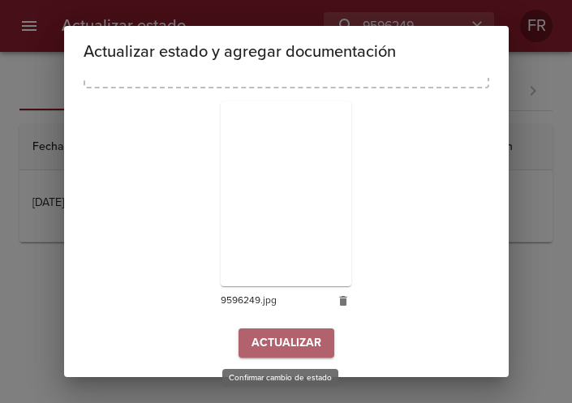
click at [274, 332] on button "Actualizar" at bounding box center [287, 344] width 96 height 30
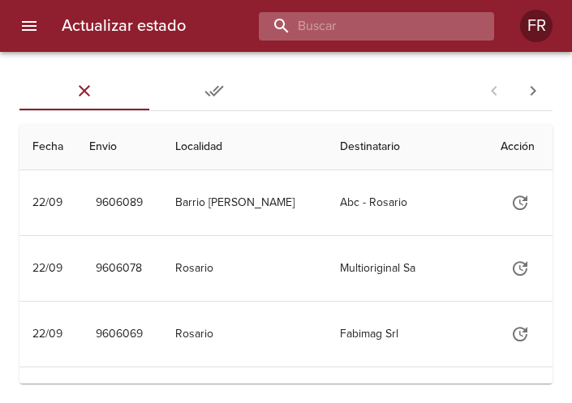
click at [370, 31] on input "buscar" at bounding box center [363, 26] width 208 height 28
type input "9596251"
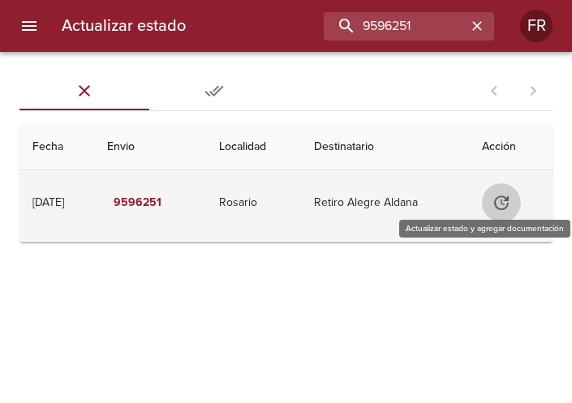
click at [494, 193] on button "Tabla de envíos del cliente" at bounding box center [501, 202] width 39 height 39
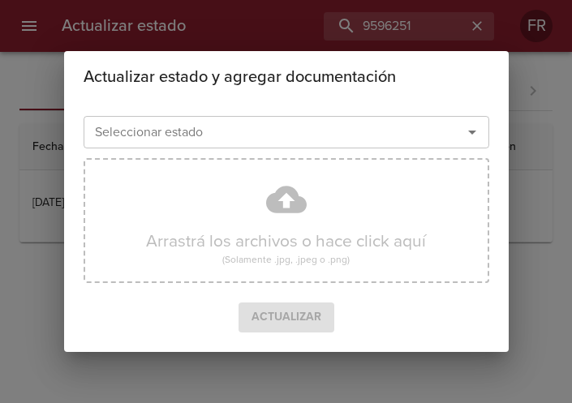
click at [472, 129] on icon "Abrir" at bounding box center [472, 132] width 19 height 19
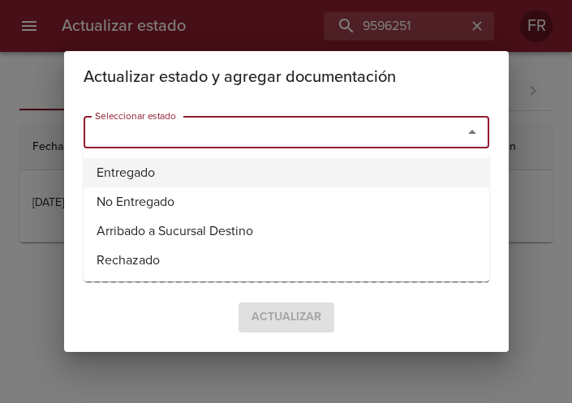
click at [278, 180] on li "Entregado" at bounding box center [287, 172] width 406 height 29
type input "Entregado"
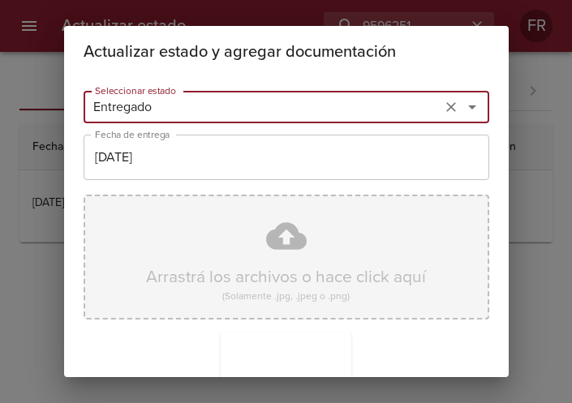
scroll to position [231, 0]
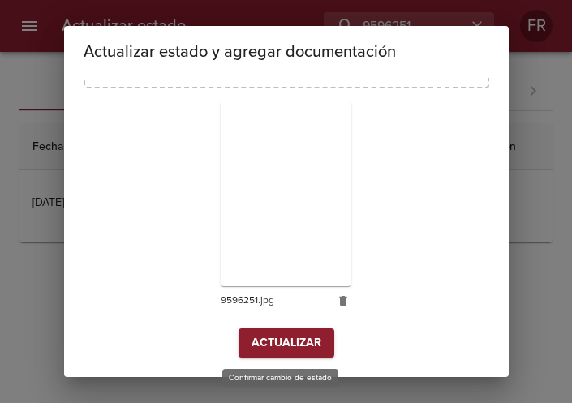
click at [293, 352] on span "Actualizar" at bounding box center [287, 344] width 70 height 20
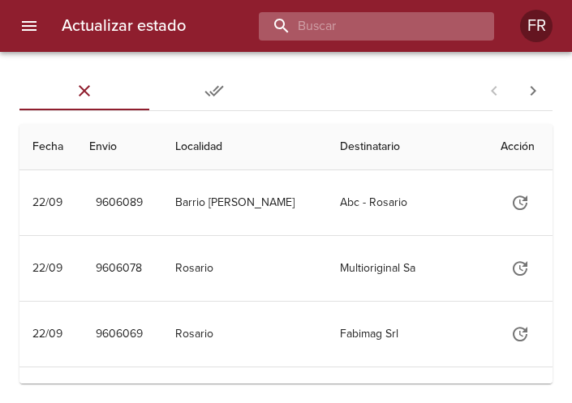
click at [464, 23] on input "buscar" at bounding box center [363, 26] width 208 height 28
type input "9558005"
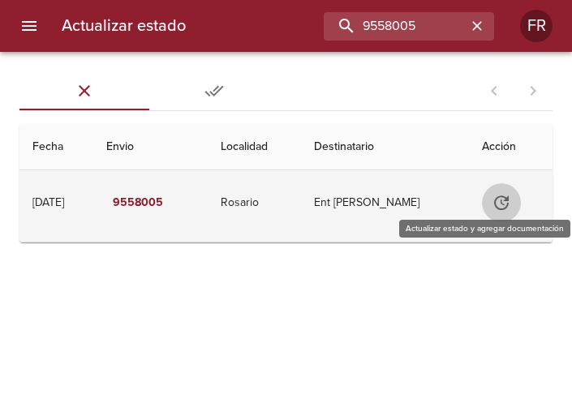
click at [507, 196] on icon "Tabla de envíos del cliente" at bounding box center [501, 202] width 19 height 19
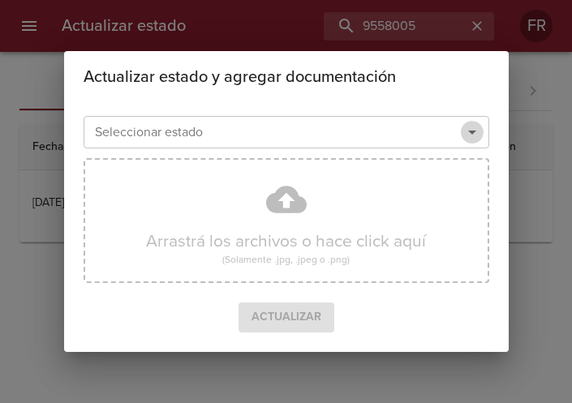
click at [472, 141] on icon "Abrir" at bounding box center [472, 132] width 19 height 19
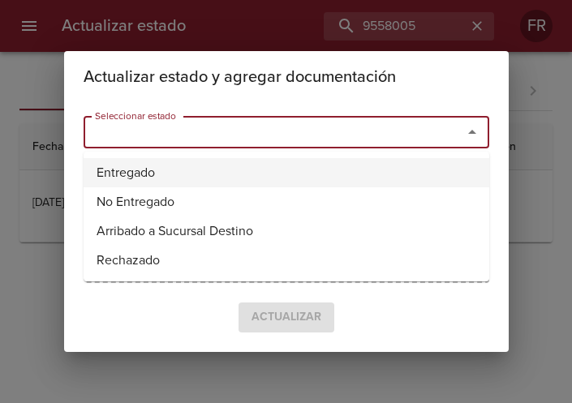
click at [282, 179] on li "Entregado" at bounding box center [287, 172] width 406 height 29
type input "Entregado"
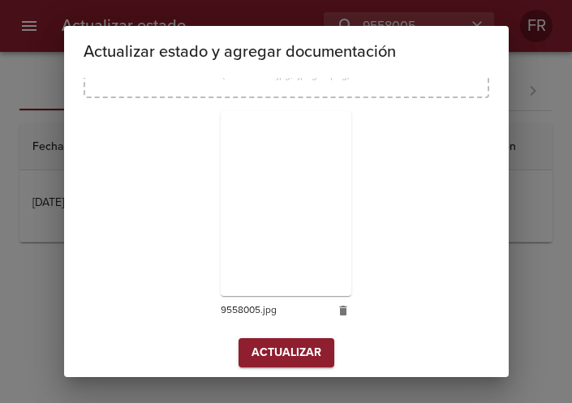
scroll to position [231, 0]
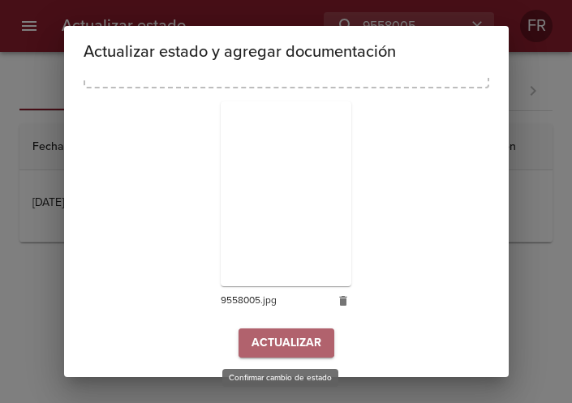
click at [266, 336] on span "Actualizar" at bounding box center [287, 344] width 70 height 20
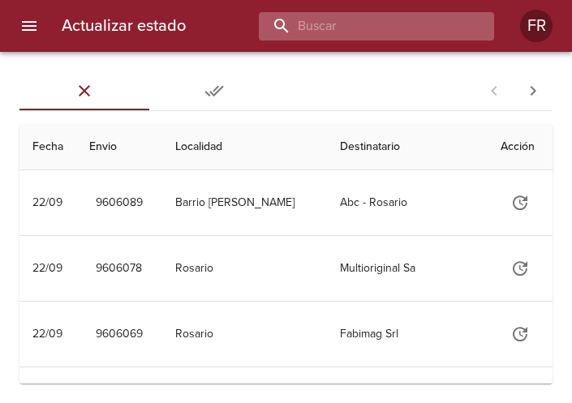
click at [387, 26] on input "buscar" at bounding box center [363, 26] width 208 height 28
type input "9558019"
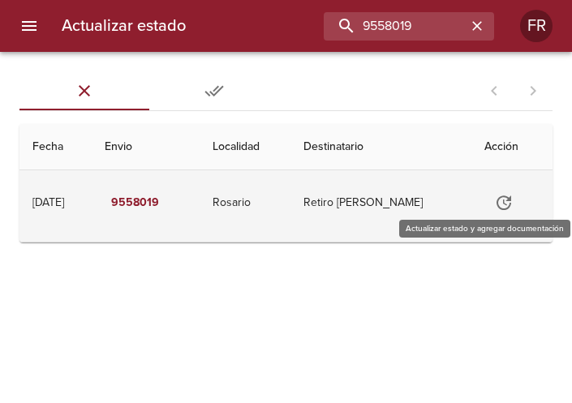
click at [503, 201] on icon "Tabla de envíos del cliente" at bounding box center [503, 202] width 19 height 19
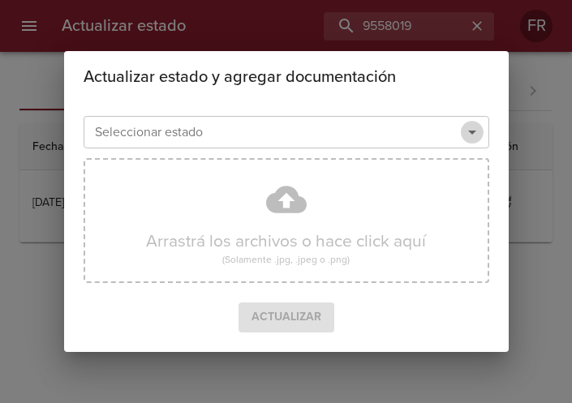
click at [477, 137] on icon "Abrir" at bounding box center [472, 132] width 19 height 19
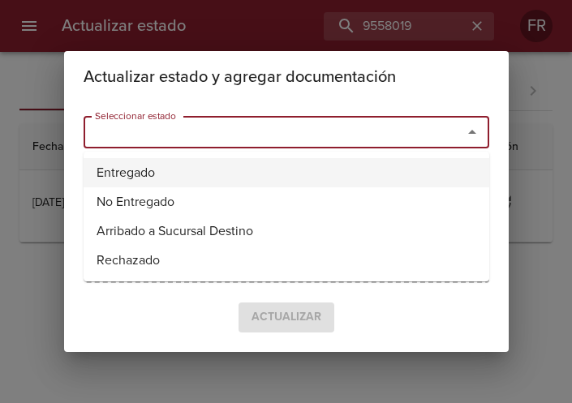
click at [199, 160] on li "Entregado" at bounding box center [287, 172] width 406 height 29
type input "Entregado"
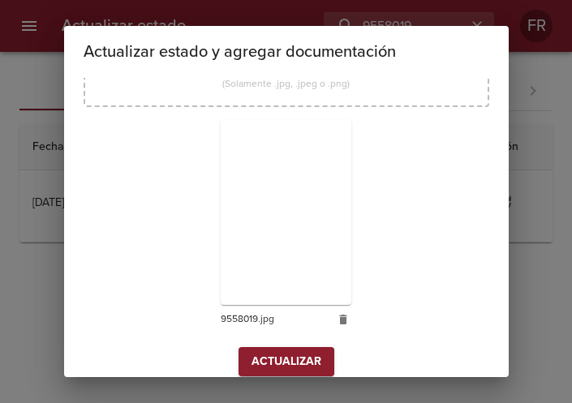
scroll to position [231, 0]
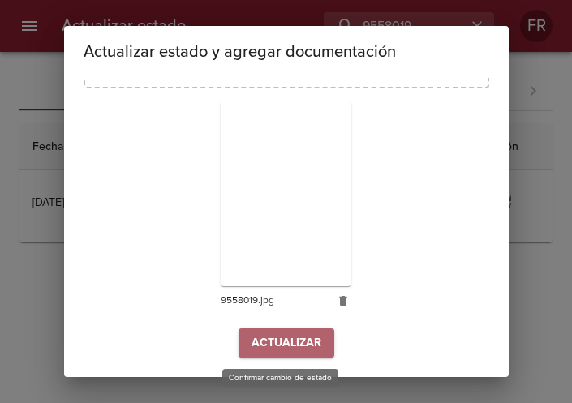
click at [287, 345] on span "Actualizar" at bounding box center [287, 344] width 70 height 20
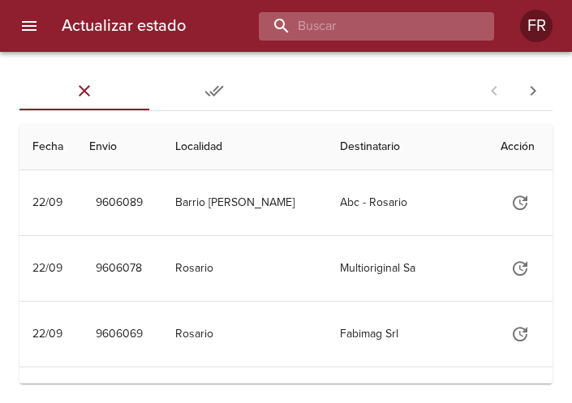
click at [452, 31] on input "buscar" at bounding box center [363, 26] width 208 height 28
type input "9582473"
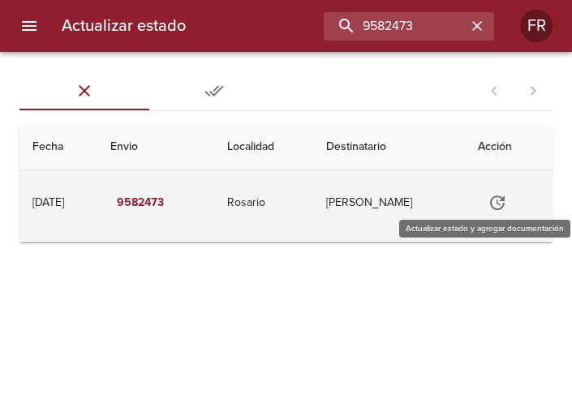
click at [501, 203] on icon "Tabla de envíos del cliente" at bounding box center [497, 202] width 19 height 19
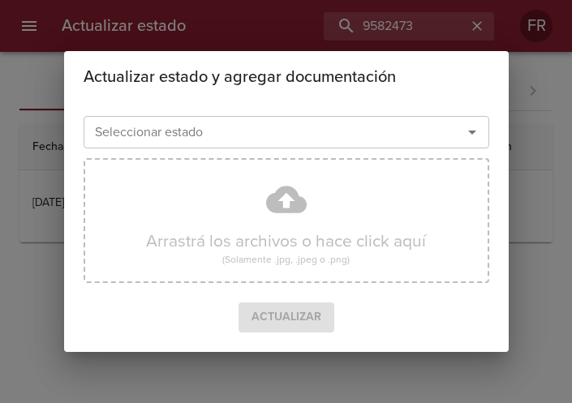
click at [473, 131] on icon "Abrir" at bounding box center [472, 132] width 19 height 19
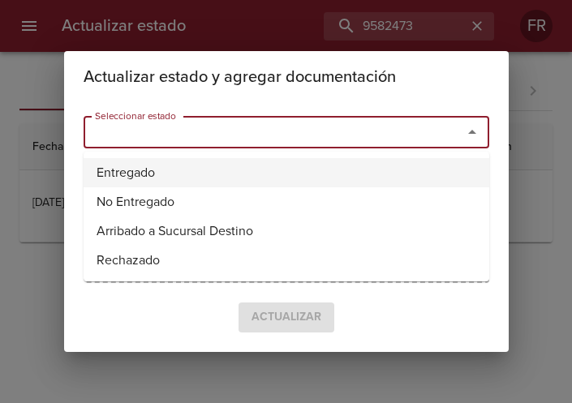
click at [239, 163] on li "Entregado" at bounding box center [287, 172] width 406 height 29
type input "Entregado"
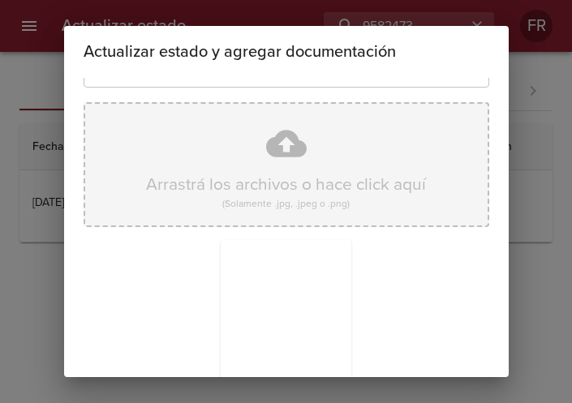
scroll to position [231, 0]
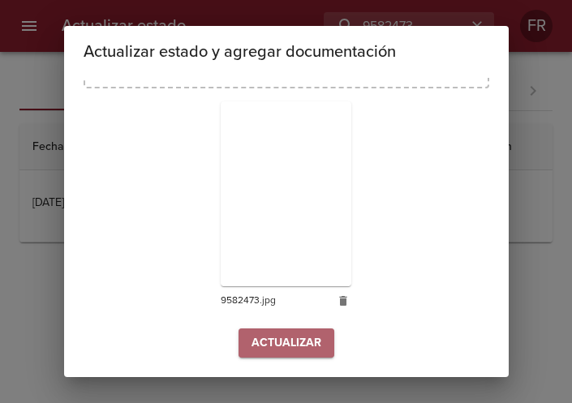
click at [251, 329] on button "Actualizar" at bounding box center [287, 344] width 96 height 30
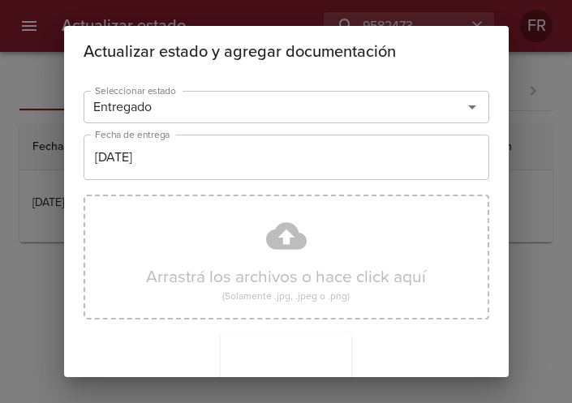
click at [260, 336] on div "Actualizar estado y agregar documentación Seleccionar estado Entregado Seleccio…" at bounding box center [286, 201] width 572 height 403
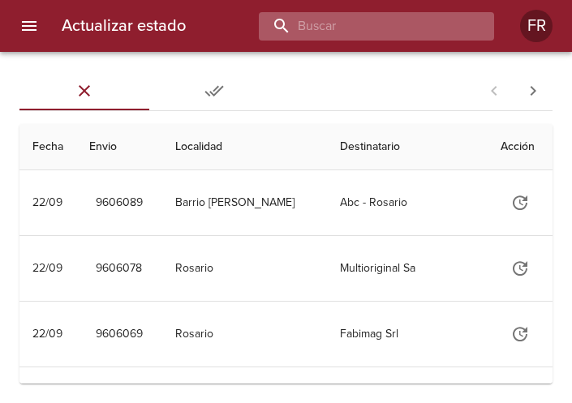
click at [364, 22] on input "buscar" at bounding box center [363, 26] width 208 height 28
type input "9549096"
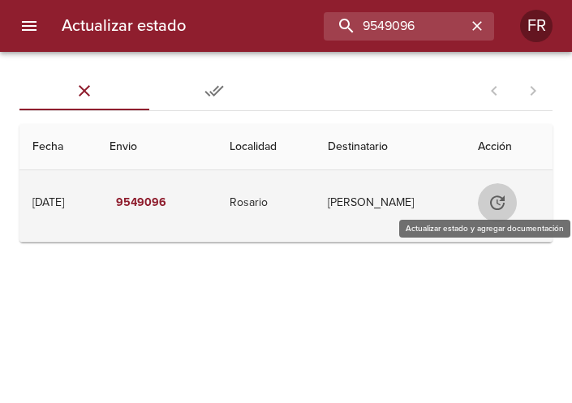
click at [492, 200] on icon "Tabla de envíos del cliente" at bounding box center [497, 202] width 19 height 19
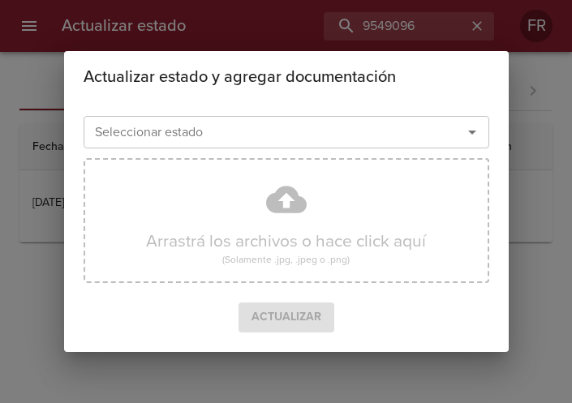
click at [472, 132] on icon "Abrir" at bounding box center [472, 133] width 8 height 4
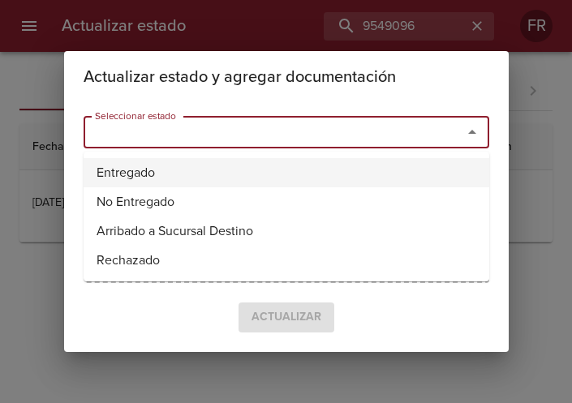
click at [239, 166] on li "Entregado" at bounding box center [287, 172] width 406 height 29
type input "Entregado"
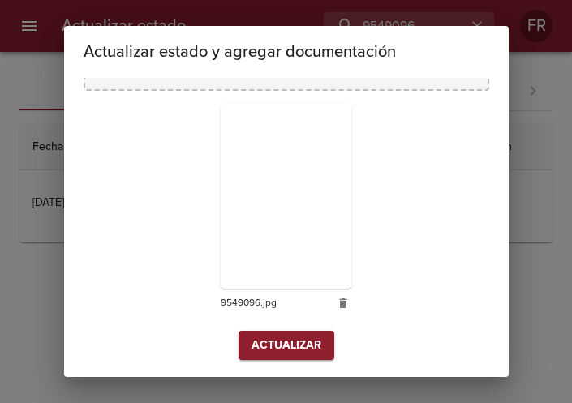
scroll to position [231, 0]
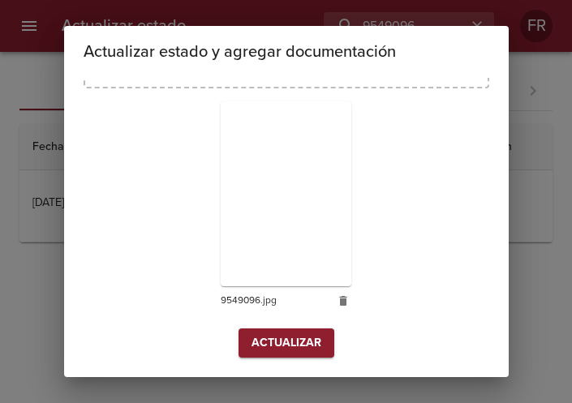
click at [288, 327] on div "Arrastrá los archivos o hace click aquí (Solamente .jpg, .jpeg o .png) 9549096.…" at bounding box center [287, 143] width 406 height 372
click at [282, 338] on span "Actualizar" at bounding box center [287, 344] width 70 height 20
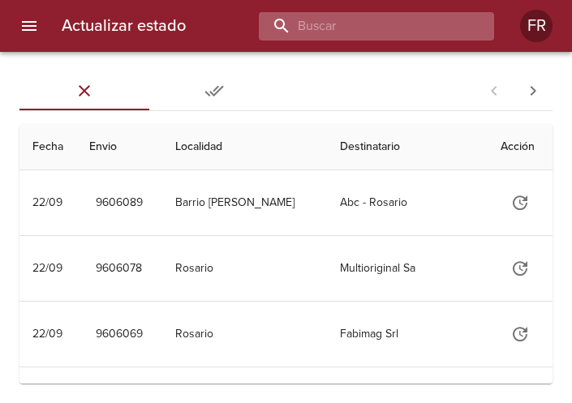
click at [412, 35] on input "buscar" at bounding box center [363, 26] width 208 height 28
type input "9599447"
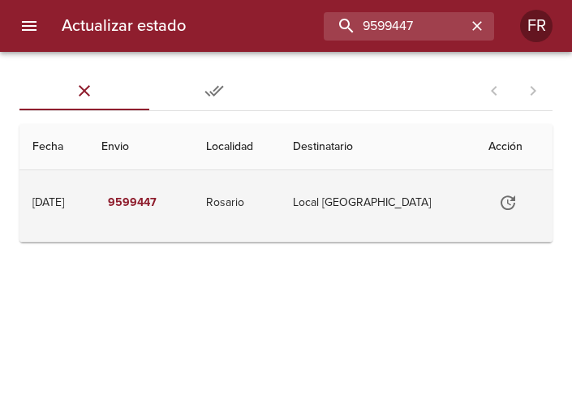
click at [498, 208] on icon "Tabla de envíos del cliente" at bounding box center [507, 202] width 19 height 19
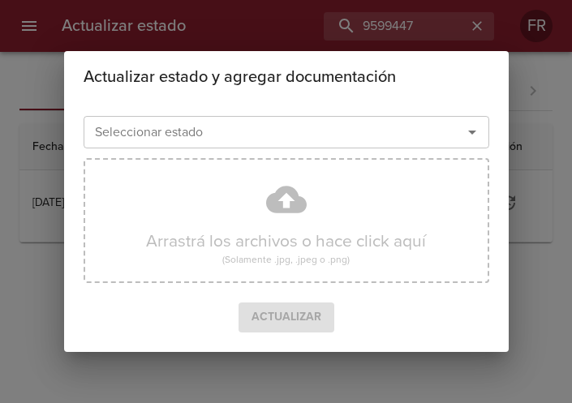
click at [473, 132] on icon "Abrir" at bounding box center [472, 133] width 8 height 4
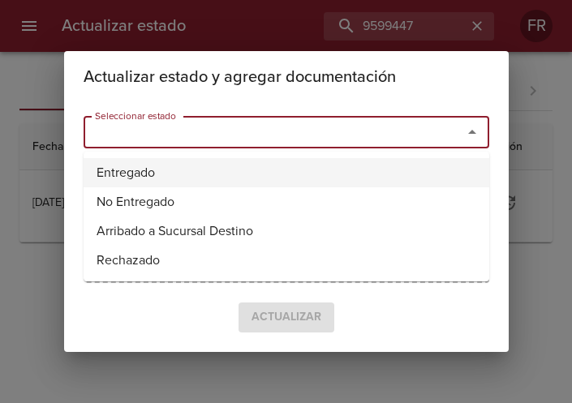
click at [265, 165] on li "Entregado" at bounding box center [287, 172] width 406 height 29
type input "Entregado"
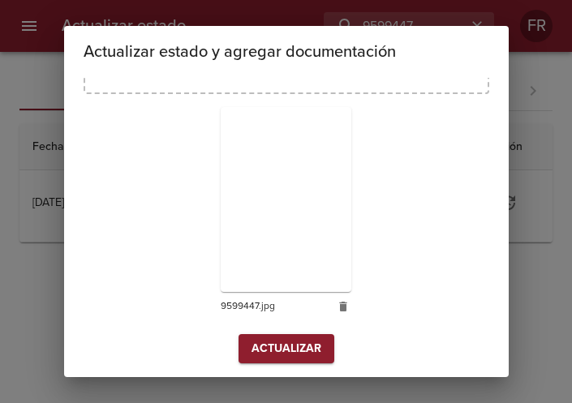
scroll to position [231, 0]
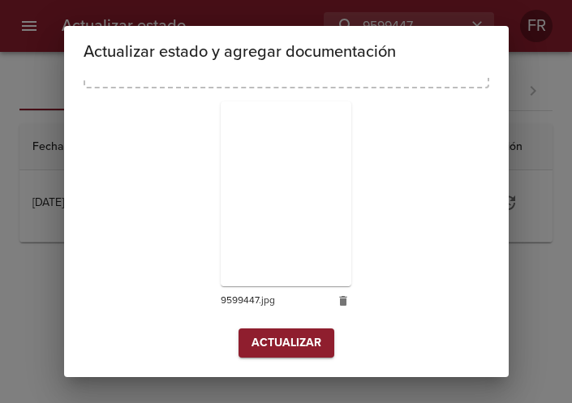
click at [253, 332] on button "Actualizar" at bounding box center [287, 344] width 96 height 30
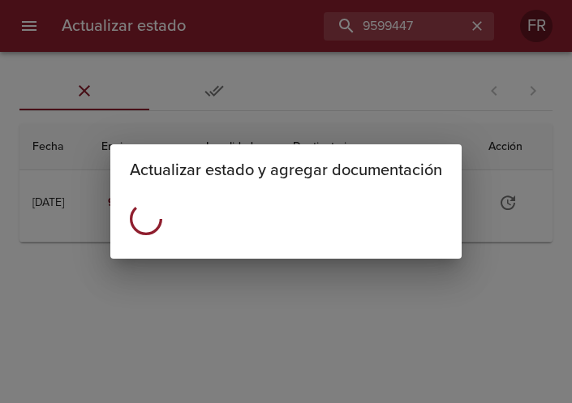
scroll to position [0, 0]
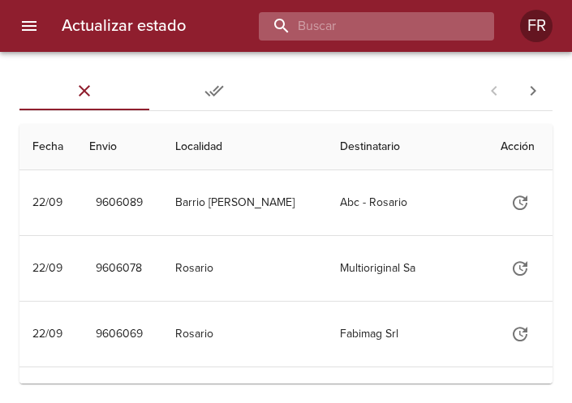
drag, startPoint x: 0, startPoint y: 0, endPoint x: 389, endPoint y: 24, distance: 389.6
click at [389, 24] on input "buscar" at bounding box center [363, 26] width 208 height 28
type input "9564505"
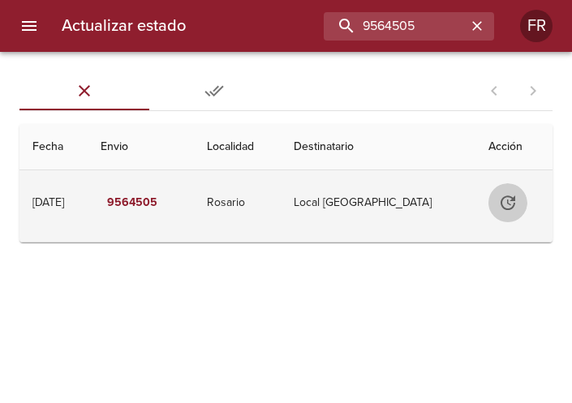
click at [498, 202] on icon "Tabla de envíos del cliente" at bounding box center [507, 202] width 19 height 19
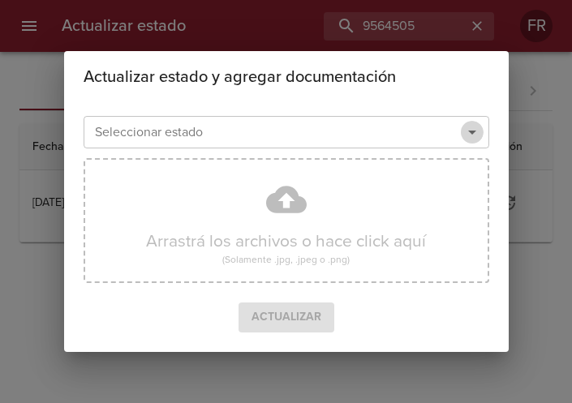
click at [463, 129] on icon "Abrir" at bounding box center [472, 132] width 19 height 19
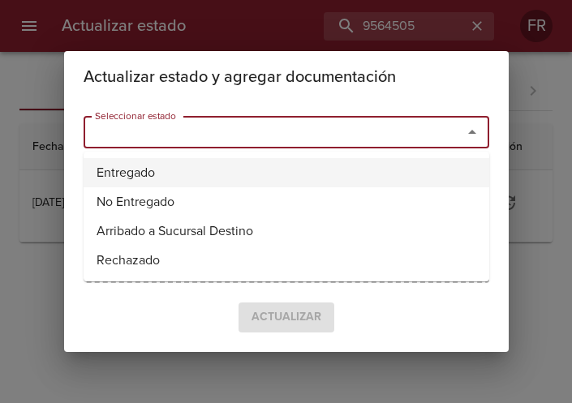
click at [216, 172] on li "Entregado" at bounding box center [287, 172] width 406 height 29
type input "Entregado"
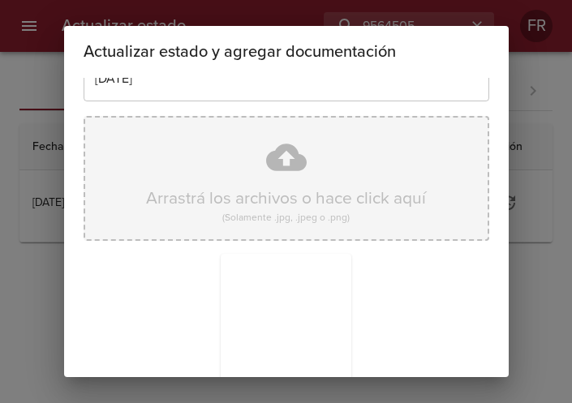
scroll to position [231, 0]
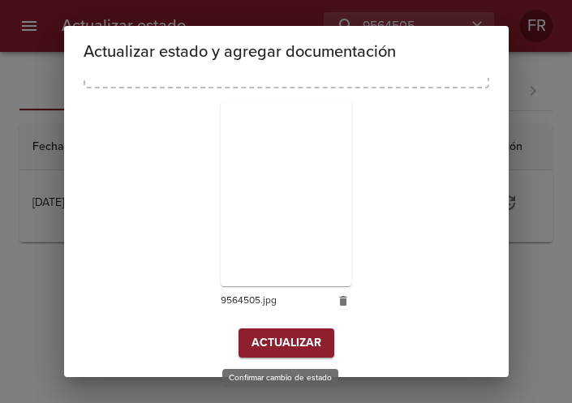
click at [285, 347] on span "Actualizar" at bounding box center [287, 344] width 70 height 20
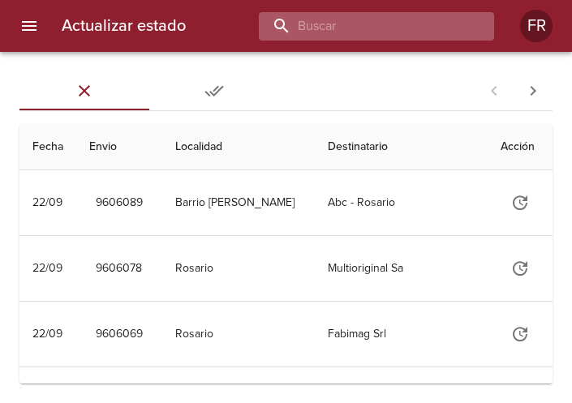
click at [389, 29] on input "buscar" at bounding box center [363, 26] width 208 height 28
type input "9549172"
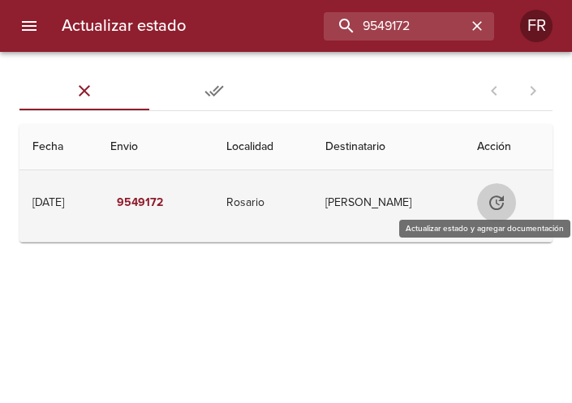
click at [495, 193] on icon "Tabla de envíos del cliente" at bounding box center [496, 202] width 19 height 19
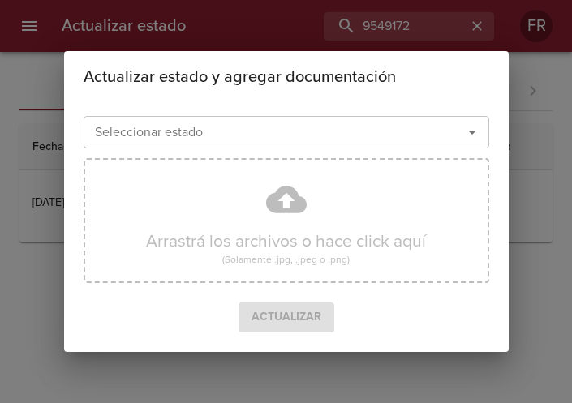
click at [472, 138] on icon "Abrir" at bounding box center [472, 132] width 19 height 19
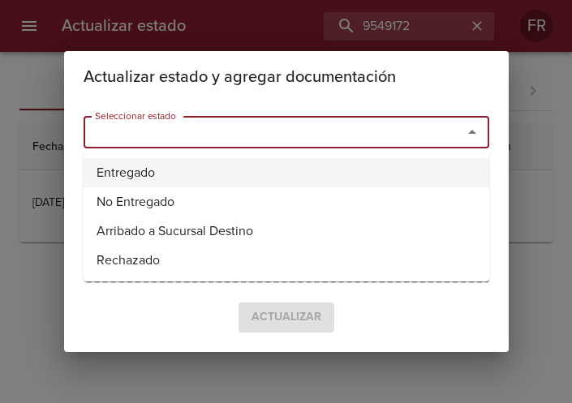
click at [224, 159] on li "Entregado" at bounding box center [287, 172] width 406 height 29
type input "Entregado"
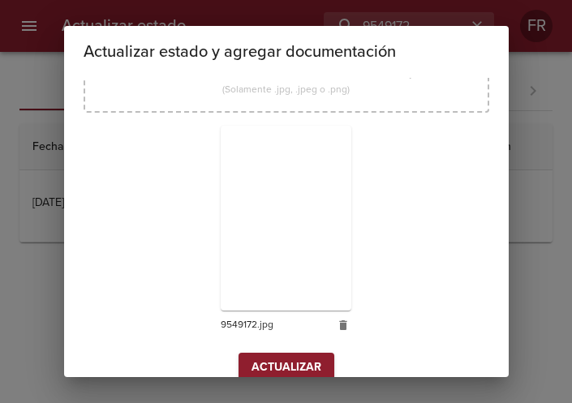
scroll to position [231, 0]
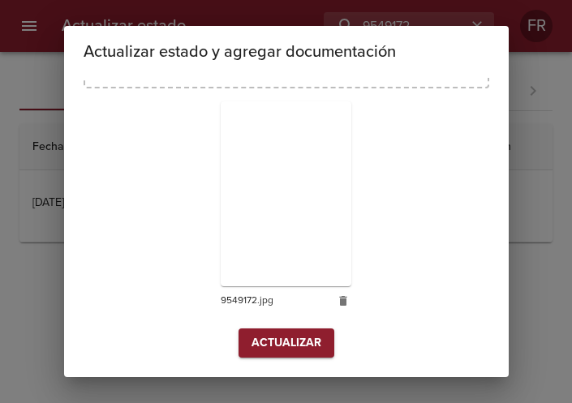
click at [282, 335] on span "Actualizar" at bounding box center [287, 344] width 70 height 20
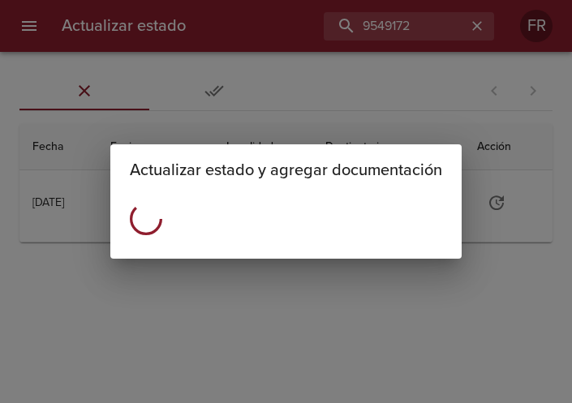
scroll to position [0, 0]
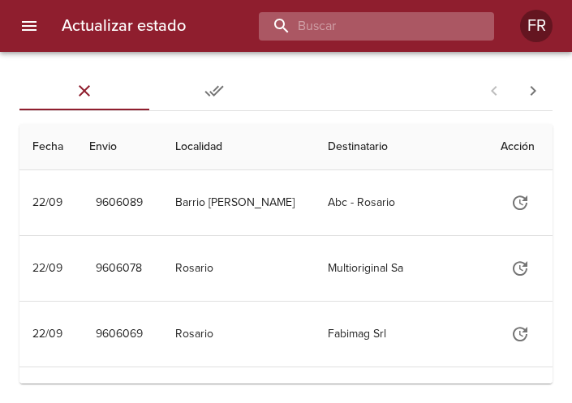
click at [375, 32] on input "buscar" at bounding box center [363, 26] width 208 height 28
type input "9568611"
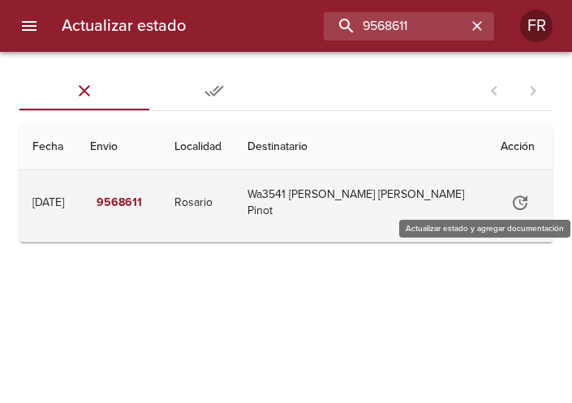
click at [520, 198] on icon "Tabla de envíos del cliente" at bounding box center [520, 203] width 15 height 15
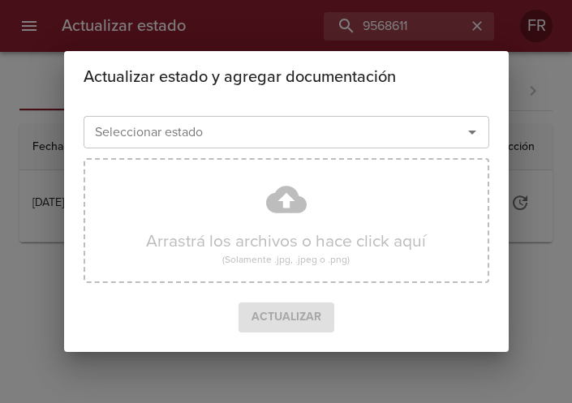
click at [473, 136] on icon "Abrir" at bounding box center [472, 132] width 19 height 19
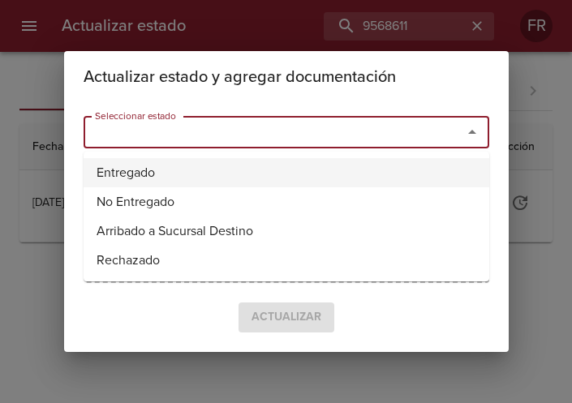
click at [143, 165] on li "Entregado" at bounding box center [287, 172] width 406 height 29
type input "Entregado"
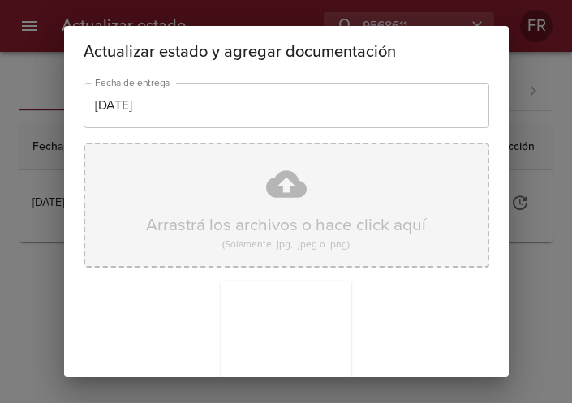
scroll to position [231, 0]
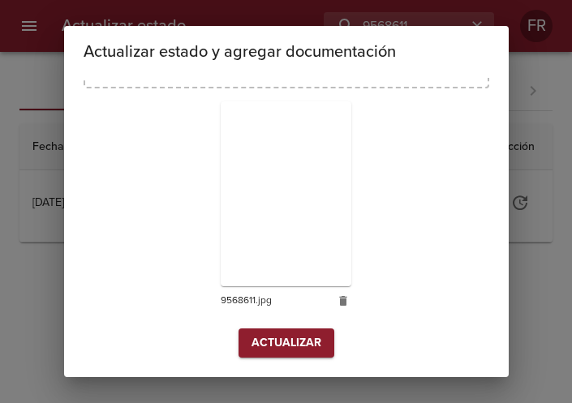
click at [280, 338] on span "Actualizar" at bounding box center [287, 344] width 70 height 20
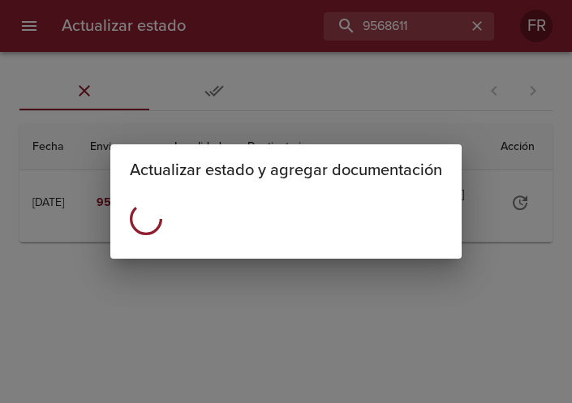
scroll to position [0, 0]
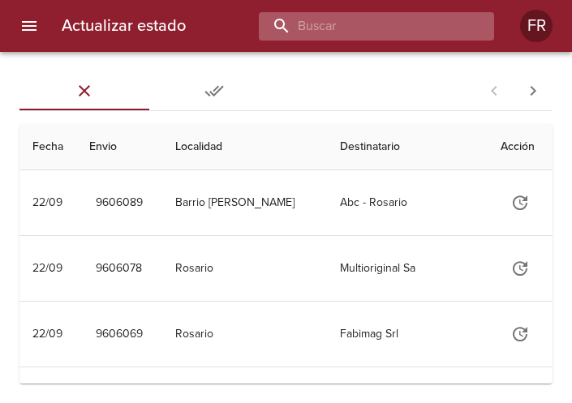
click at [377, 27] on input "buscar" at bounding box center [363, 26] width 208 height 28
type input "9583318"
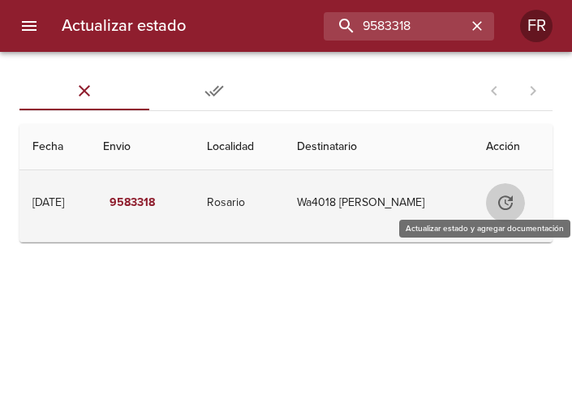
click at [506, 202] on icon "Tabla de envíos del cliente" at bounding box center [505, 203] width 15 height 15
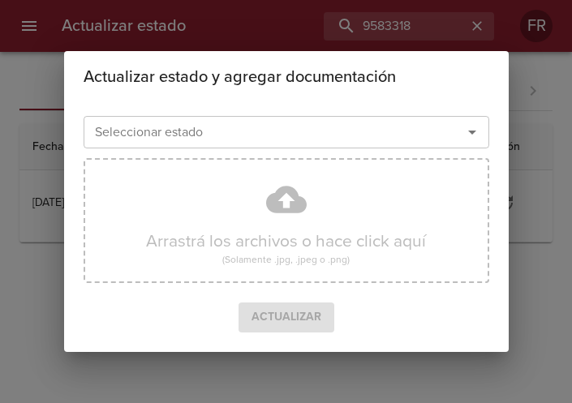
click at [476, 139] on icon "Abrir" at bounding box center [472, 132] width 19 height 19
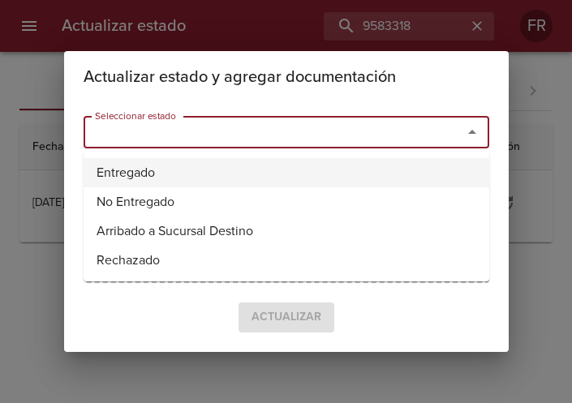
click at [214, 171] on li "Entregado" at bounding box center [287, 172] width 406 height 29
type input "Entregado"
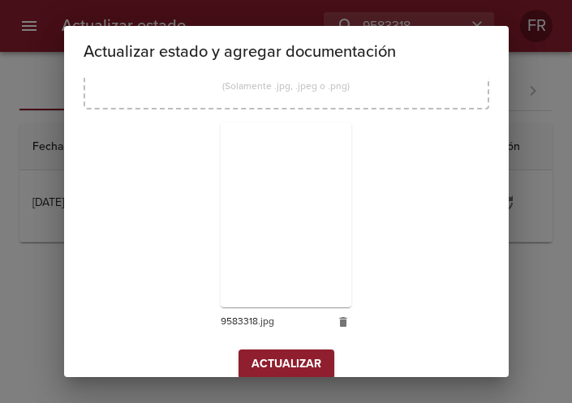
scroll to position [231, 0]
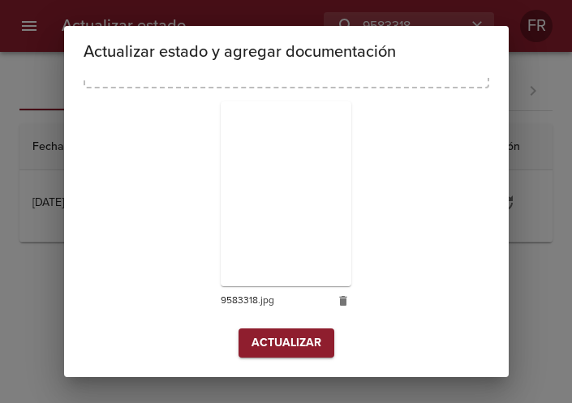
click at [295, 329] on button "Actualizar" at bounding box center [287, 344] width 96 height 30
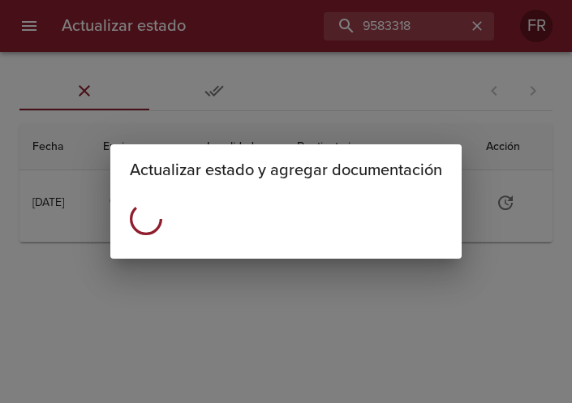
scroll to position [0, 0]
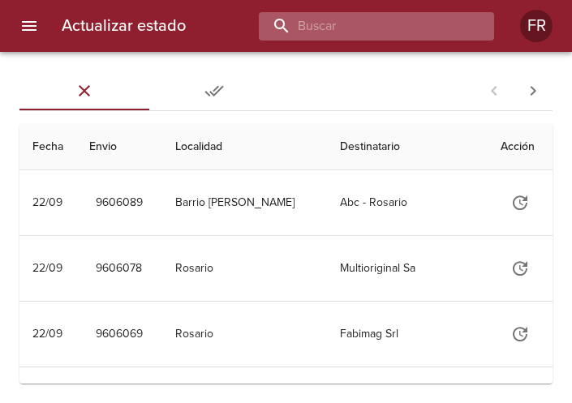
click at [391, 33] on input "buscar" at bounding box center [363, 26] width 208 height 28
type input "9599423"
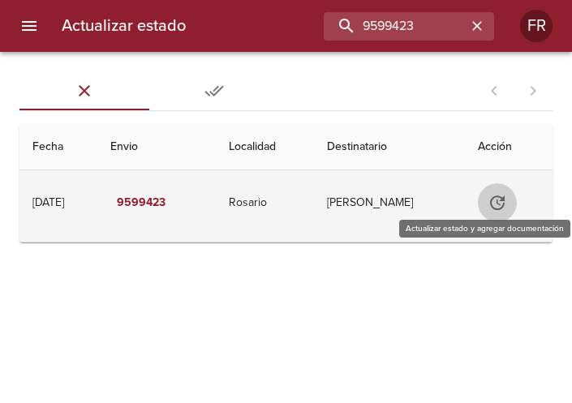
click at [493, 202] on icon "Tabla de envíos del cliente" at bounding box center [497, 203] width 15 height 15
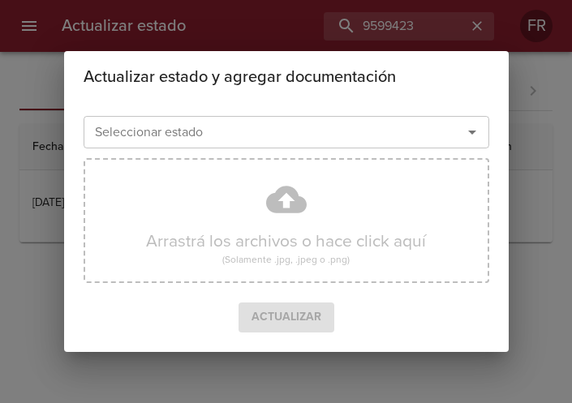
click at [473, 136] on icon "Abrir" at bounding box center [472, 132] width 19 height 19
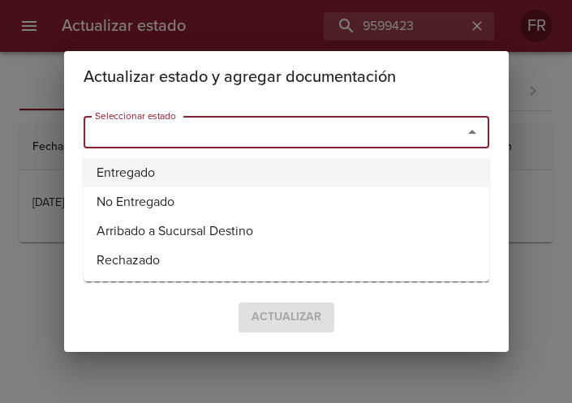
click at [149, 173] on li "Entregado" at bounding box center [287, 172] width 406 height 29
type input "Entregado"
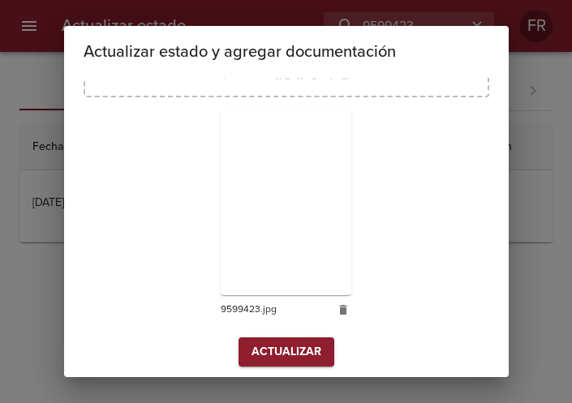
scroll to position [231, 0]
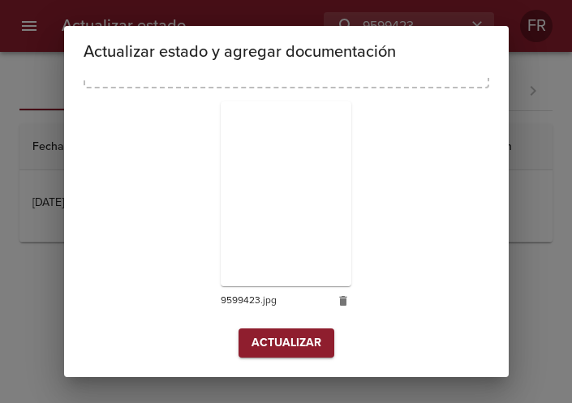
click at [287, 343] on span "Actualizar" at bounding box center [287, 344] width 70 height 20
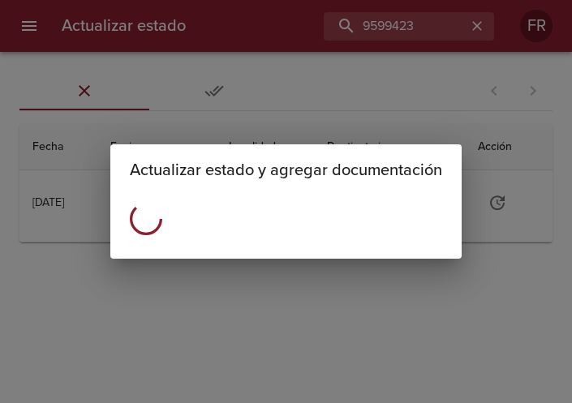
scroll to position [0, 0]
